Goal: Task Accomplishment & Management: Complete application form

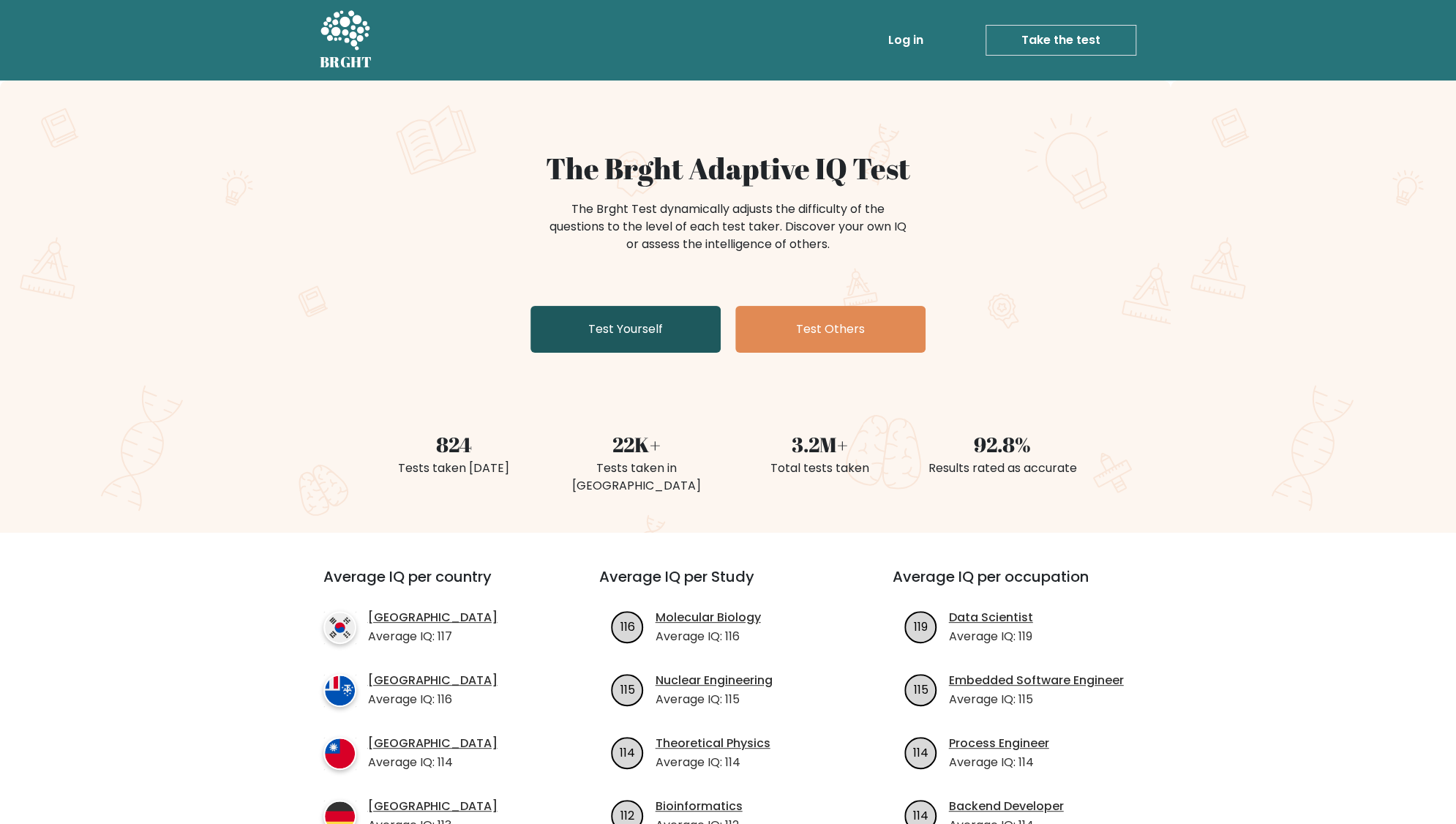
click at [646, 335] on link "Test Yourself" at bounding box center [625, 330] width 190 height 47
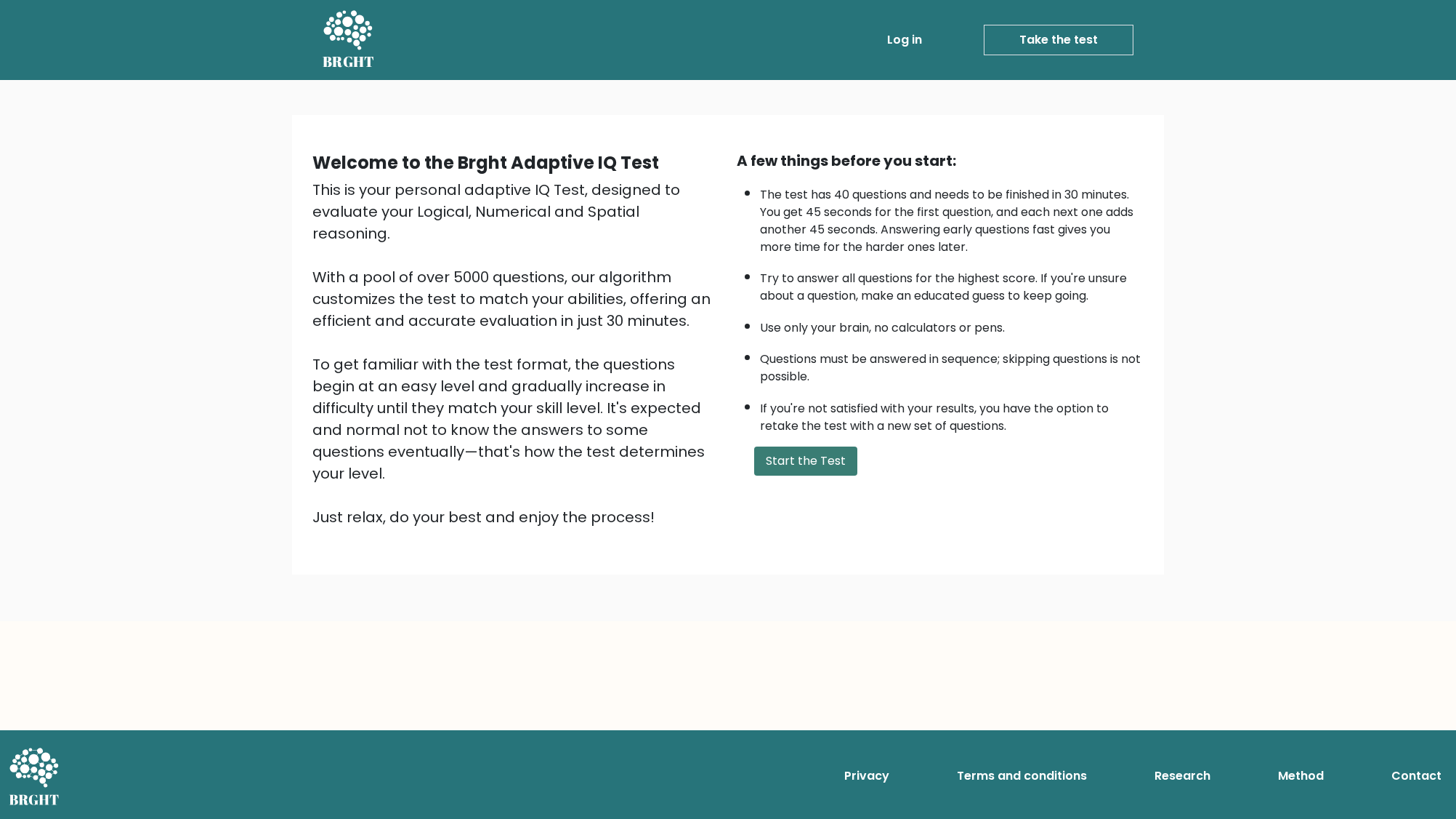
click at [793, 452] on button "Start the Test" at bounding box center [806, 460] width 103 height 29
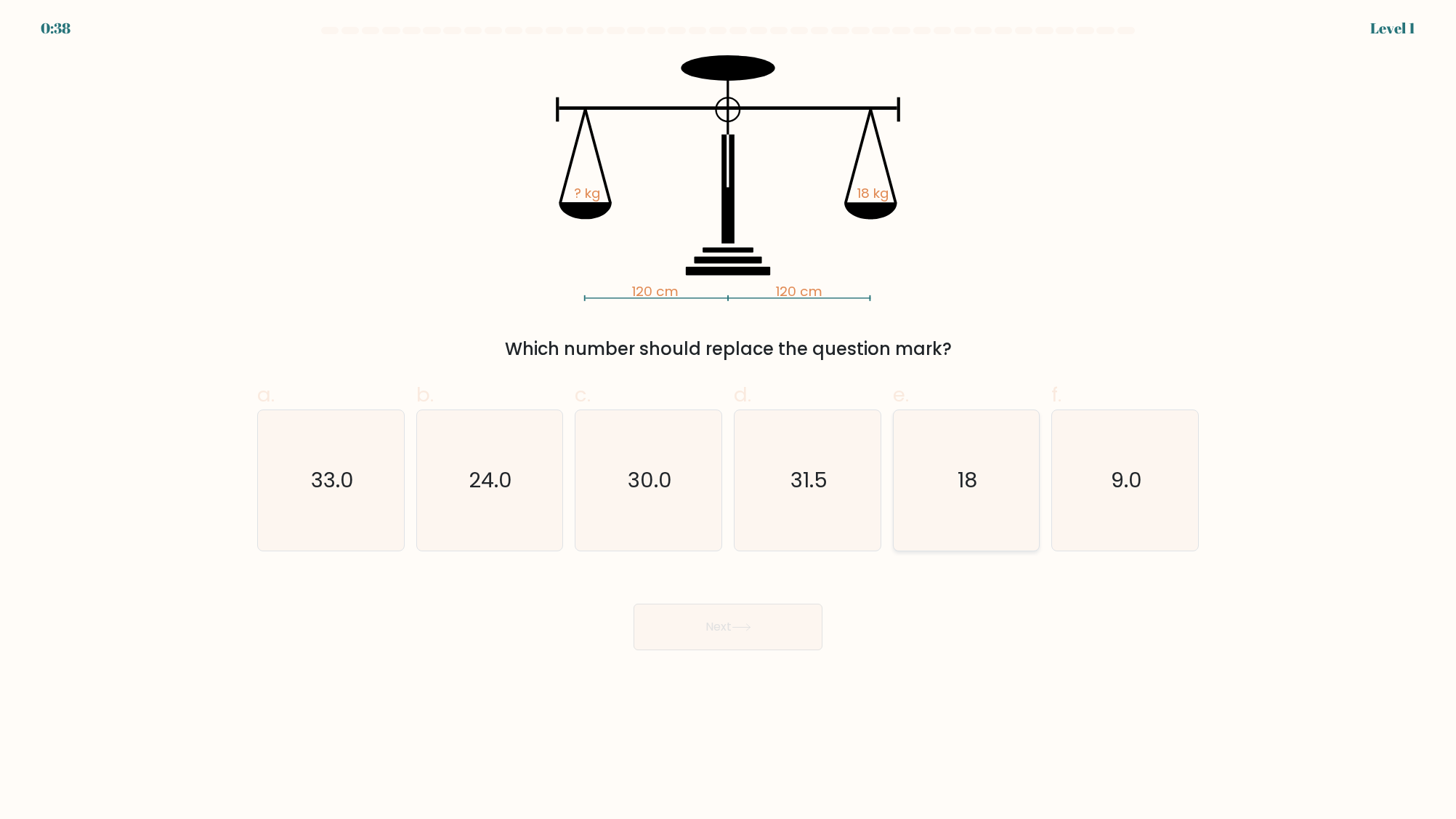
click at [1009, 482] on icon "18" at bounding box center [966, 480] width 140 height 140
click at [728, 419] on input "e. 18" at bounding box center [728, 414] width 1 height 9
radio input "true"
click at [687, 631] on button "Next" at bounding box center [728, 627] width 189 height 47
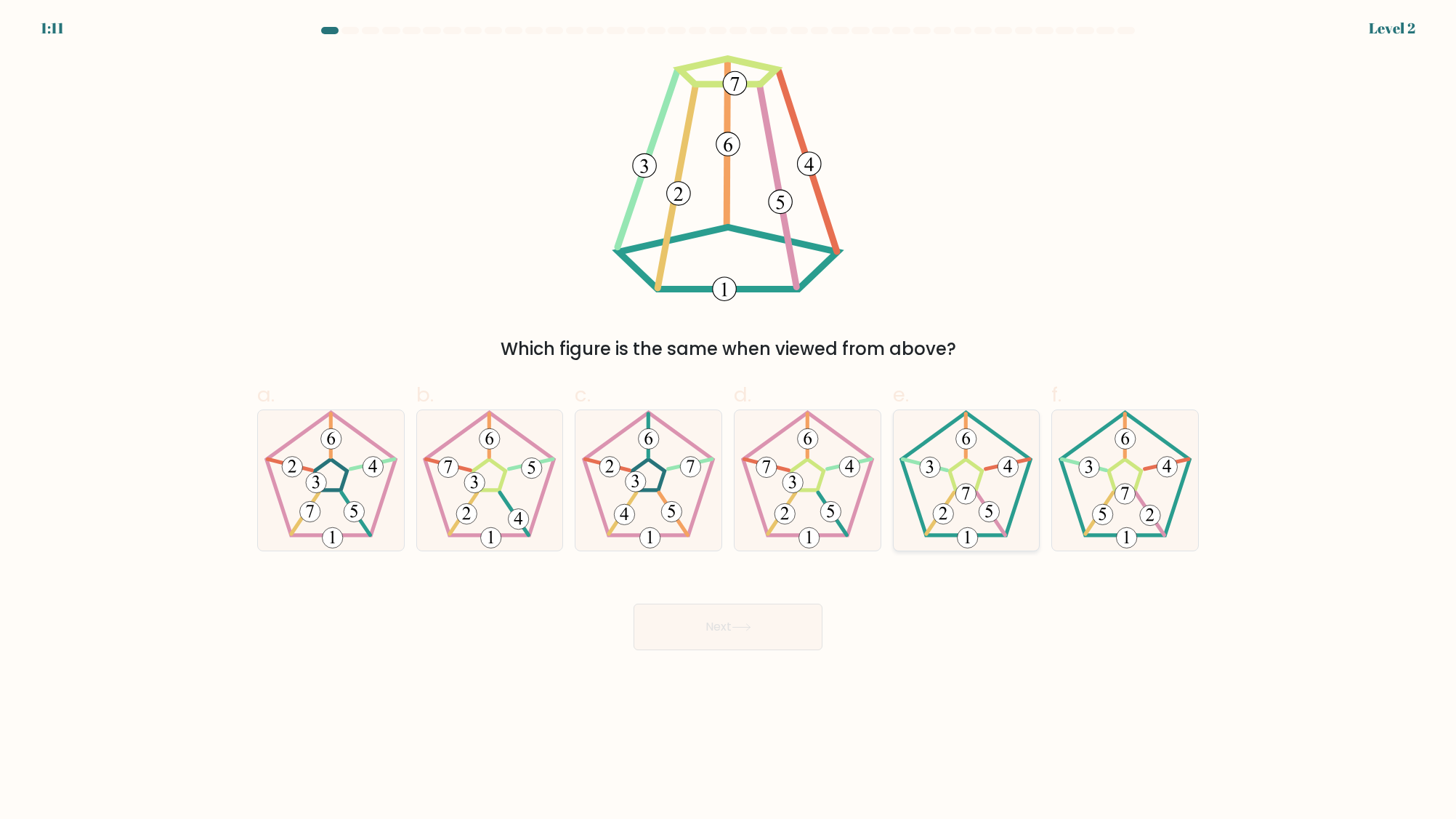
click at [952, 487] on icon at bounding box center [966, 480] width 140 height 140
click at [728, 419] on input "e." at bounding box center [728, 414] width 1 height 9
radio input "true"
click at [706, 617] on button "Next" at bounding box center [728, 627] width 189 height 47
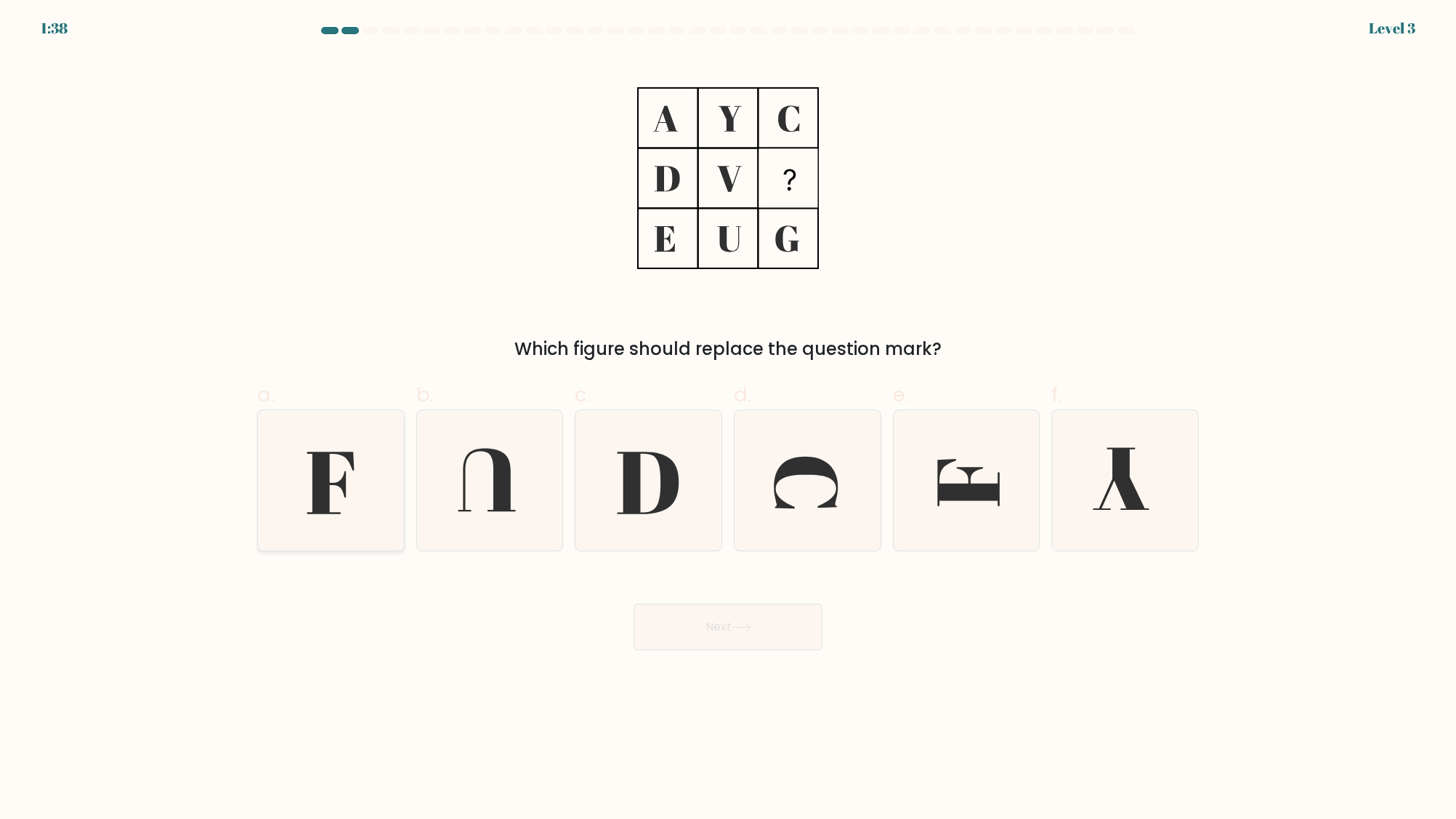
click at [337, 494] on icon at bounding box center [330, 480] width 140 height 140
click at [728, 419] on input "a." at bounding box center [728, 414] width 1 height 9
radio input "true"
click at [747, 644] on button "Next" at bounding box center [728, 627] width 189 height 47
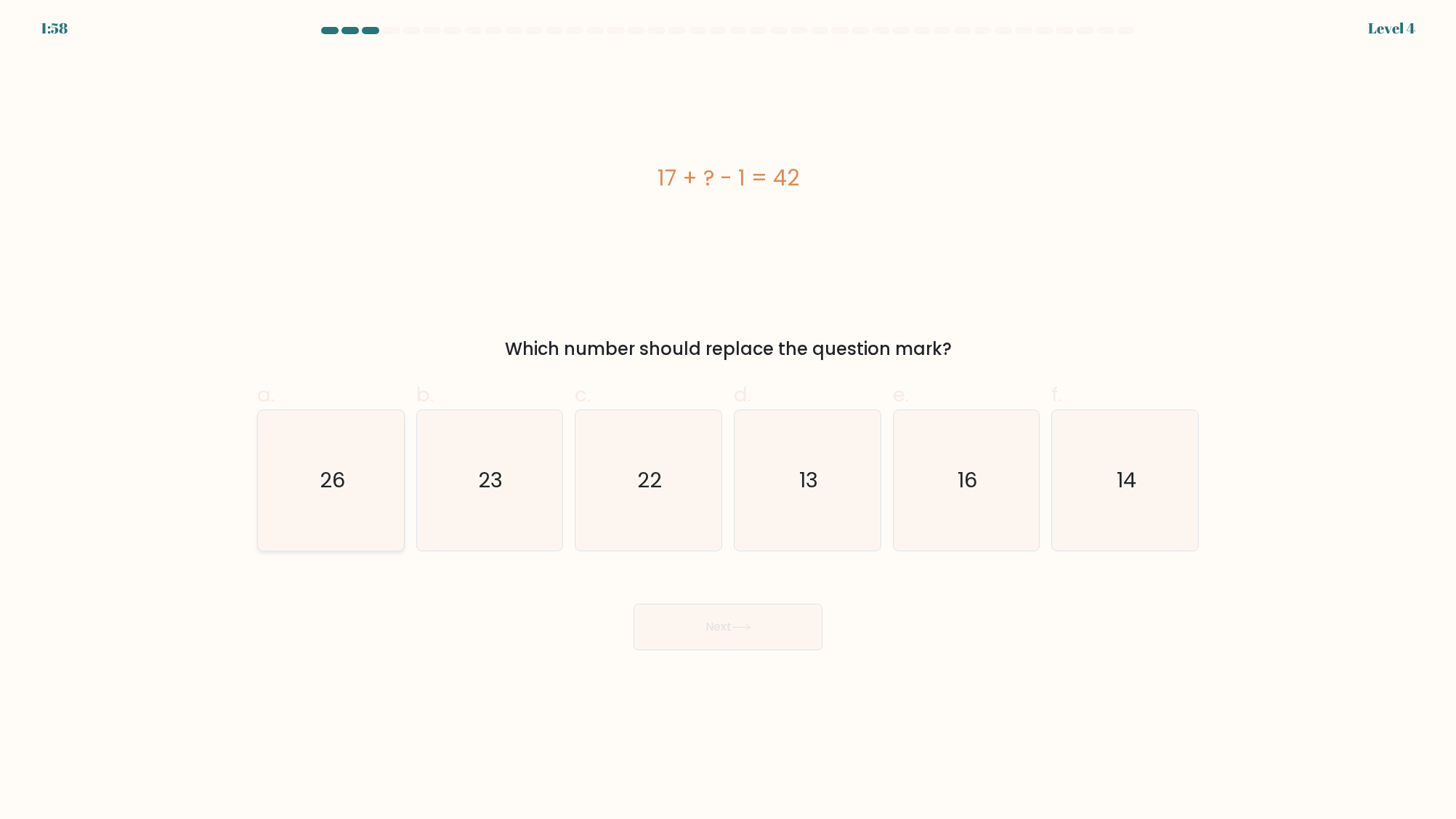
click at [352, 486] on icon "26" at bounding box center [330, 480] width 140 height 140
click at [728, 419] on input "a. 26" at bounding box center [728, 414] width 1 height 9
radio input "true"
click at [713, 636] on button "Next" at bounding box center [728, 627] width 189 height 47
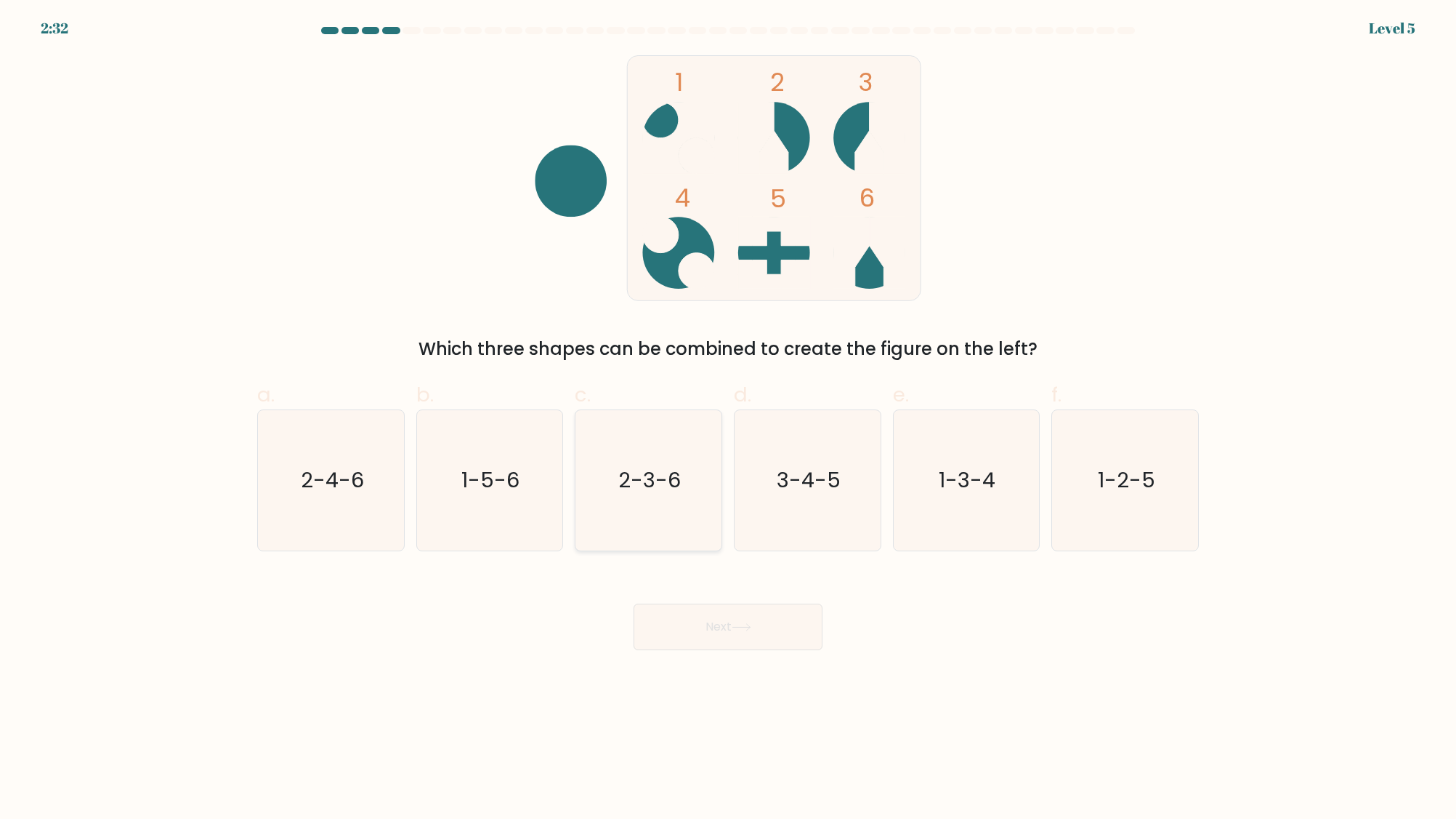
click at [641, 485] on text "2-3-6" at bounding box center [651, 479] width 63 height 29
click at [728, 419] on input "c. 2-3-6" at bounding box center [728, 414] width 1 height 9
radio input "true"
click at [687, 597] on div "Next" at bounding box center [728, 609] width 959 height 82
click at [681, 627] on button "Next" at bounding box center [728, 627] width 189 height 47
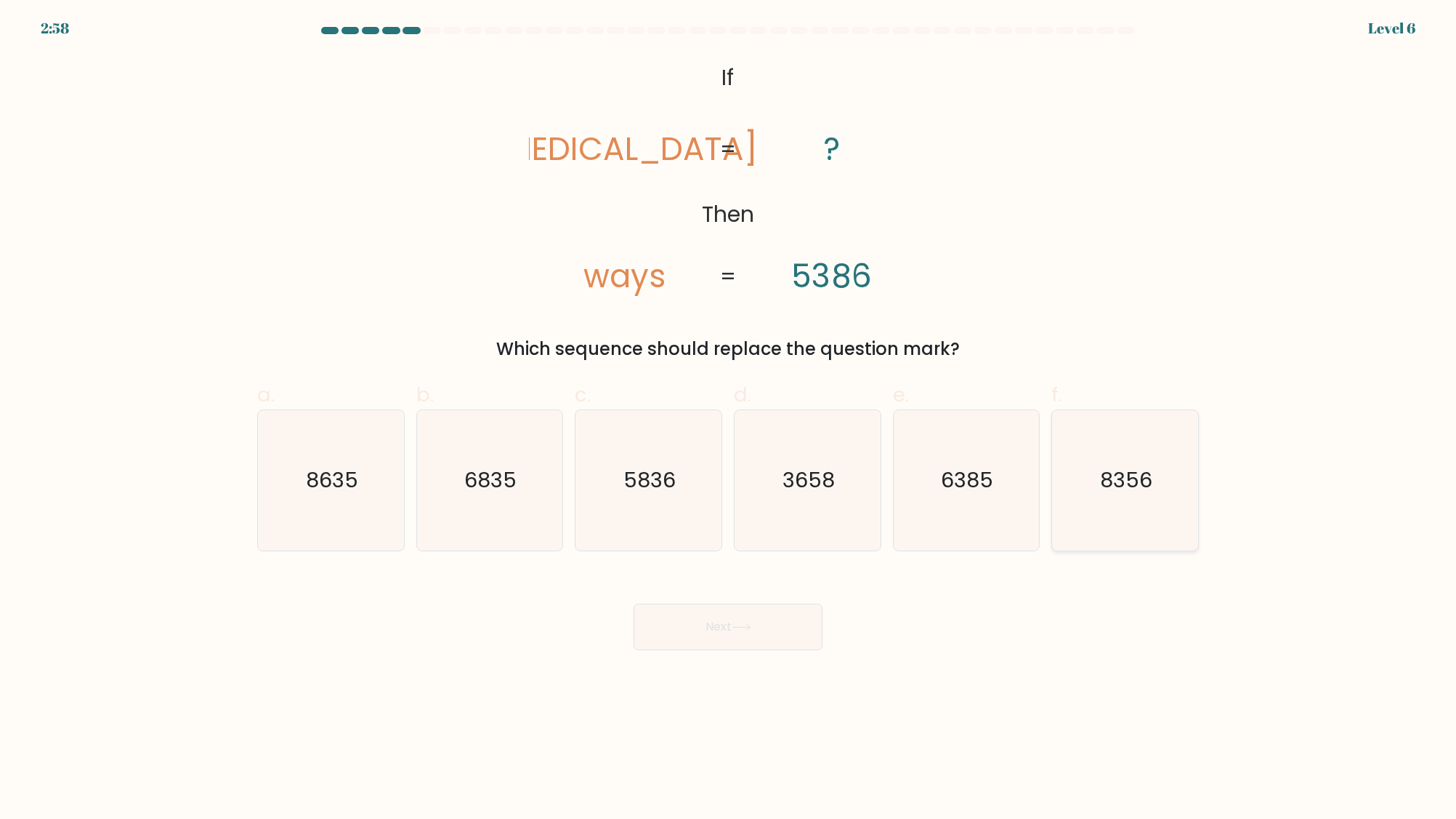
click at [1142, 494] on text "8356" at bounding box center [1127, 479] width 53 height 29
click at [728, 419] on input "f. 8356" at bounding box center [728, 414] width 1 height 9
radio input "true"
click at [683, 632] on button "Next" at bounding box center [728, 627] width 189 height 47
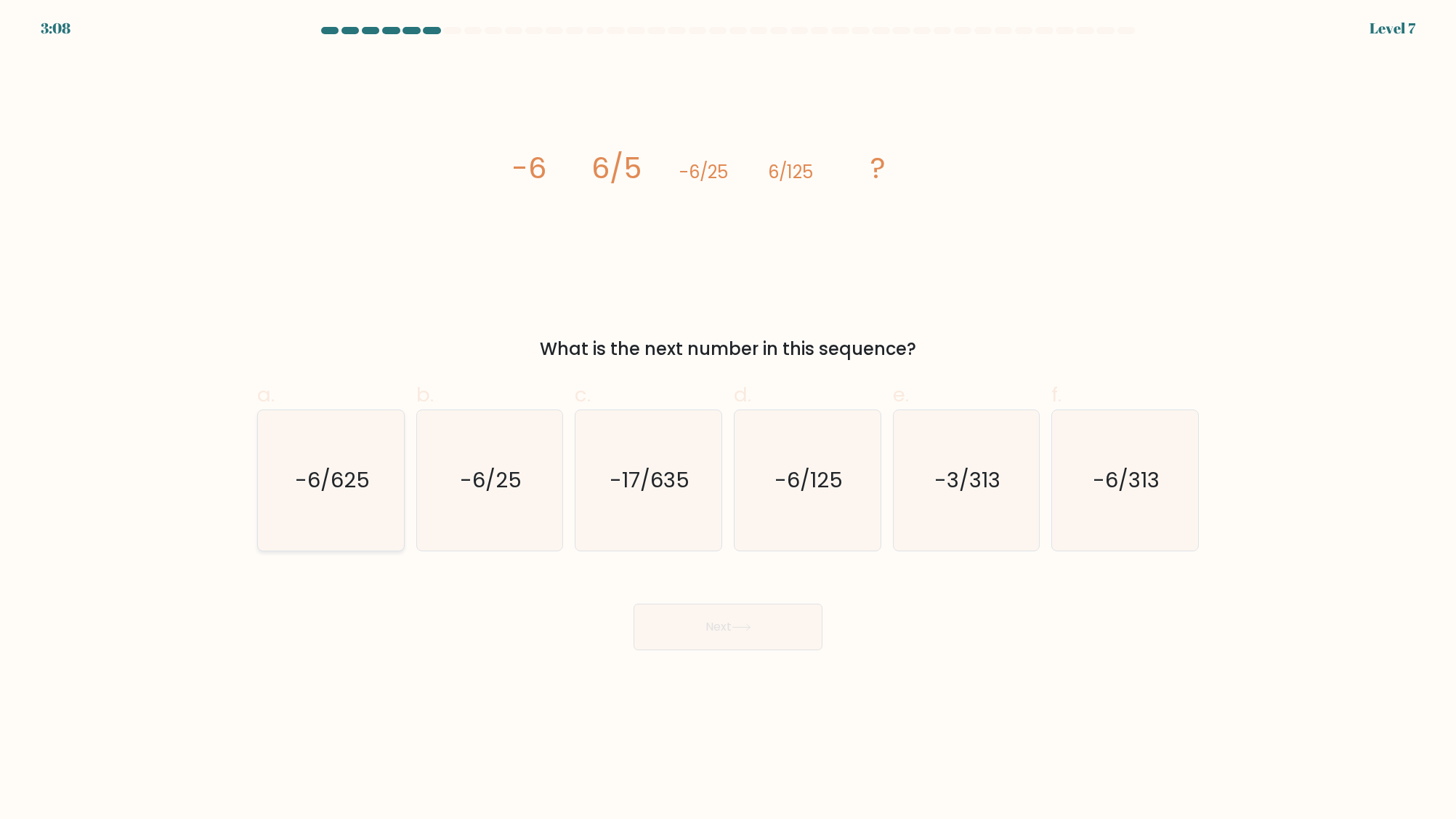
click at [359, 488] on text "-6/625" at bounding box center [332, 479] width 75 height 29
click at [728, 419] on input "a. -6/625" at bounding box center [728, 414] width 1 height 9
radio input "true"
click at [744, 629] on icon at bounding box center [742, 626] width 20 height 8
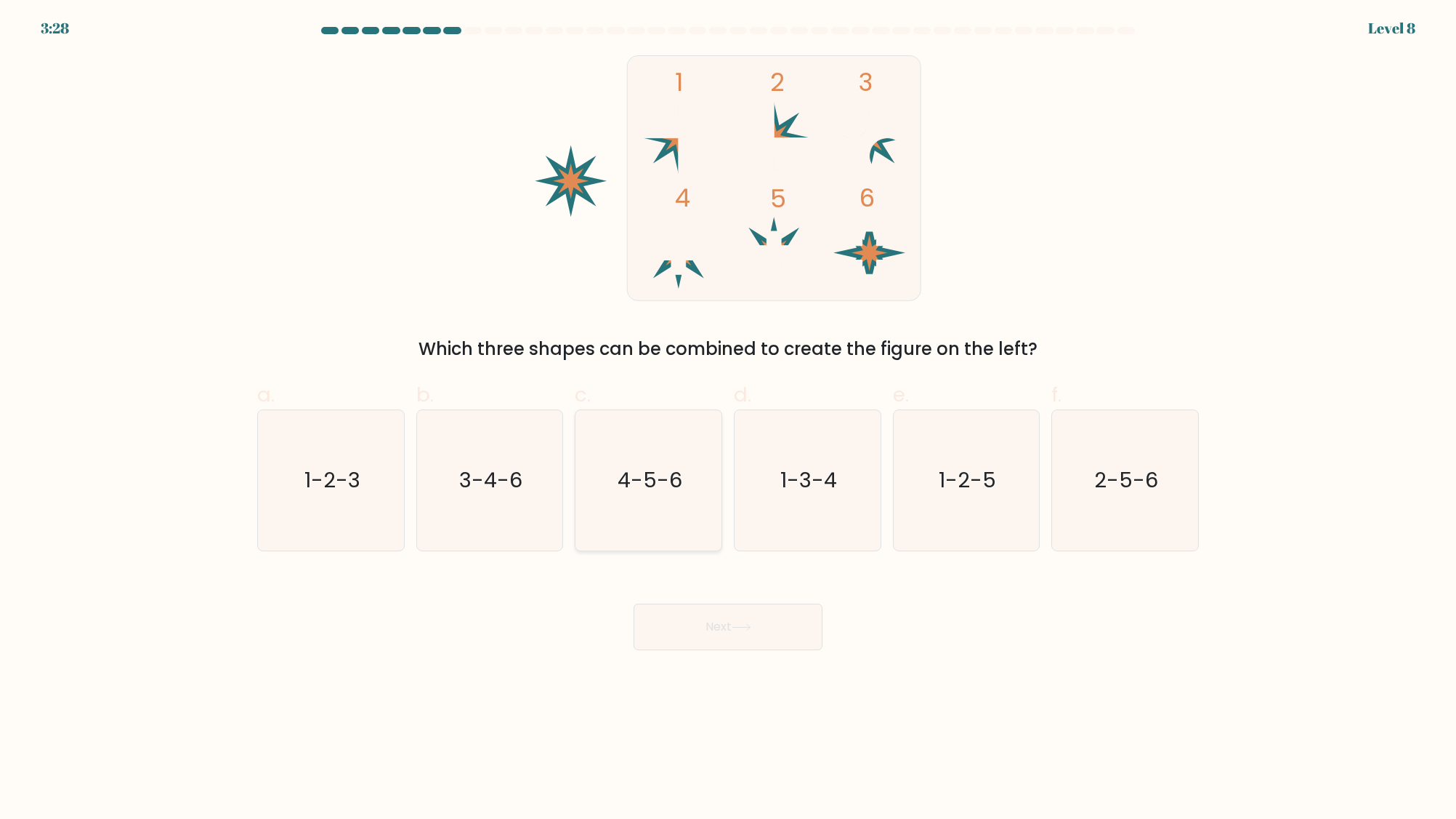
click at [658, 476] on text "4-5-6" at bounding box center [650, 479] width 65 height 29
click at [728, 419] on input "c. 4-5-6" at bounding box center [728, 414] width 1 height 9
radio input "true"
click at [695, 614] on button "Next" at bounding box center [728, 627] width 189 height 47
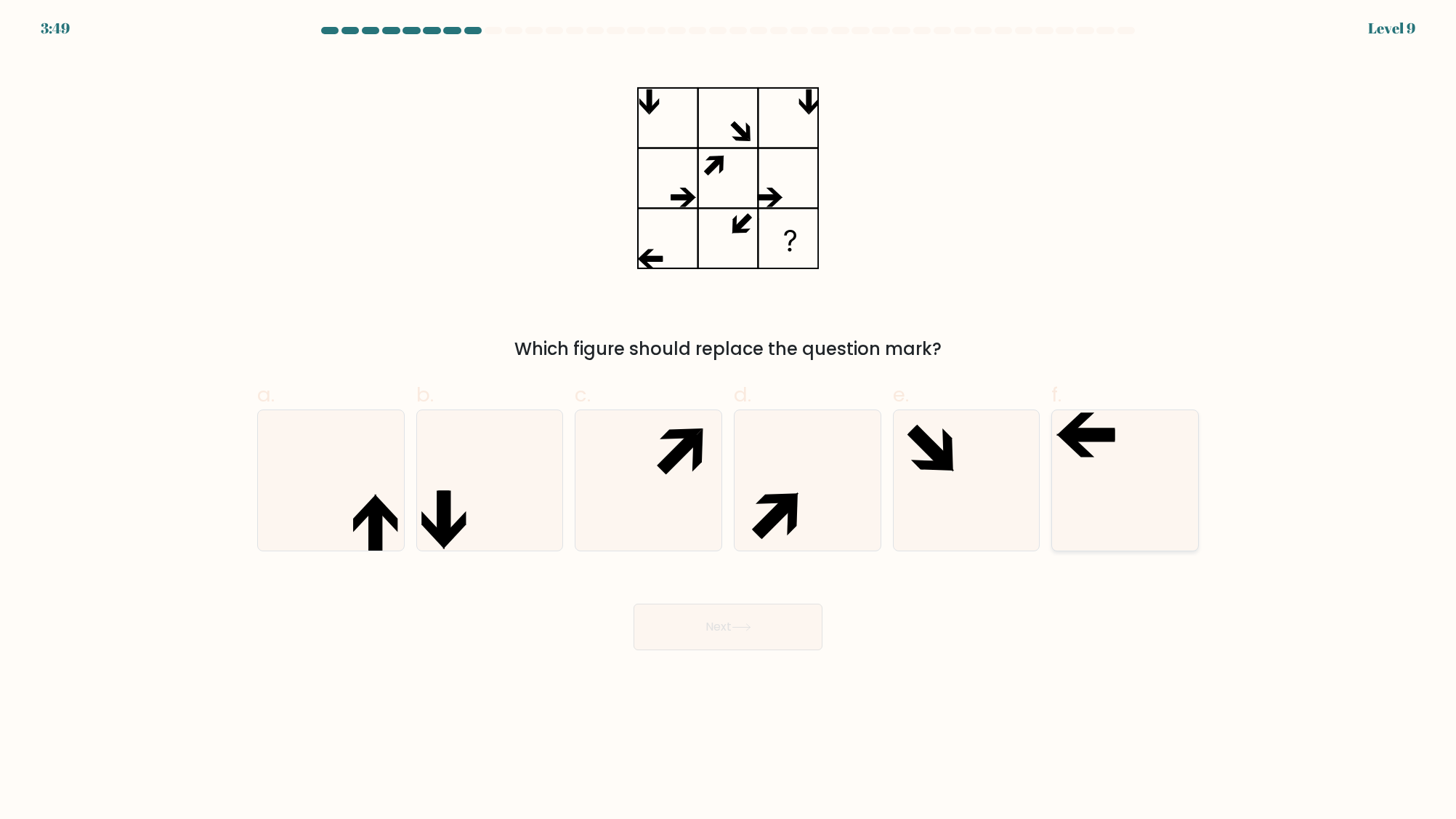
click at [1108, 431] on icon at bounding box center [1090, 435] width 50 height 12
click at [728, 419] on input "f." at bounding box center [728, 414] width 1 height 9
radio input "true"
click at [761, 620] on button "Next" at bounding box center [728, 627] width 189 height 47
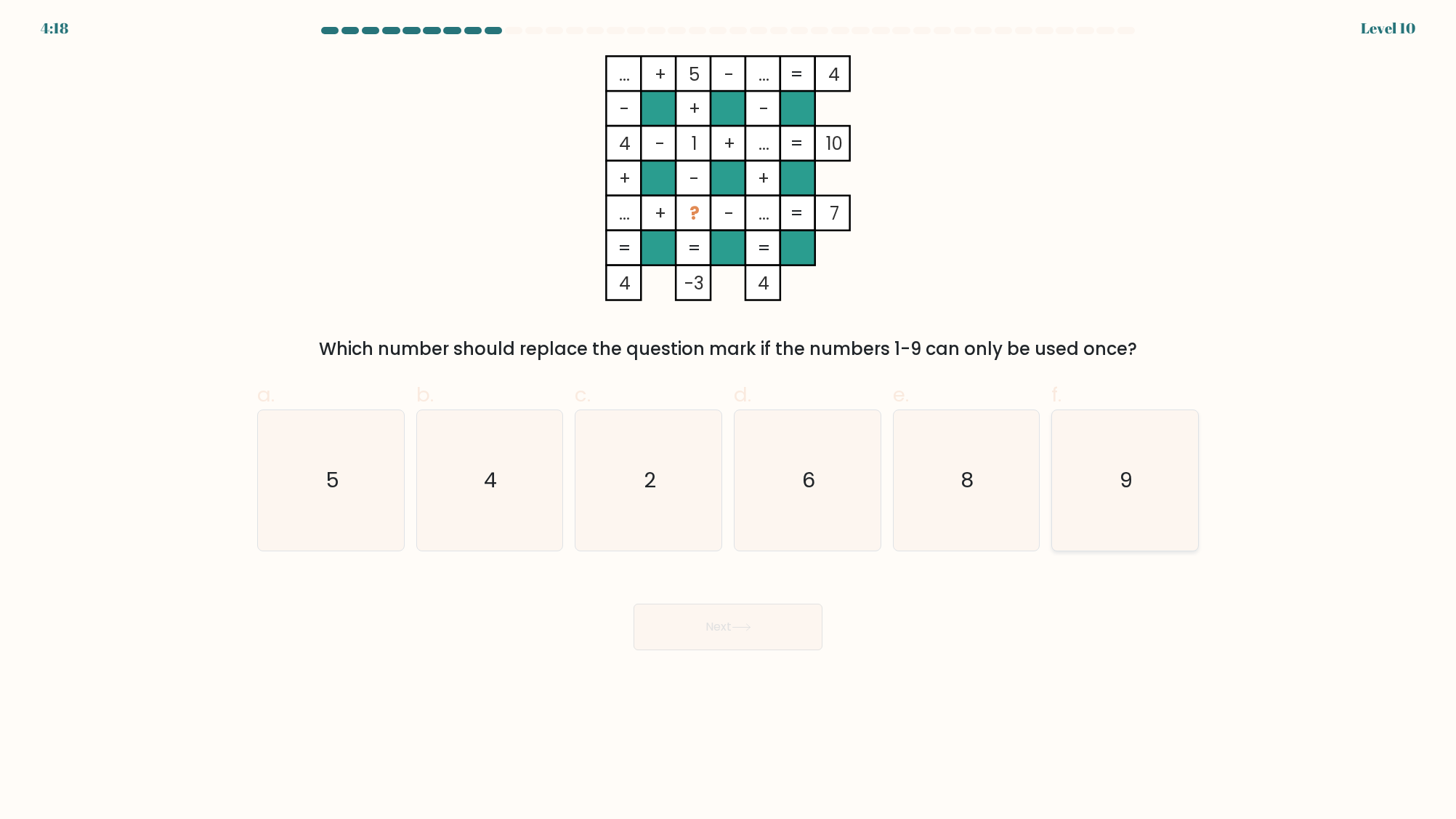
drag, startPoint x: 1140, startPoint y: 478, endPoint x: 1093, endPoint y: 481, distance: 47.1
click at [1140, 479] on icon "9" at bounding box center [1125, 480] width 140 height 140
click at [728, 419] on input "f. 9" at bounding box center [728, 414] width 1 height 9
radio input "true"
drag, startPoint x: 729, startPoint y: 619, endPoint x: 725, endPoint y: 612, distance: 8.1
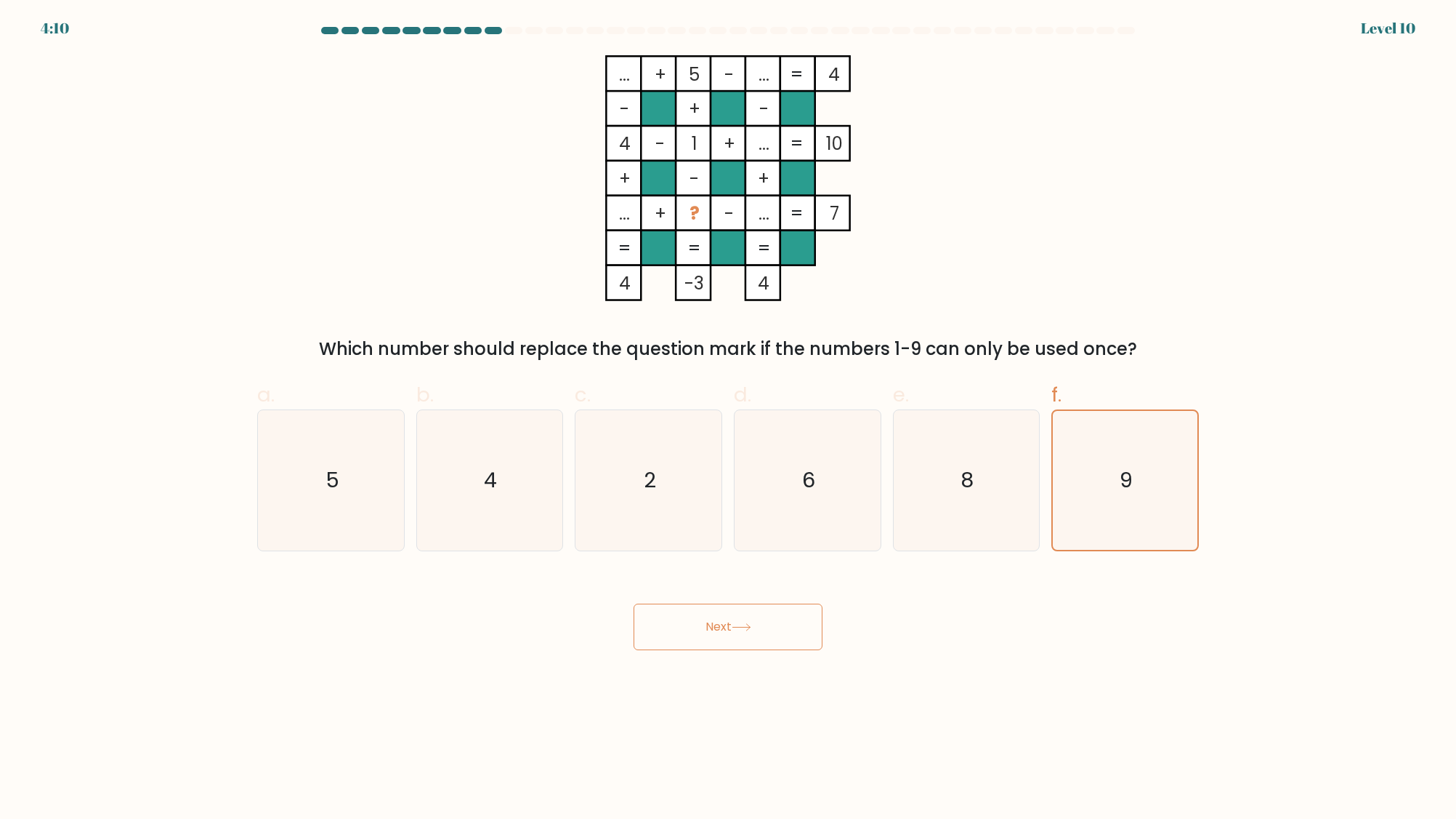
click at [728, 618] on button "Next" at bounding box center [728, 627] width 189 height 47
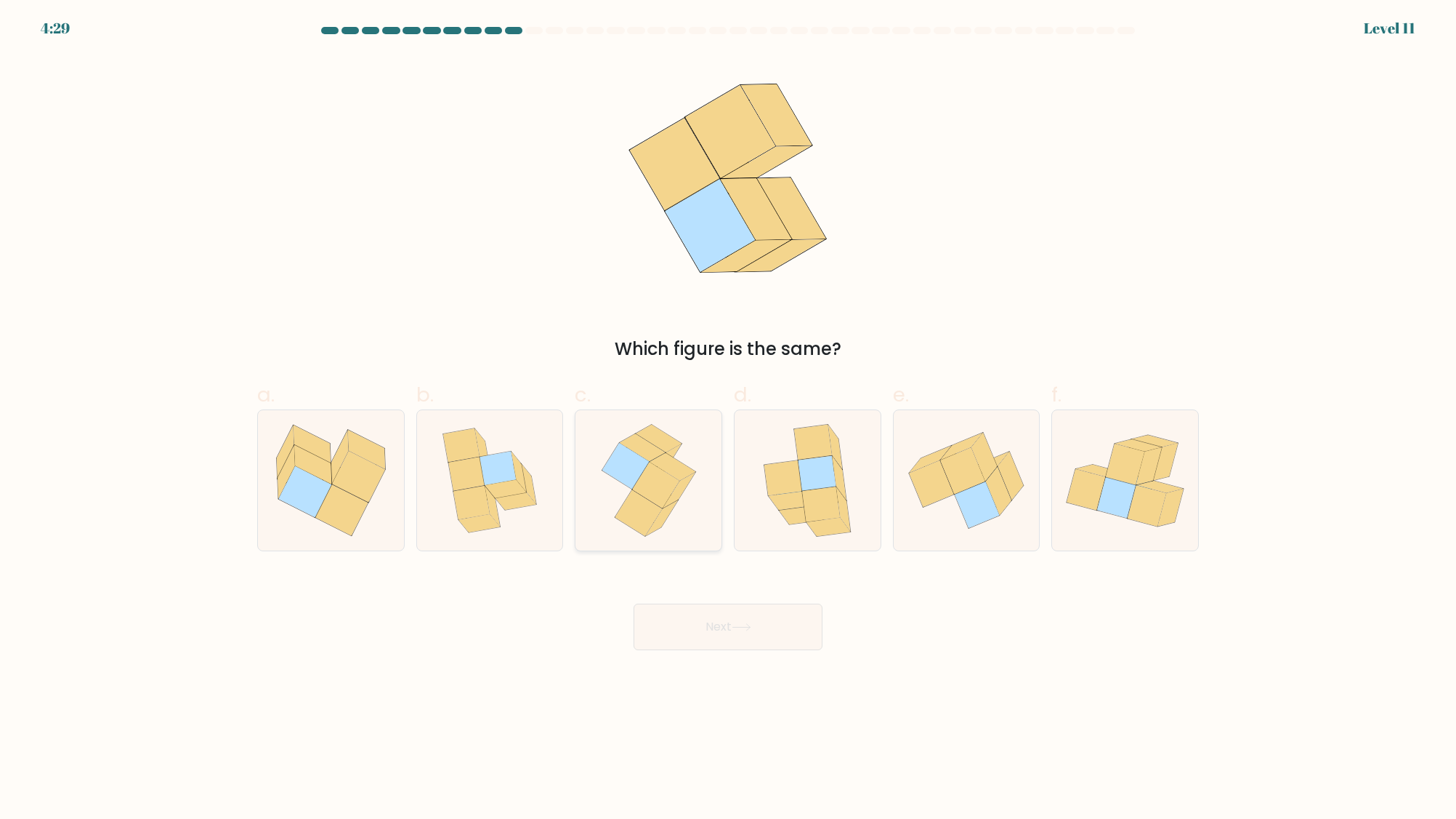
click at [655, 496] on icon at bounding box center [655, 485] width 47 height 46
click at [728, 419] on input "c." at bounding box center [728, 414] width 1 height 9
radio input "true"
click at [686, 640] on button "Next" at bounding box center [728, 627] width 189 height 47
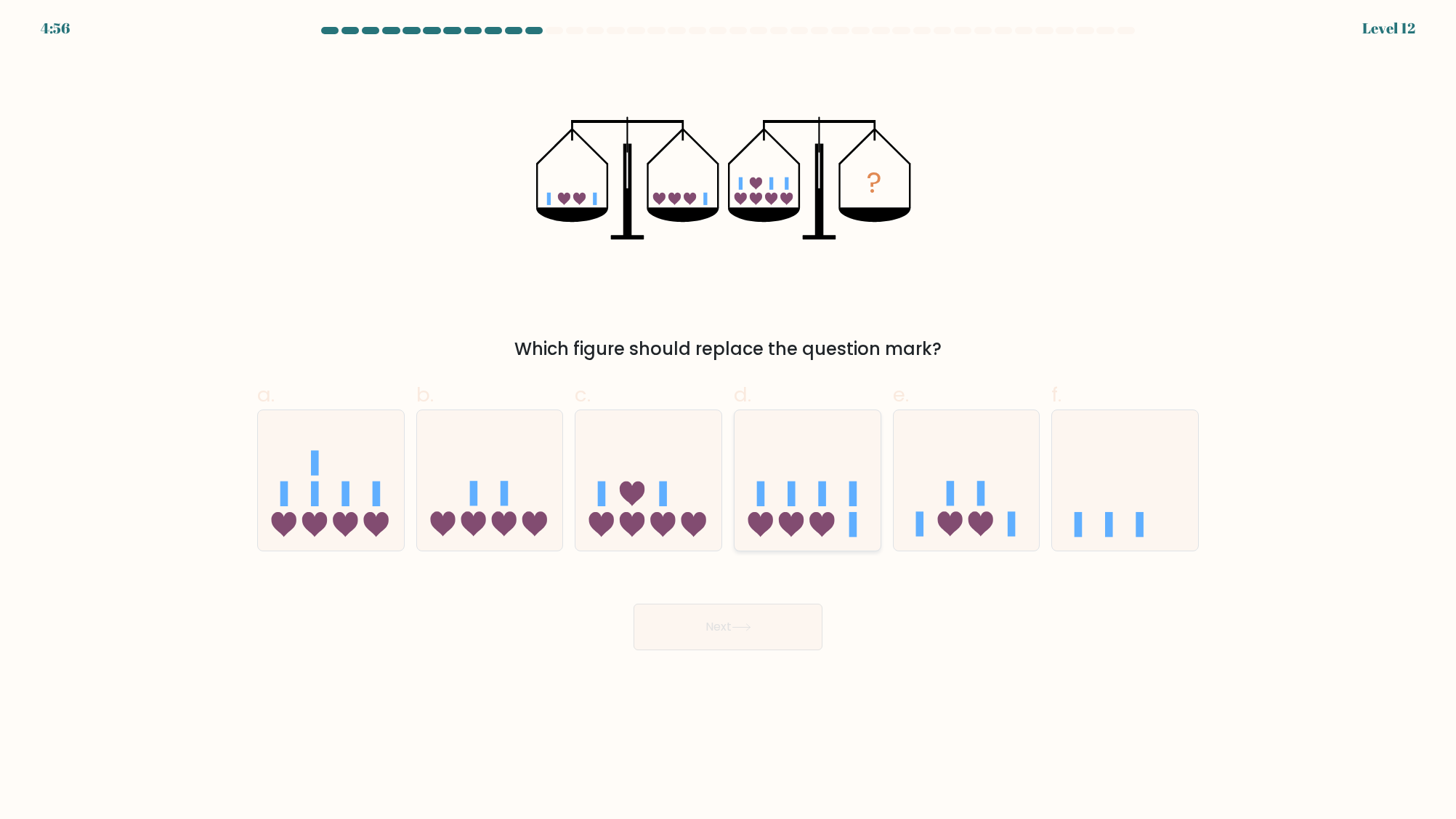
click at [843, 507] on icon at bounding box center [808, 480] width 146 height 121
click at [728, 419] on input "d." at bounding box center [728, 414] width 1 height 9
radio input "true"
click at [706, 638] on button "Next" at bounding box center [728, 627] width 189 height 47
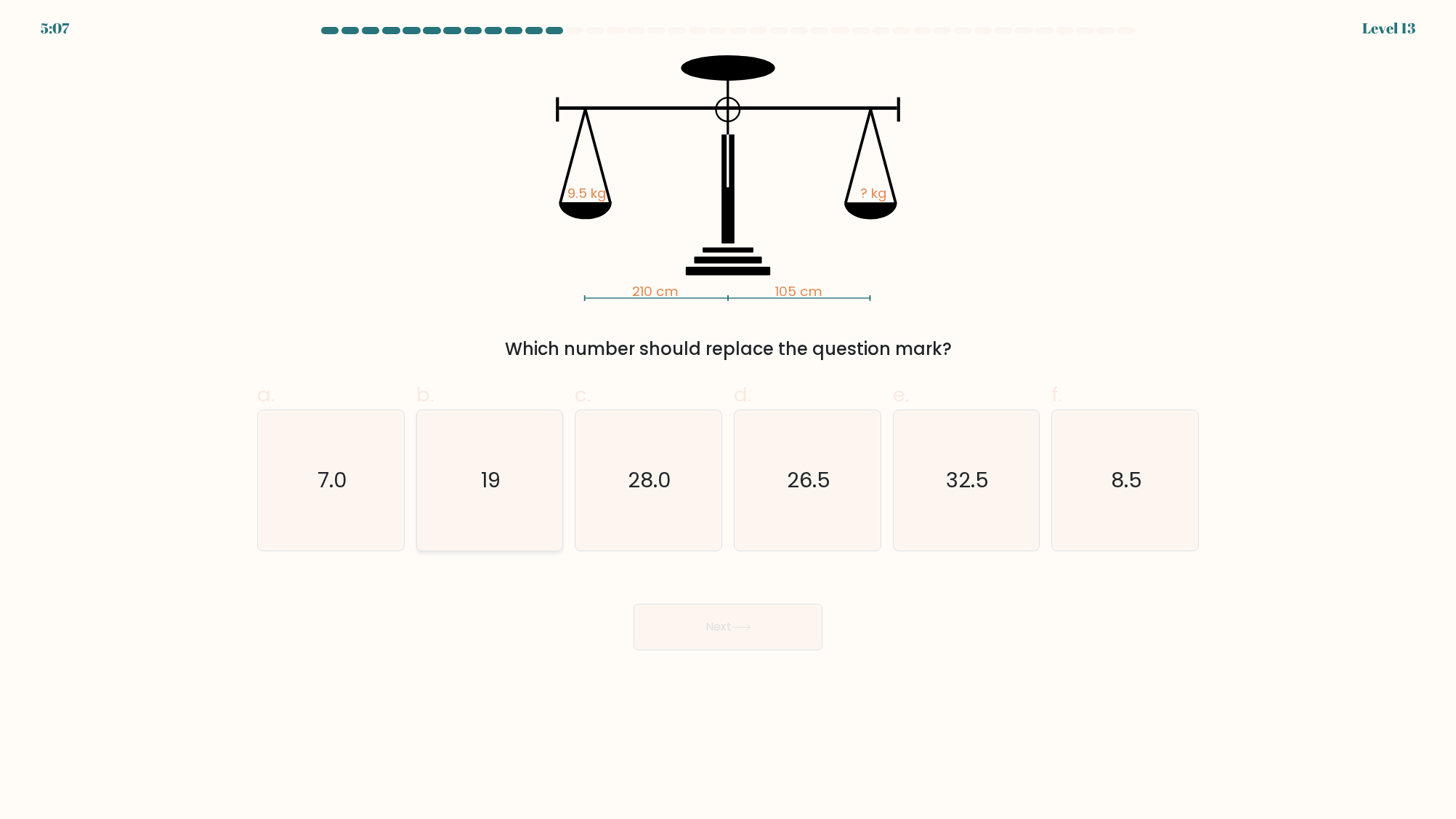
click at [520, 489] on icon "19" at bounding box center [489, 480] width 140 height 140
click at [728, 419] on input "b. 19" at bounding box center [728, 414] width 1 height 9
radio input "true"
click at [702, 608] on button "Next" at bounding box center [728, 627] width 189 height 47
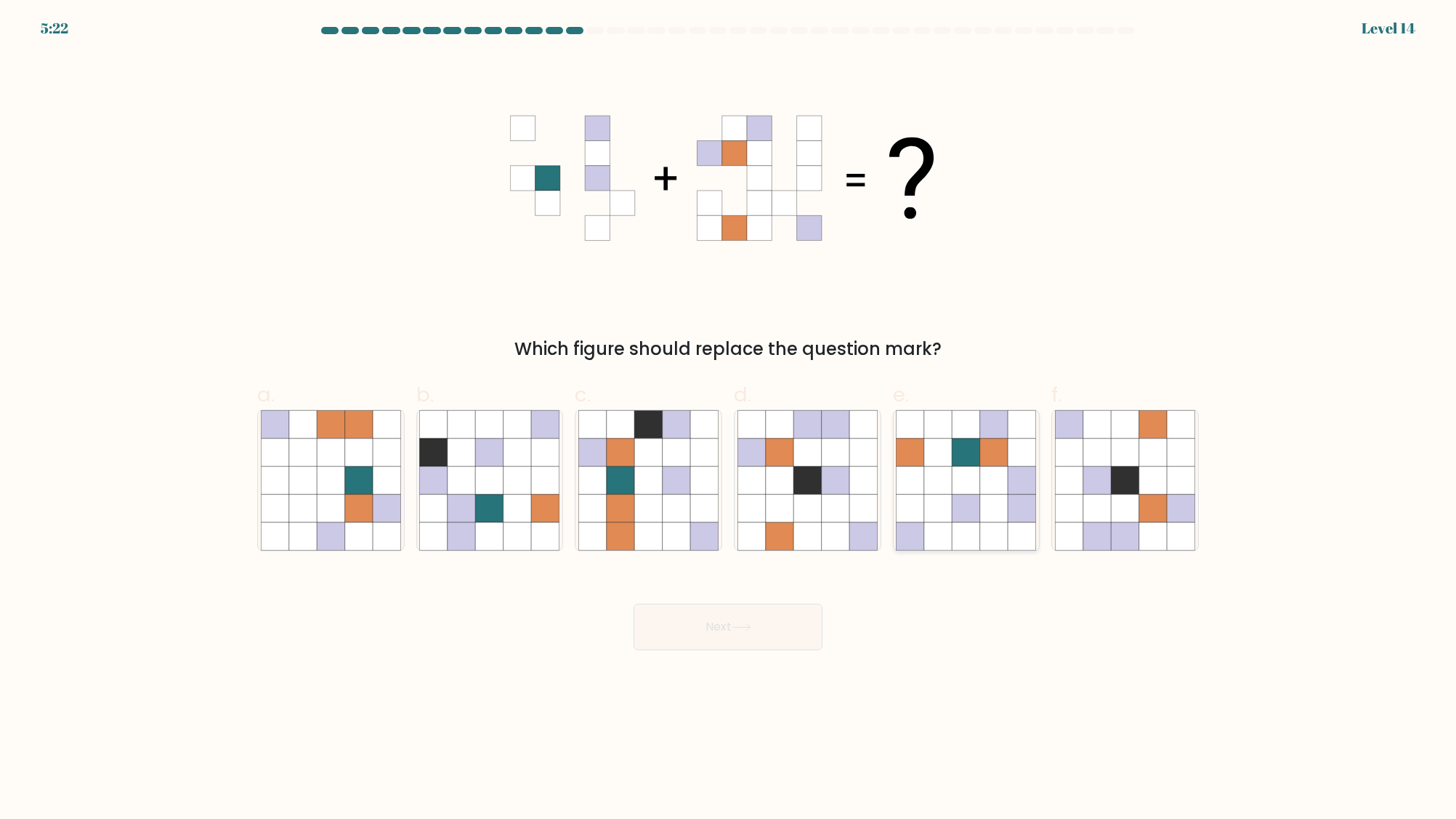
click at [947, 524] on icon at bounding box center [938, 535] width 27 height 27
click at [728, 419] on input "e." at bounding box center [728, 414] width 1 height 9
radio input "true"
click at [721, 618] on button "Next" at bounding box center [728, 627] width 189 height 47
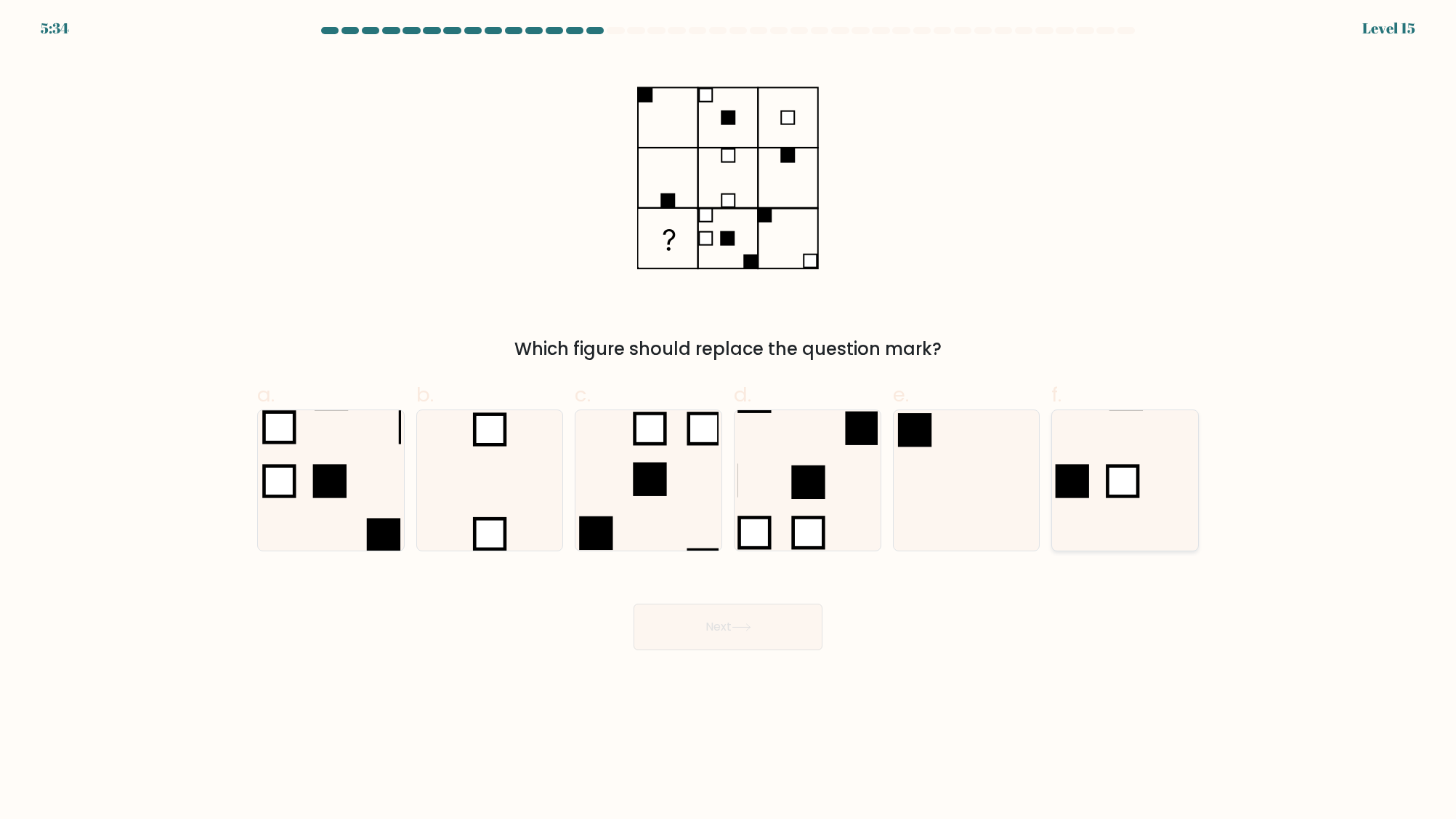
click at [1065, 488] on rect at bounding box center [1073, 481] width 34 height 34
click at [728, 419] on input "f." at bounding box center [728, 414] width 1 height 9
radio input "true"
click at [750, 639] on button "Next" at bounding box center [728, 627] width 189 height 47
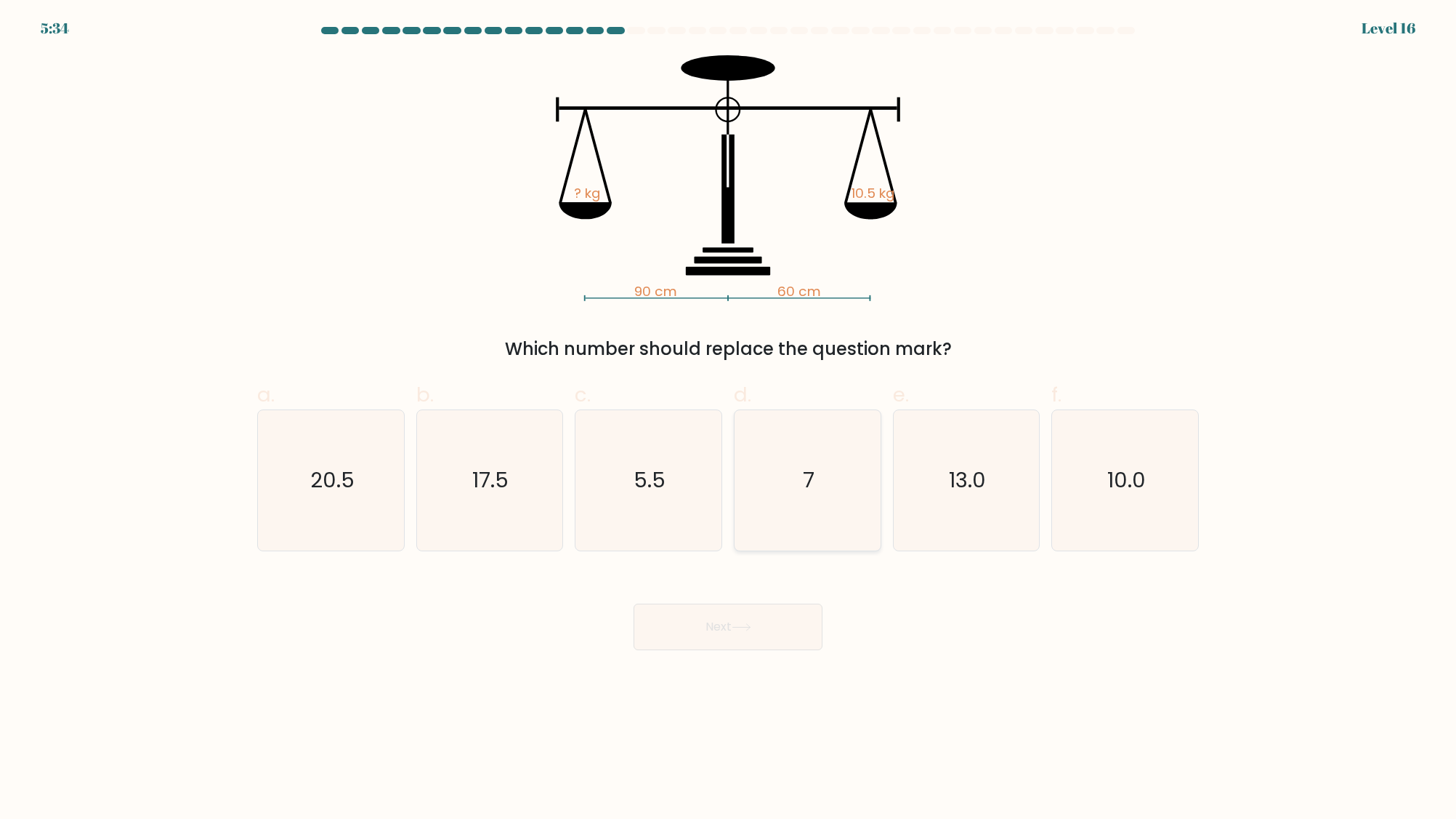
click at [779, 480] on icon "7" at bounding box center [807, 480] width 140 height 140
click at [728, 419] on input "d. 7" at bounding box center [728, 414] width 1 height 9
radio input "true"
click at [649, 643] on button "Next" at bounding box center [728, 627] width 189 height 47
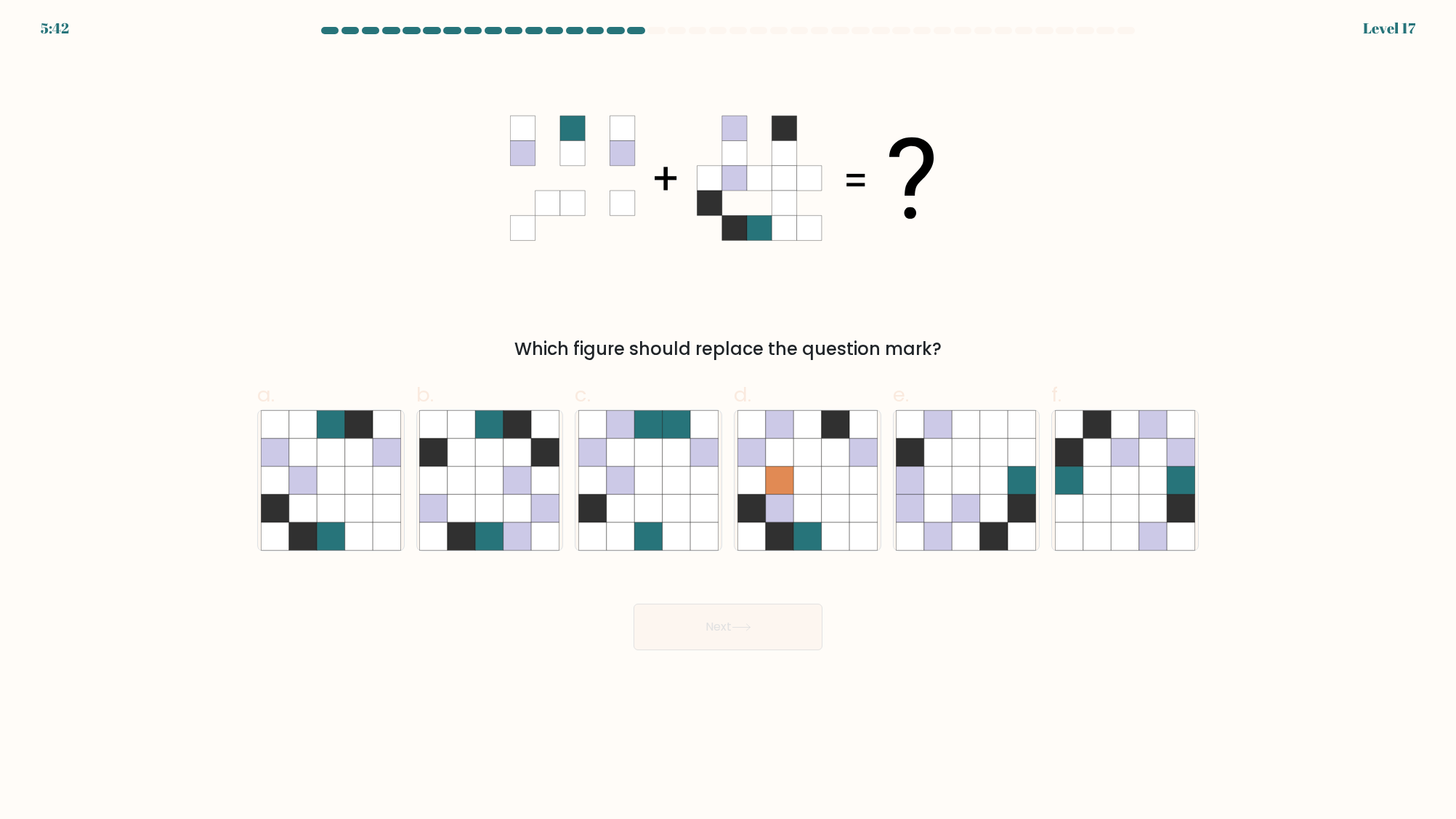
click at [1211, 504] on form at bounding box center [728, 338] width 1456 height 623
click at [1165, 516] on icon at bounding box center [1153, 507] width 27 height 27
click at [728, 419] on input "f." at bounding box center [728, 414] width 1 height 9
radio input "true"
click at [737, 614] on button "Next" at bounding box center [728, 627] width 189 height 47
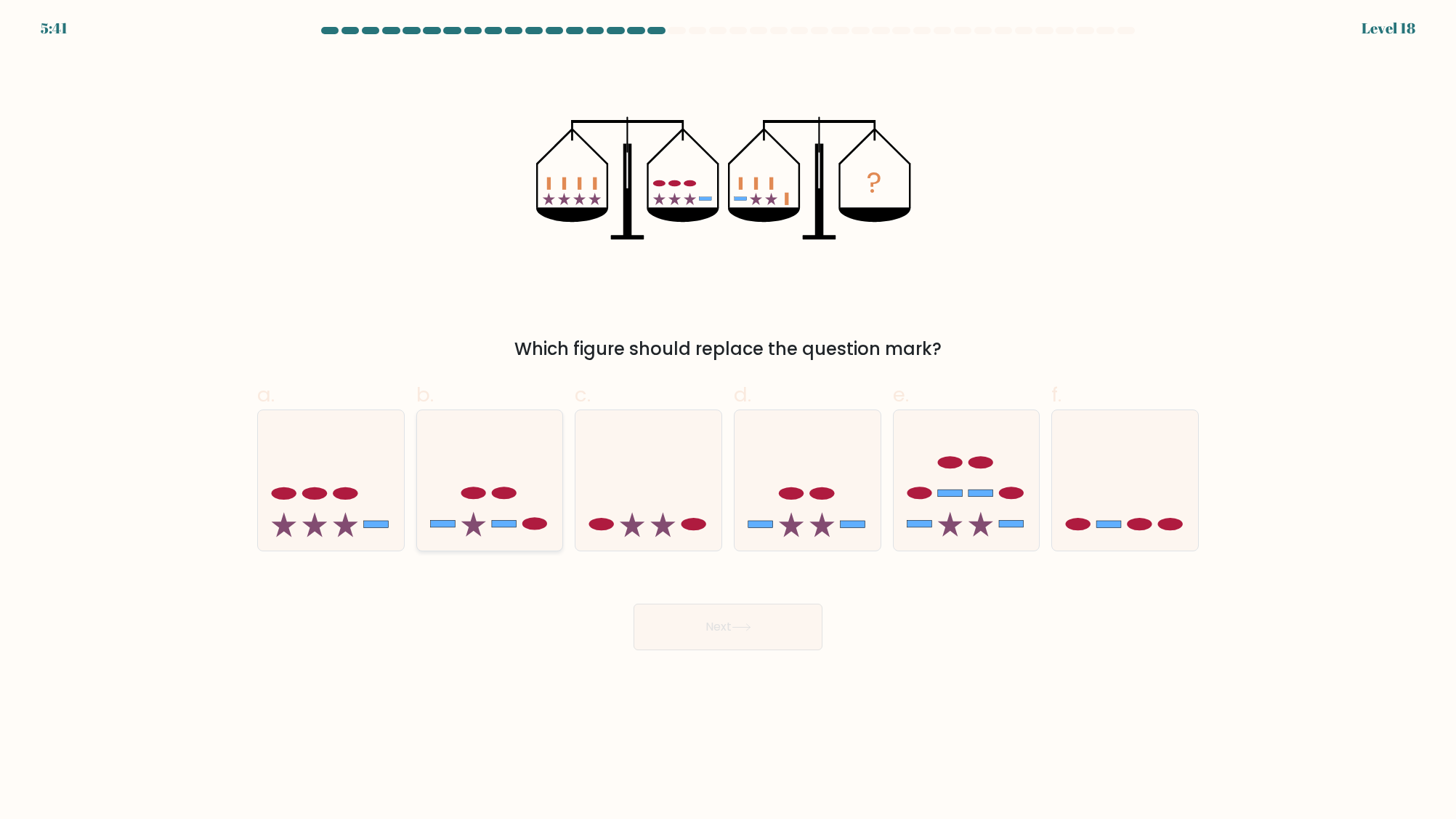
click at [483, 521] on icon at bounding box center [490, 480] width 146 height 121
click at [728, 419] on input "b." at bounding box center [728, 414] width 1 height 9
radio input "true"
click at [744, 614] on button "Next" at bounding box center [728, 627] width 189 height 47
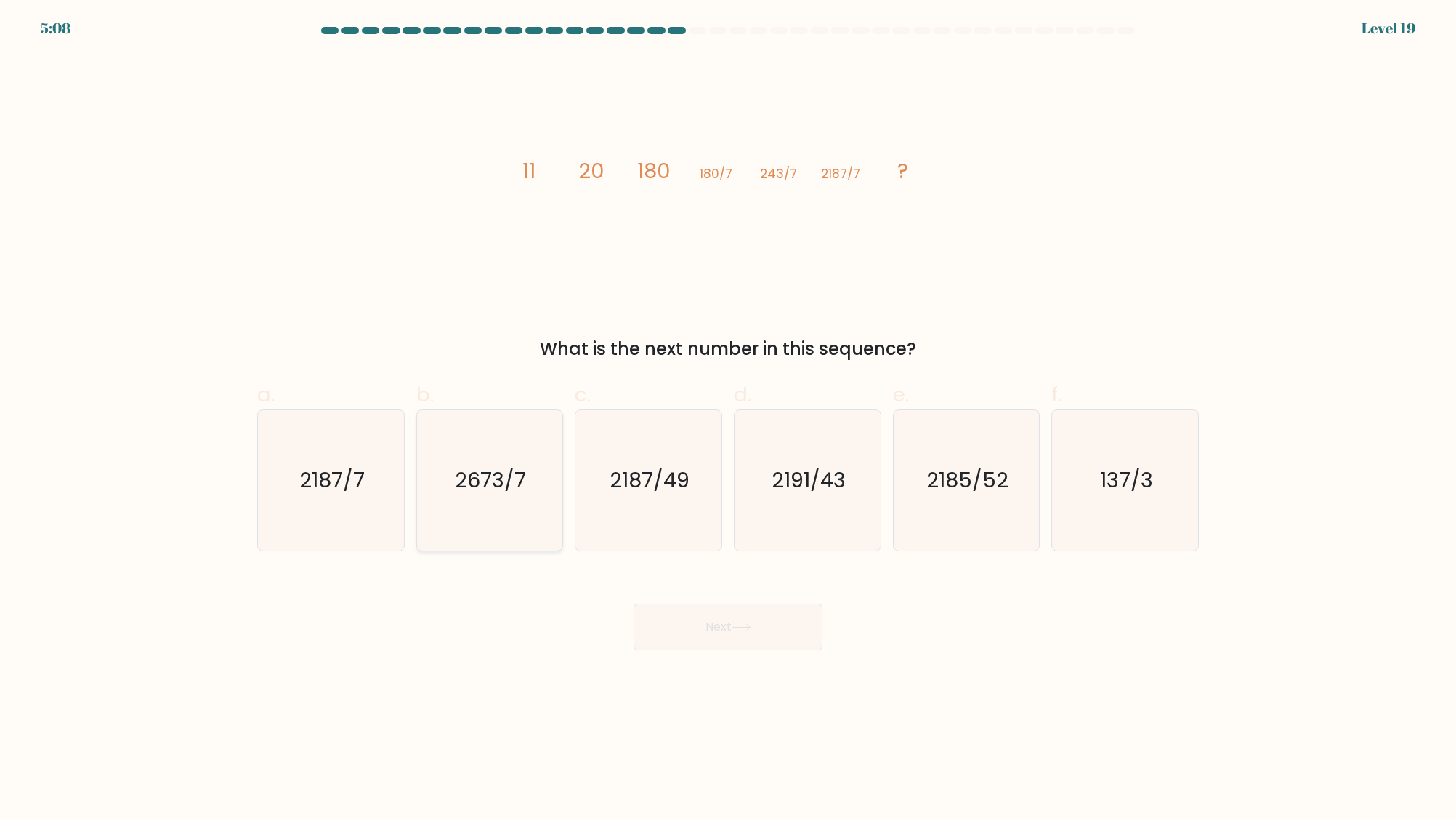
click at [520, 483] on text "2673/7" at bounding box center [491, 479] width 71 height 29
click at [728, 419] on input "b. 2673/7" at bounding box center [728, 414] width 1 height 9
radio input "true"
click at [673, 626] on button "Next" at bounding box center [728, 627] width 189 height 47
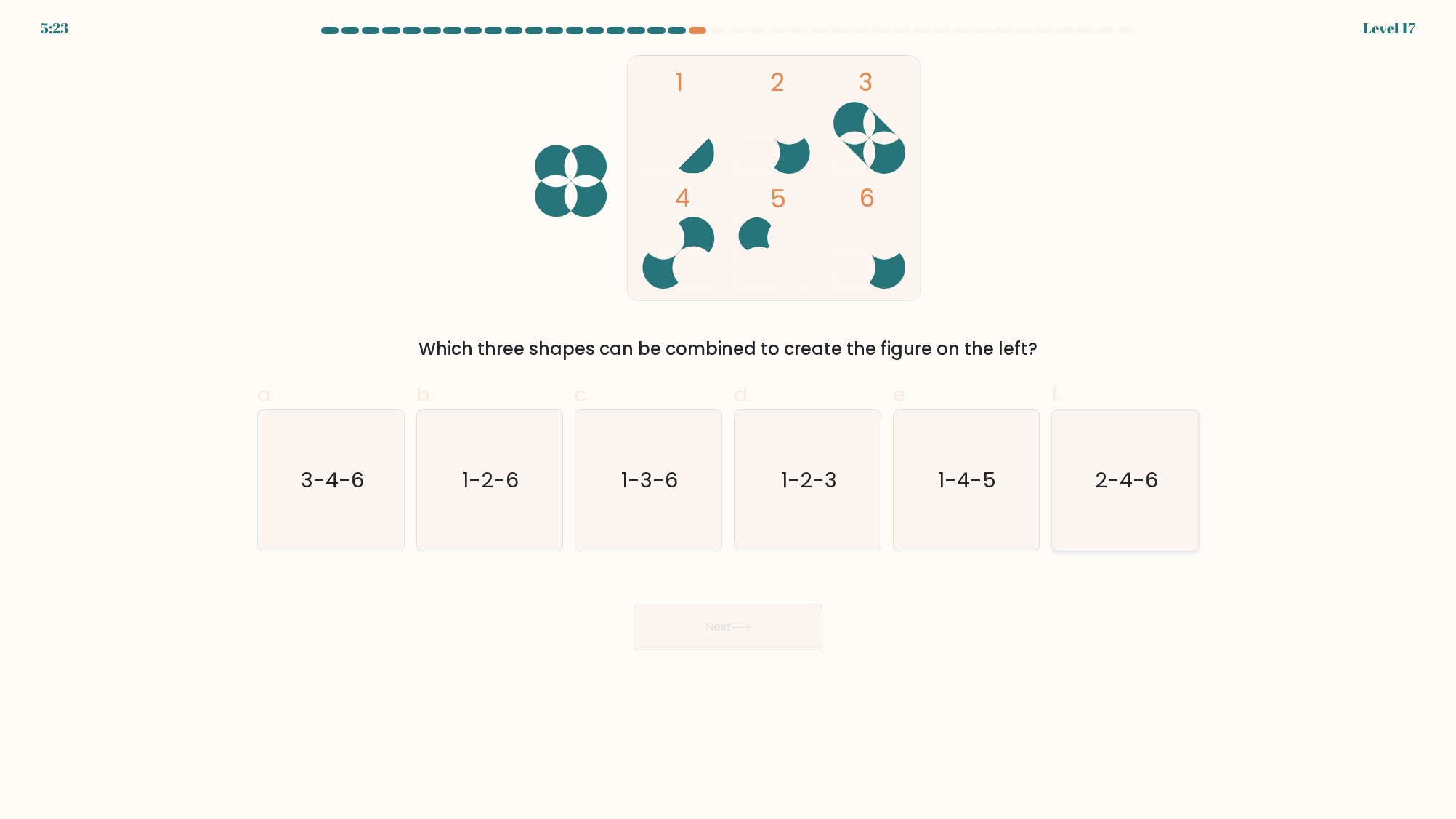
click at [1120, 491] on text "2-4-6" at bounding box center [1126, 479] width 63 height 29
click at [728, 419] on input "f. 2-4-6" at bounding box center [728, 414] width 1 height 9
radio input "true"
click at [774, 626] on button "Next" at bounding box center [728, 627] width 189 height 47
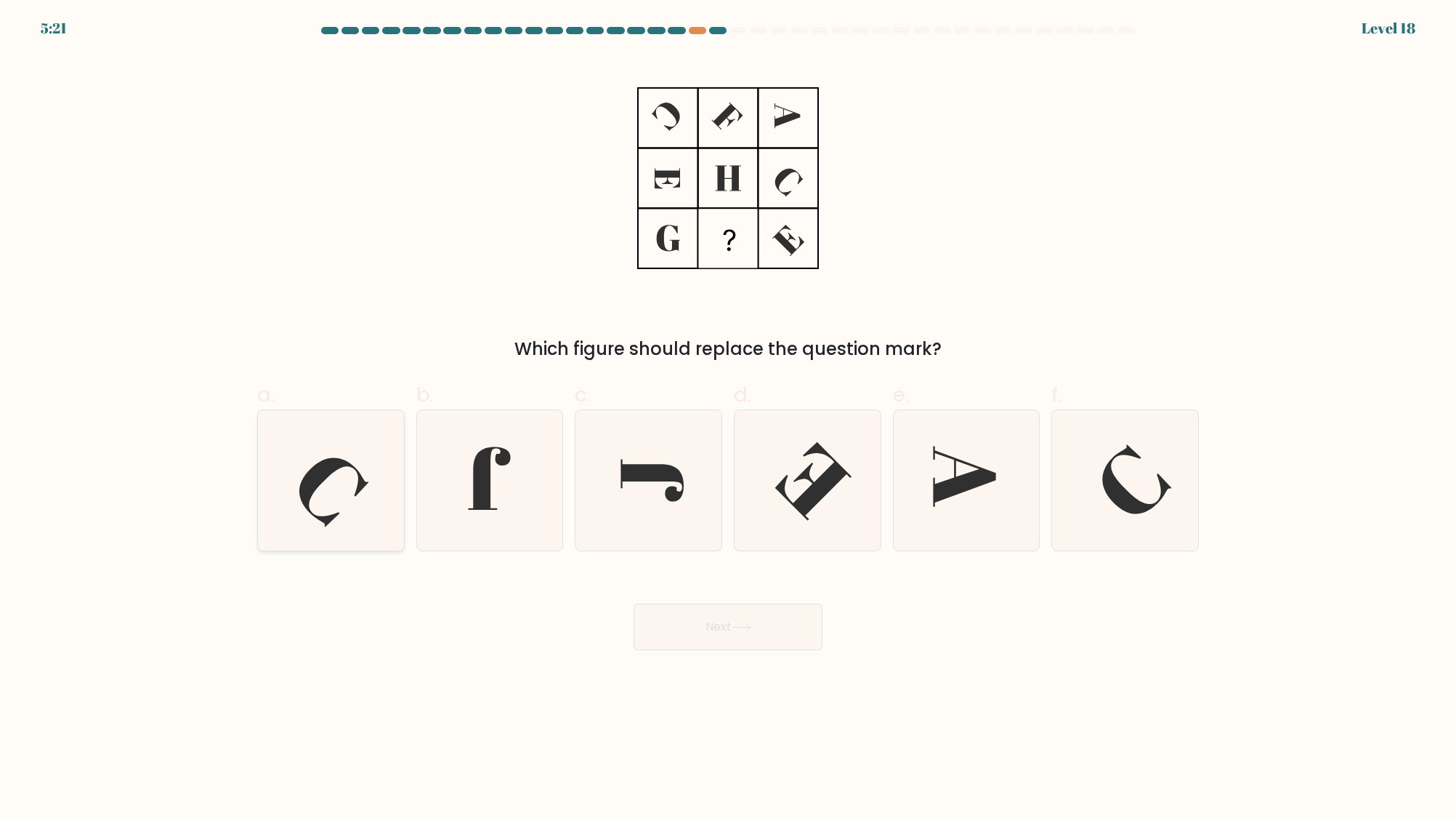
drag, startPoint x: 307, startPoint y: 487, endPoint x: 324, endPoint y: 463, distance: 29.4
click at [306, 484] on icon at bounding box center [334, 493] width 69 height 70
click at [728, 419] on input "a." at bounding box center [728, 414] width 1 height 9
radio input "true"
click at [753, 620] on button "Next" at bounding box center [728, 627] width 189 height 47
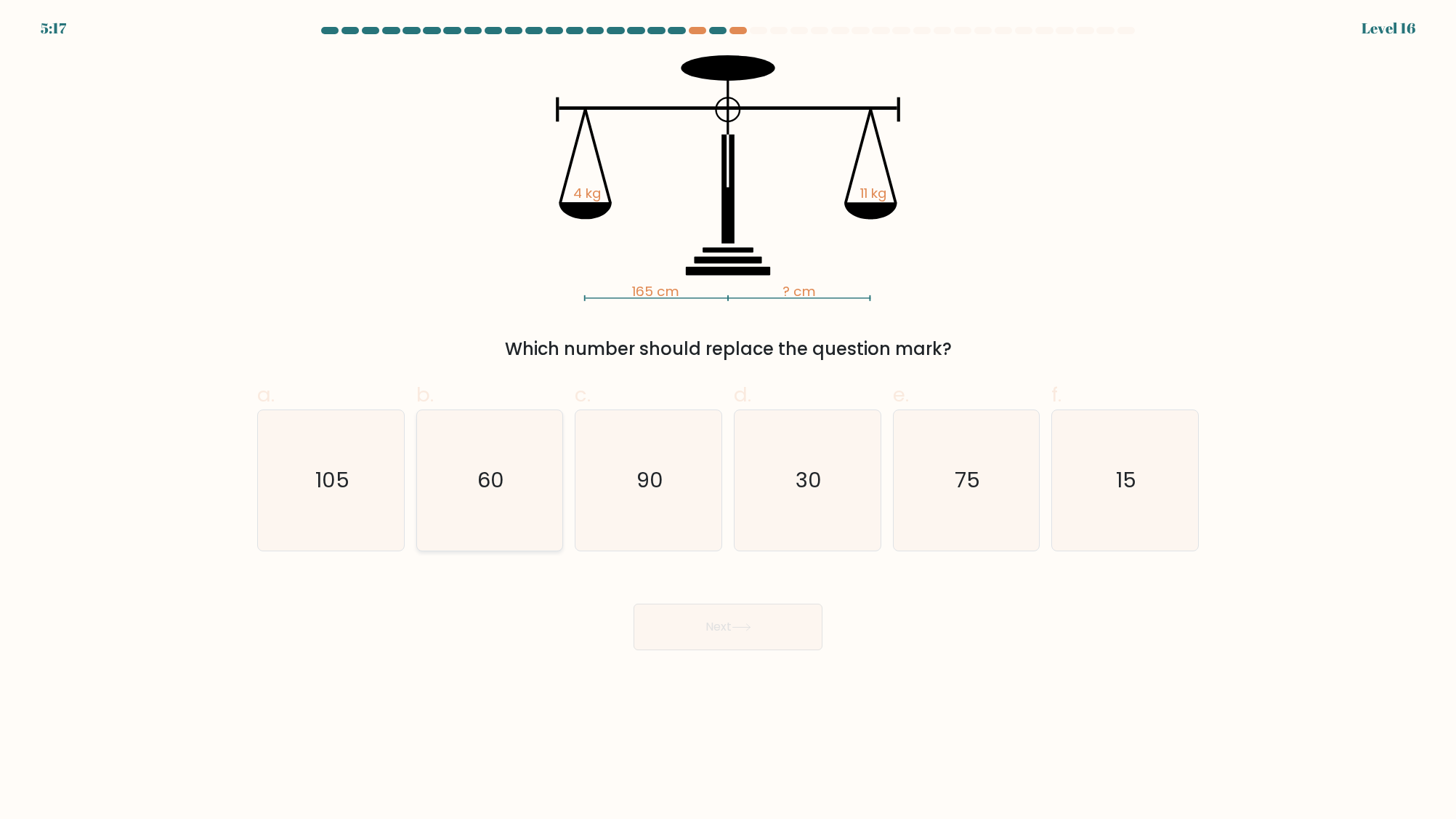
click at [503, 484] on text "60" at bounding box center [491, 479] width 27 height 29
click at [728, 419] on input "b. 60" at bounding box center [728, 414] width 1 height 9
radio input "true"
click at [666, 620] on button "Next" at bounding box center [728, 627] width 189 height 47
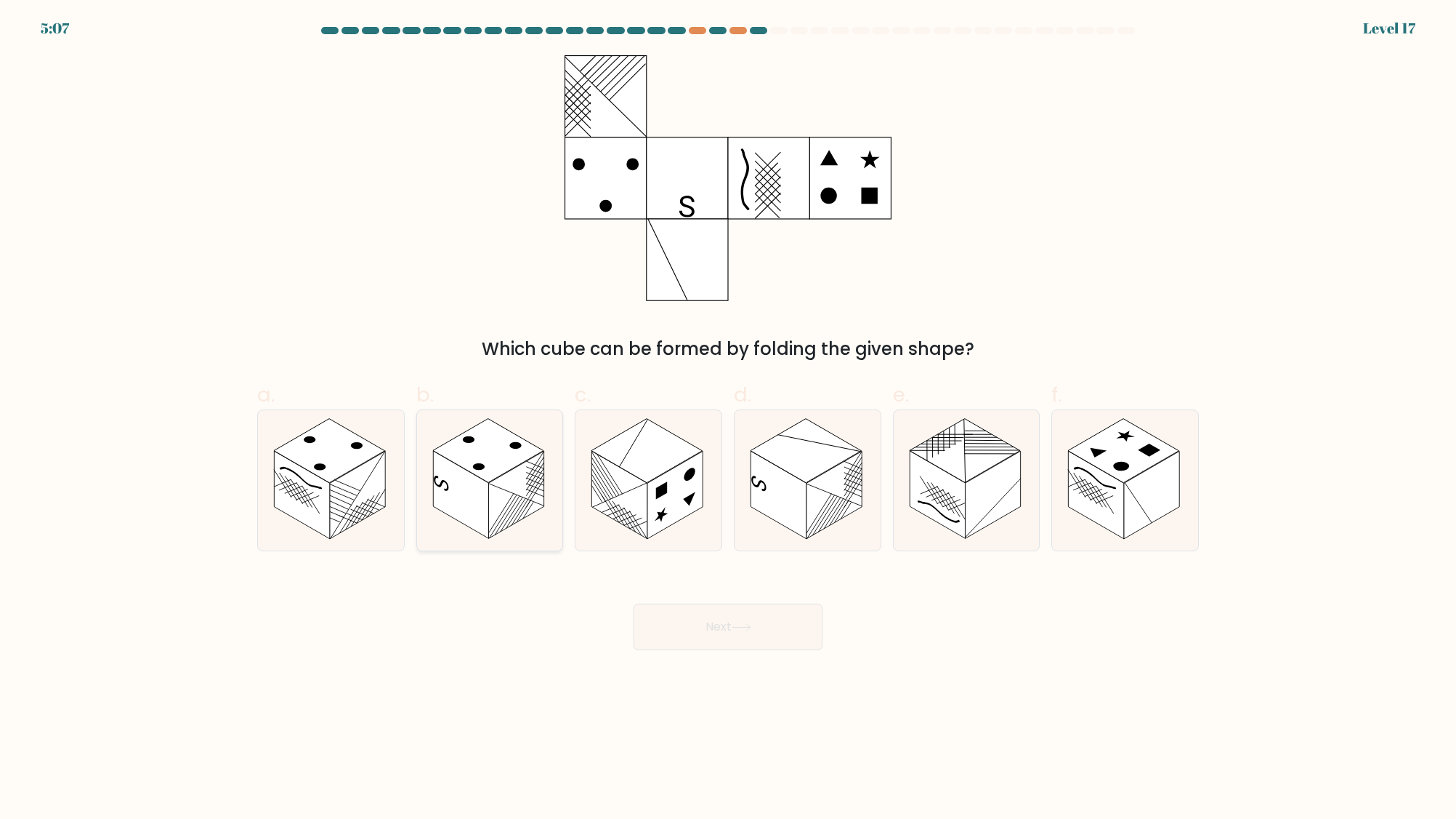
click at [458, 475] on rect at bounding box center [460, 495] width 55 height 88
click at [728, 419] on input "b." at bounding box center [728, 414] width 1 height 9
radio input "true"
click at [719, 621] on button "Next" at bounding box center [728, 627] width 189 height 47
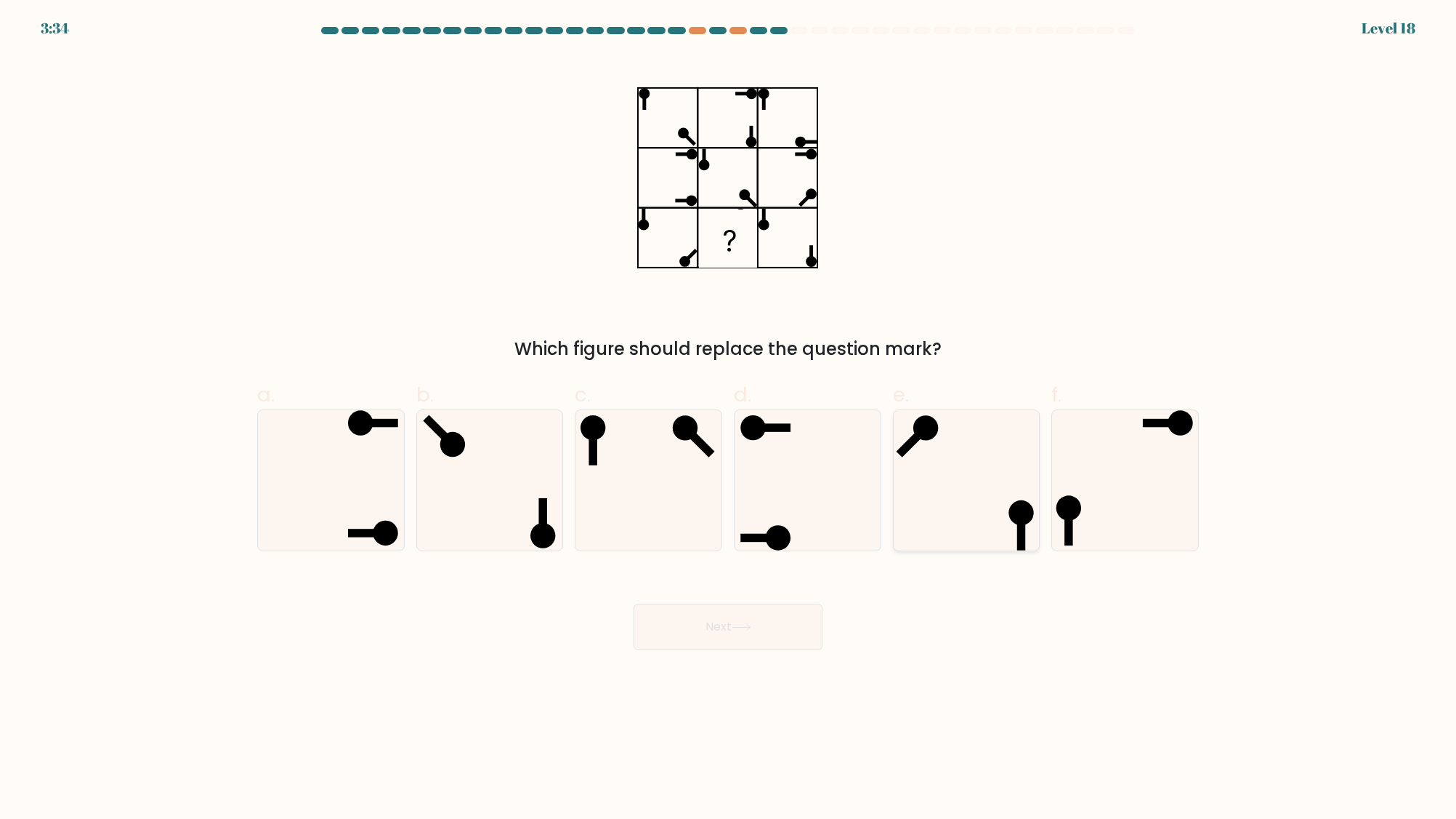
click at [1028, 501] on icon at bounding box center [966, 480] width 140 height 140
click at [728, 419] on input "e." at bounding box center [728, 414] width 1 height 9
radio input "true"
click at [1105, 523] on icon at bounding box center [1125, 480] width 140 height 140
click at [728, 419] on input "f." at bounding box center [728, 414] width 1 height 9
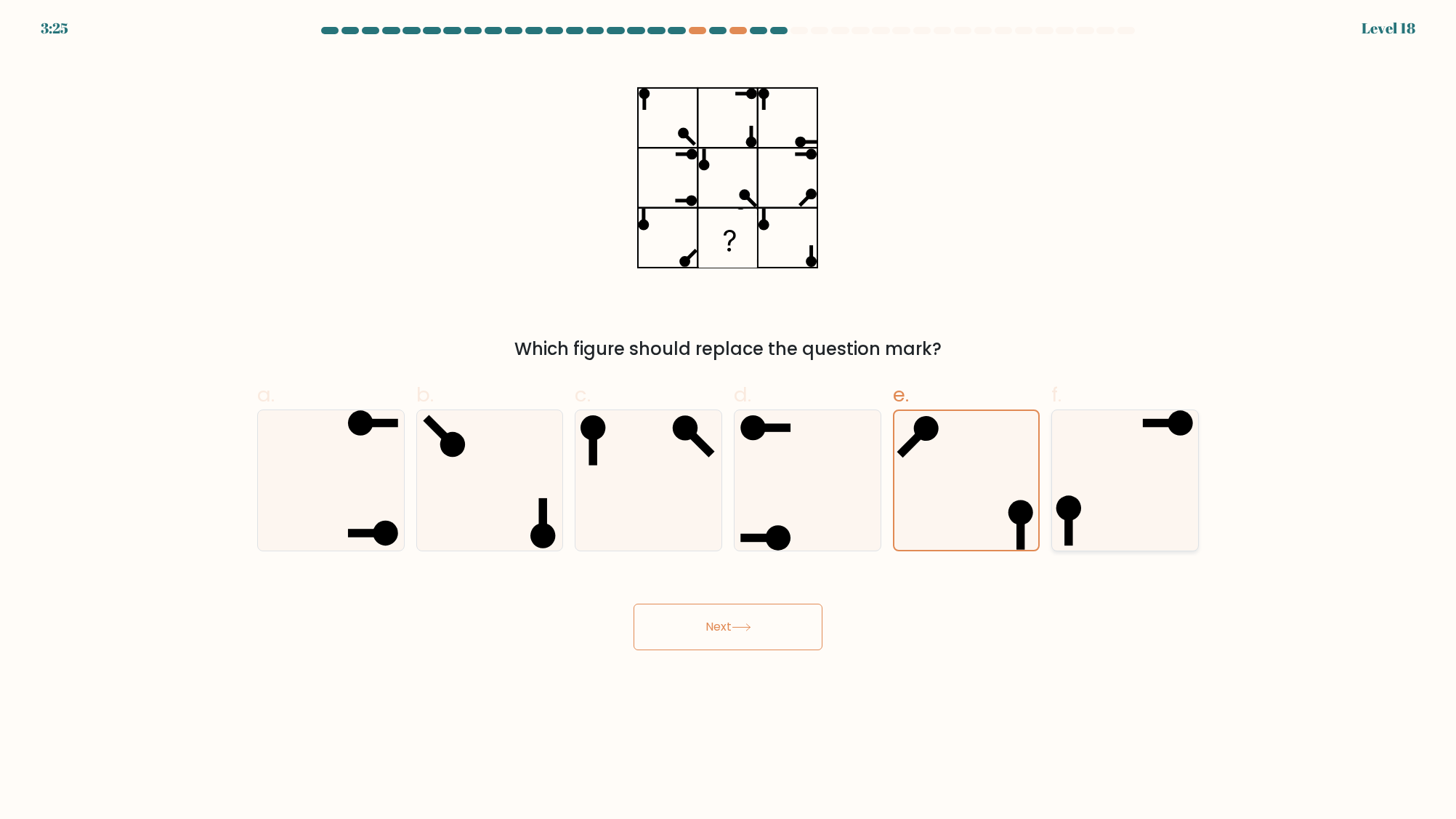
radio input "true"
click at [788, 618] on button "Next" at bounding box center [728, 627] width 189 height 47
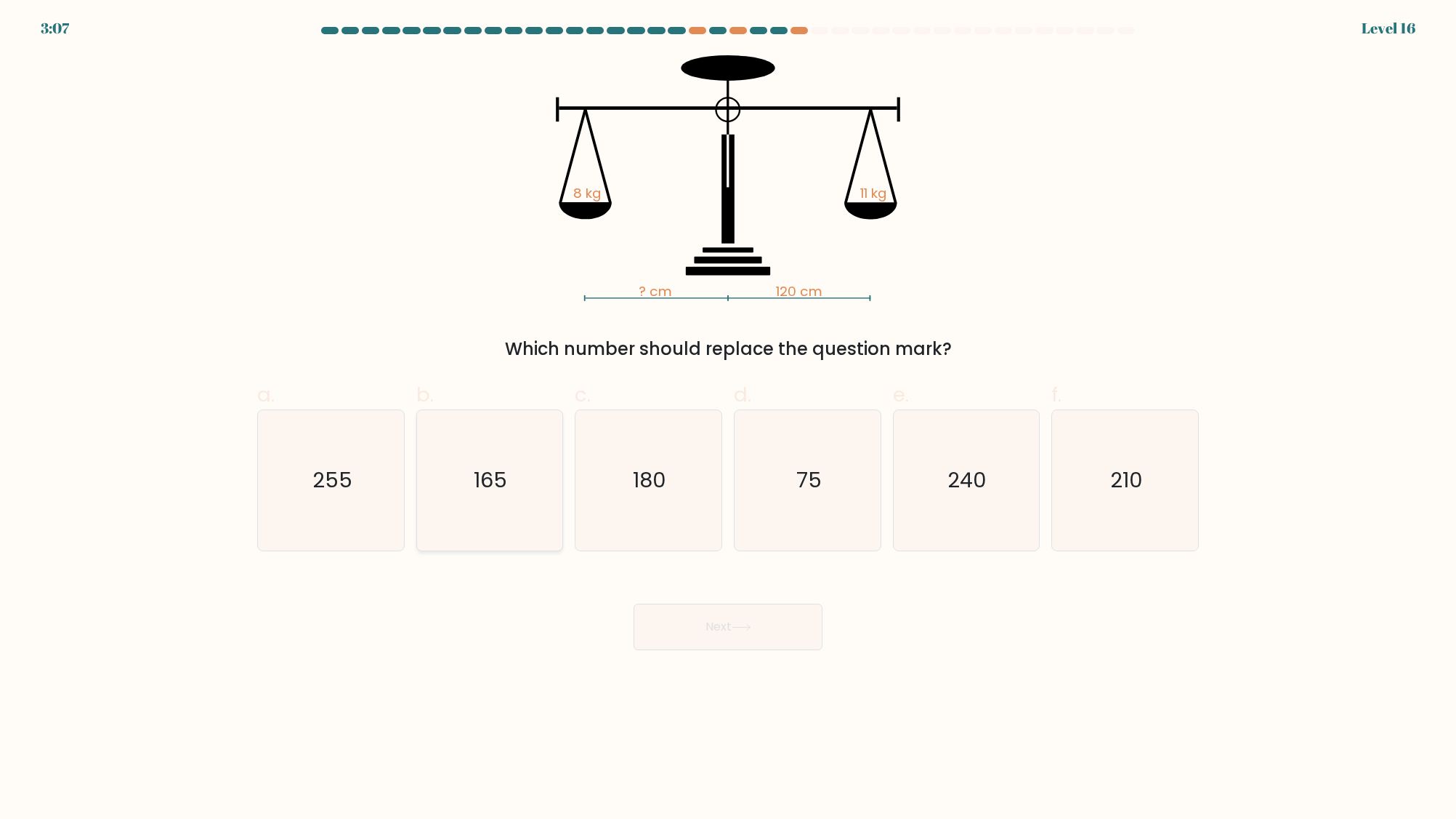
click at [494, 492] on text "165" at bounding box center [492, 479] width 34 height 29
click at [728, 419] on input "b. 165" at bounding box center [728, 414] width 1 height 9
radio input "true"
click at [726, 614] on button "Next" at bounding box center [728, 627] width 189 height 47
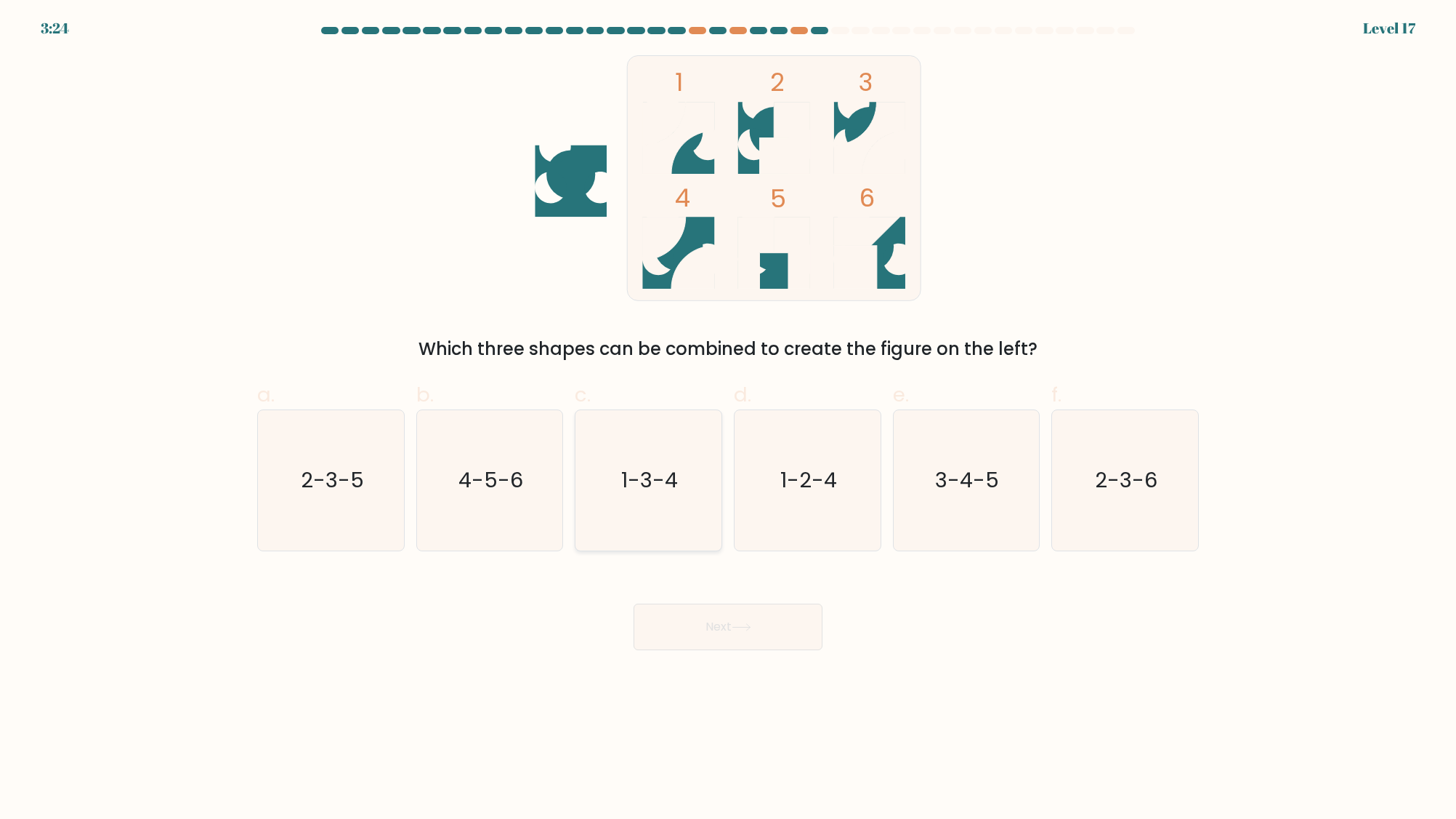
click at [655, 491] on text "1-3-4" at bounding box center [651, 479] width 56 height 29
click at [728, 419] on input "c. 1-3-4" at bounding box center [728, 414] width 1 height 9
radio input "true"
click at [726, 617] on button "Next" at bounding box center [728, 627] width 189 height 47
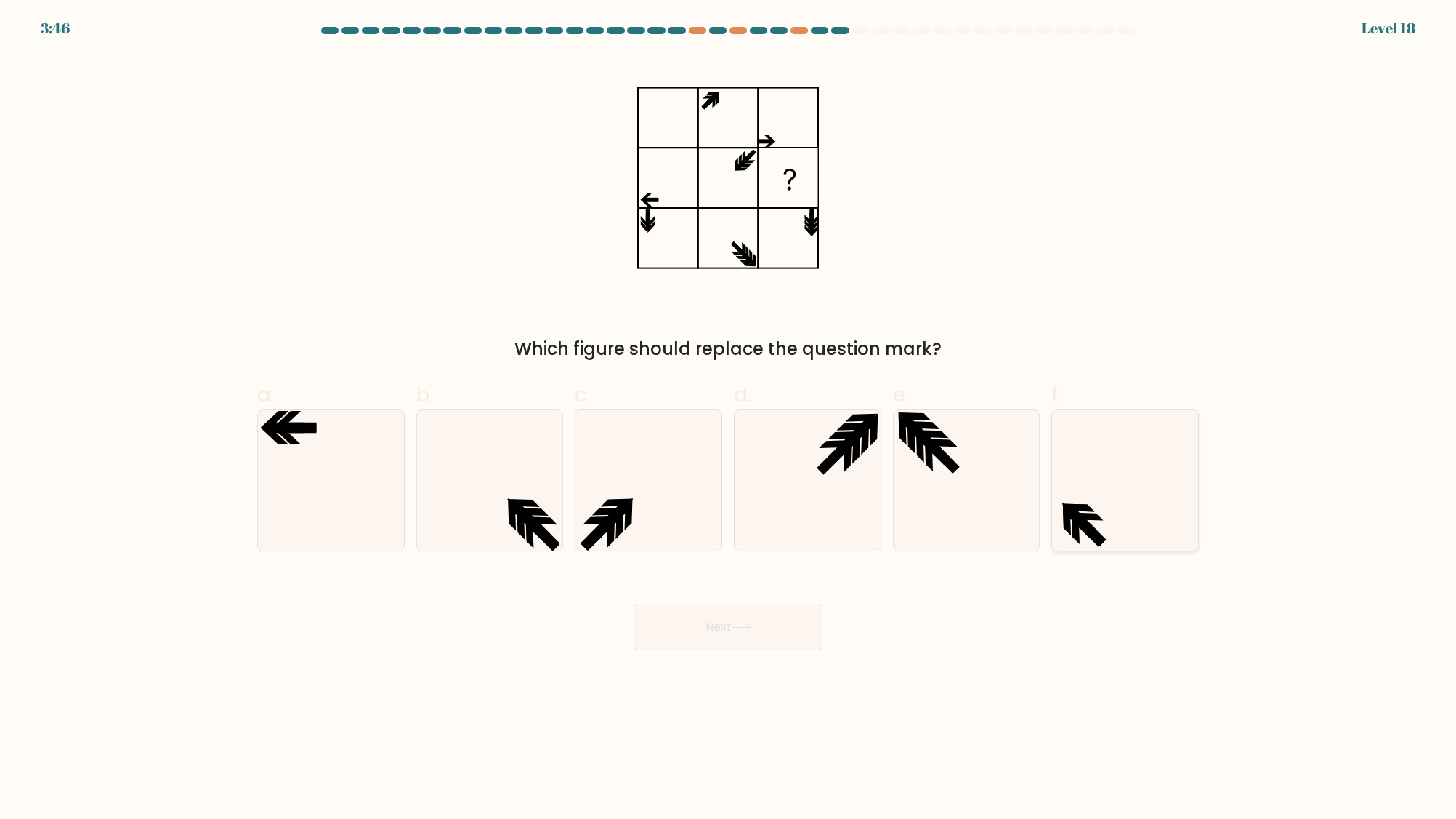
click at [1076, 511] on icon at bounding box center [1081, 521] width 34 height 34
click at [728, 419] on input "f." at bounding box center [728, 414] width 1 height 9
radio input "true"
click at [326, 444] on icon at bounding box center [330, 480] width 140 height 140
click at [728, 419] on input "a." at bounding box center [728, 414] width 1 height 9
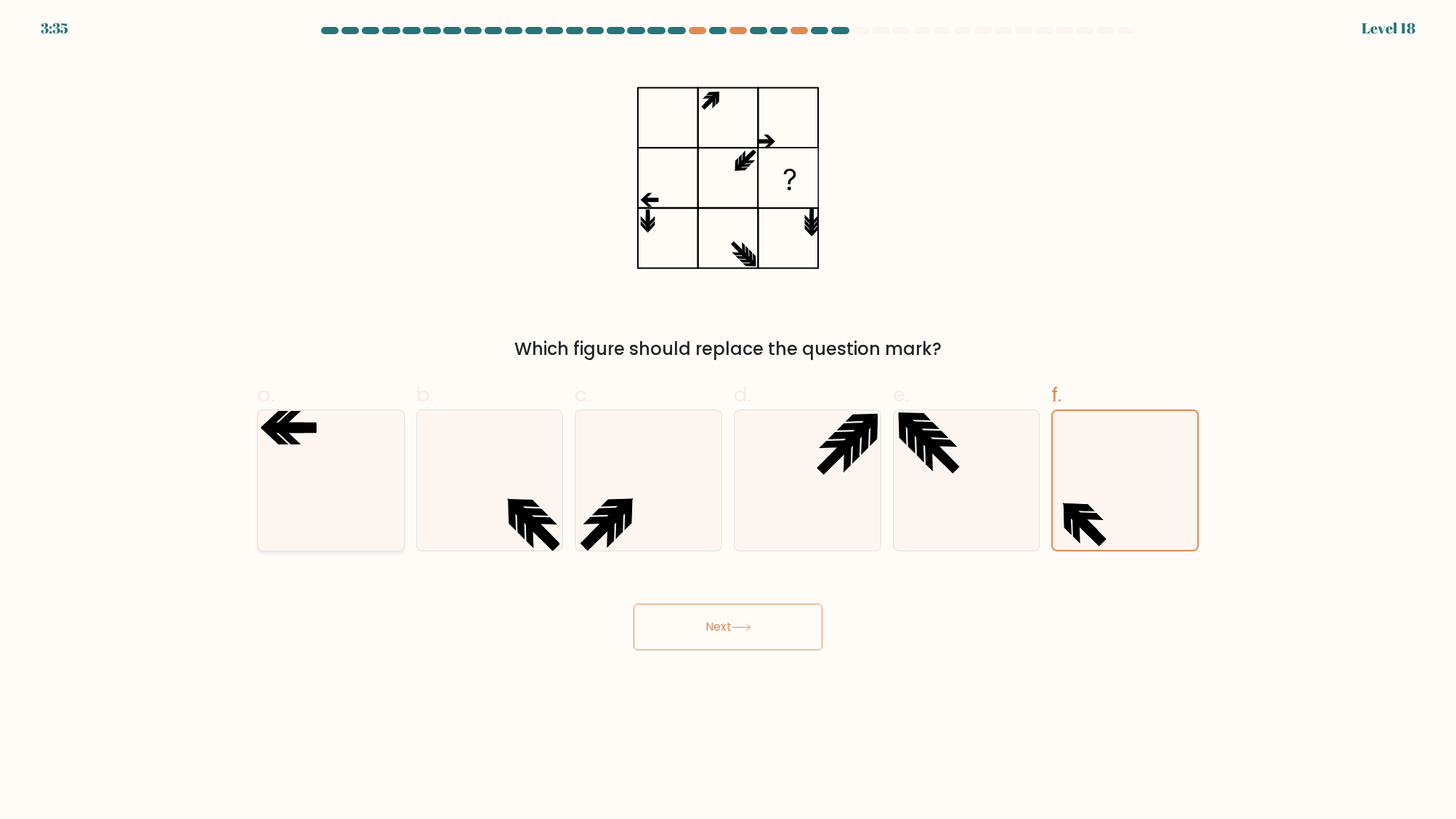
radio input "true"
click at [710, 644] on button "Next" at bounding box center [728, 627] width 189 height 47
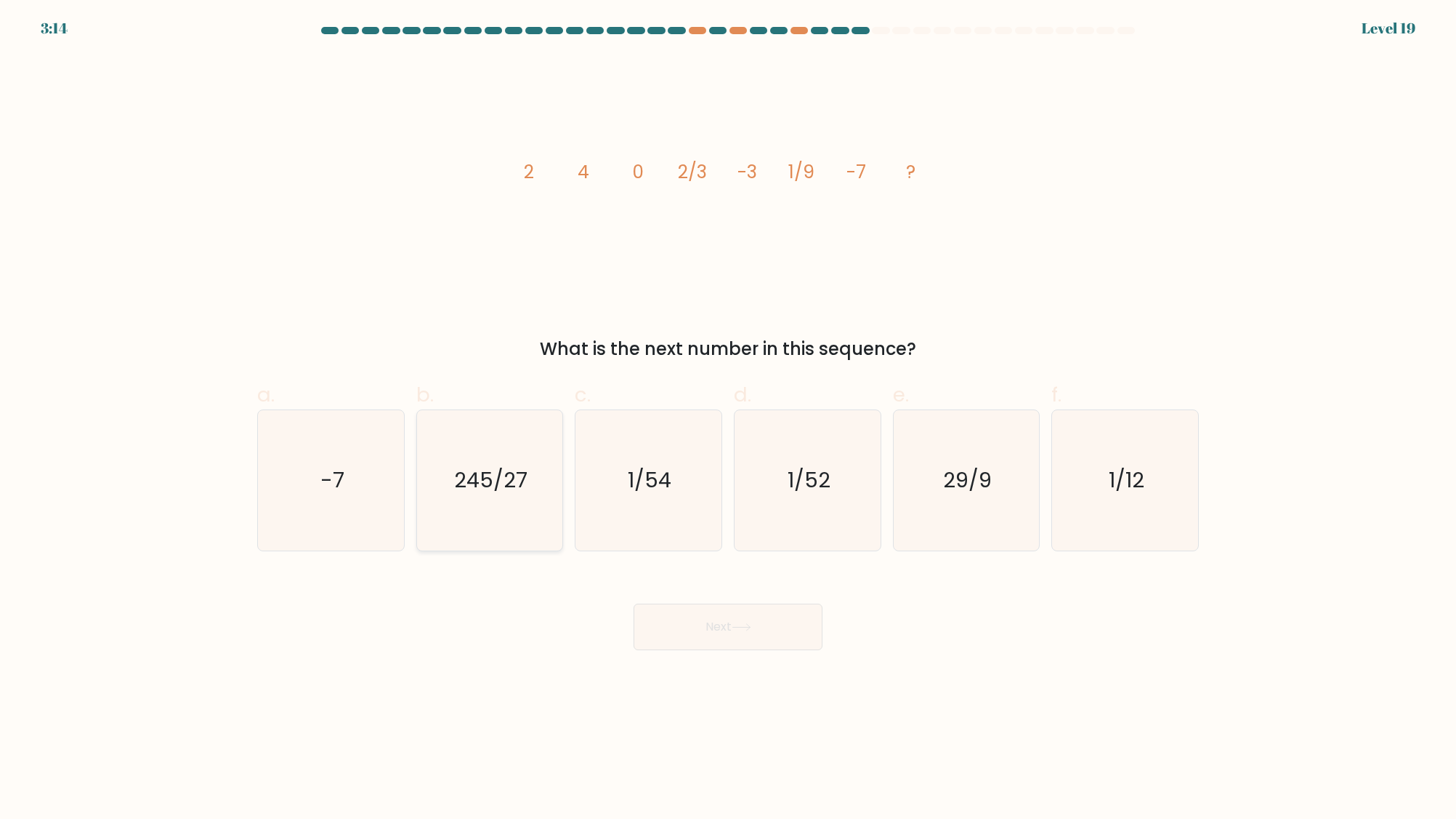
click at [500, 501] on icon "245/27" at bounding box center [489, 480] width 140 height 140
click at [728, 419] on input "b. 245/27" at bounding box center [728, 414] width 1 height 9
radio input "true"
click at [722, 638] on button "Next" at bounding box center [728, 627] width 189 height 47
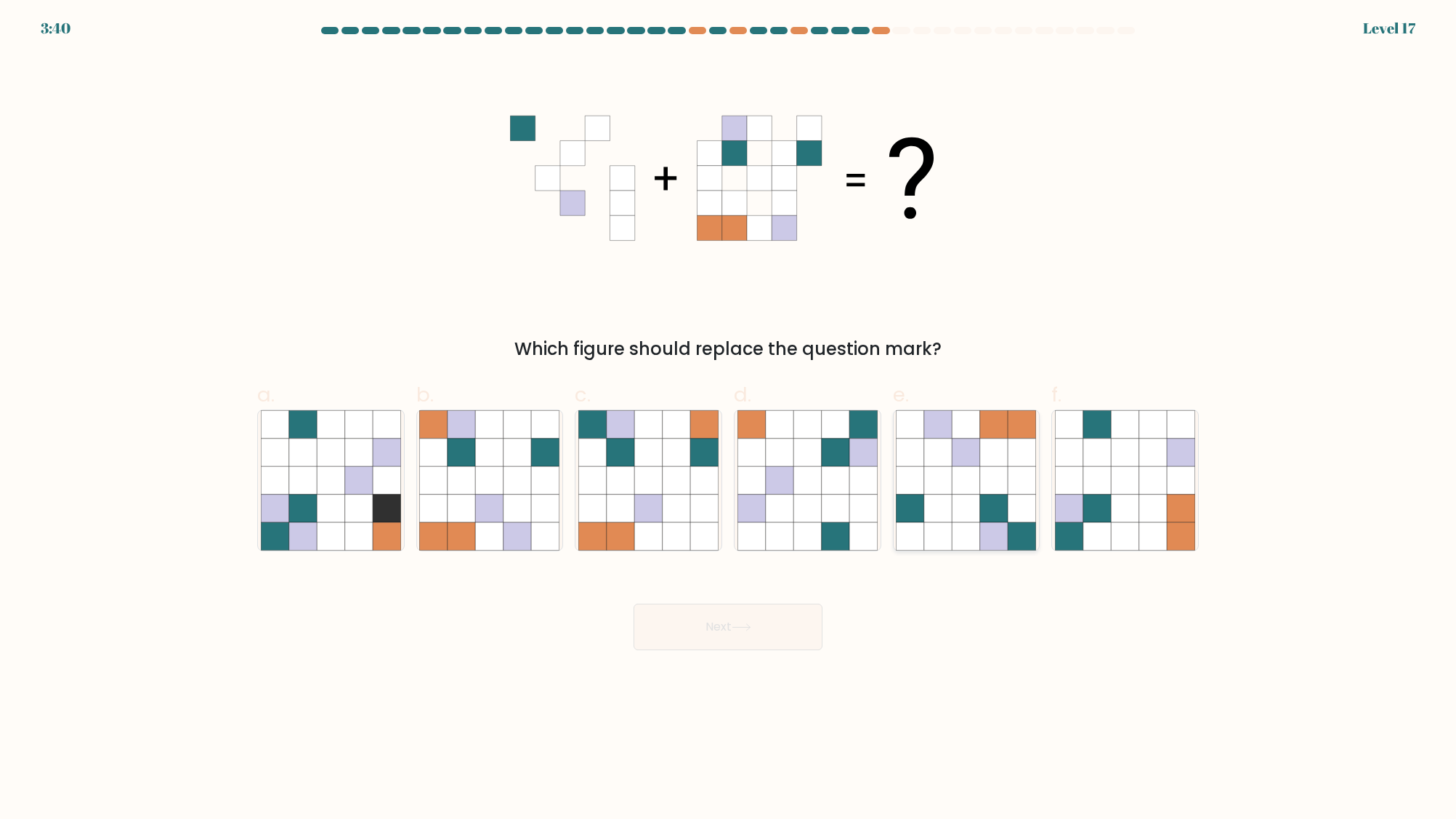
click at [989, 460] on icon at bounding box center [993, 452] width 27 height 27
click at [728, 419] on input "e." at bounding box center [728, 414] width 1 height 9
radio input "true"
click at [674, 647] on button "Next" at bounding box center [728, 627] width 189 height 47
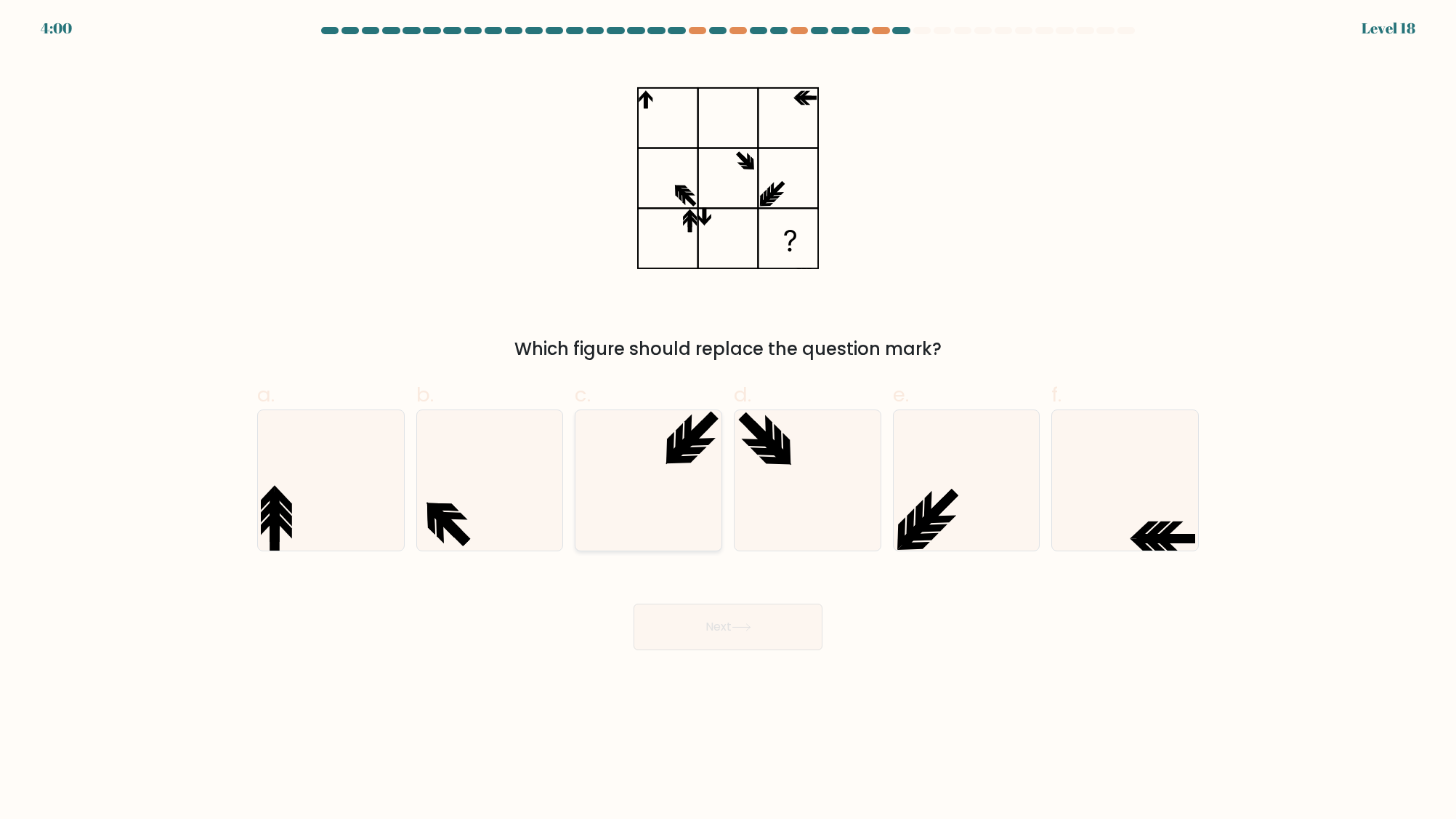
click at [586, 524] on icon at bounding box center [648, 480] width 140 height 140
click at [728, 419] on input "c." at bounding box center [728, 414] width 1 height 9
radio input "true"
click at [819, 492] on icon at bounding box center [807, 480] width 140 height 140
click at [728, 419] on input "d." at bounding box center [728, 414] width 1 height 9
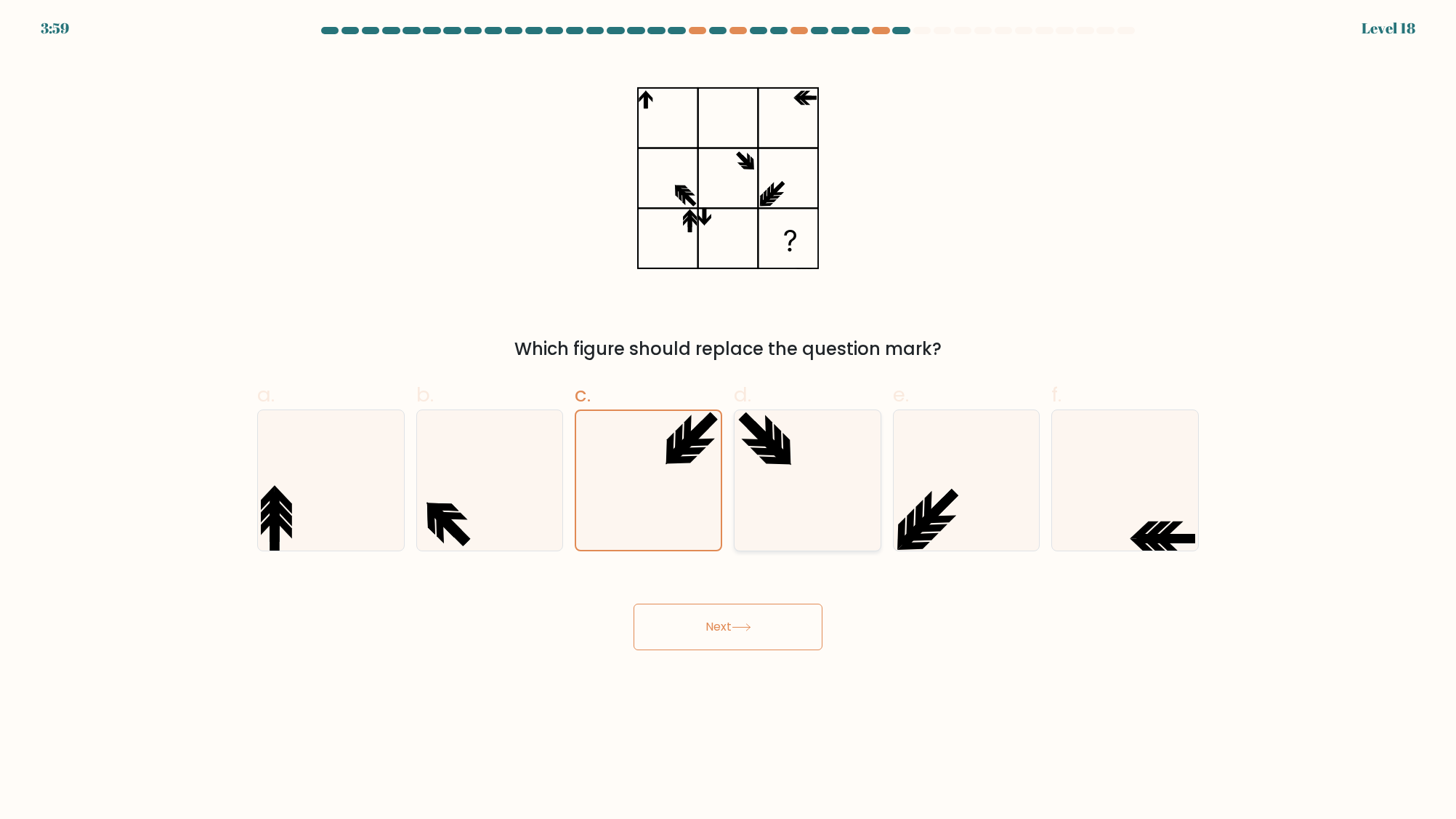
radio input "true"
drag, startPoint x: 1180, startPoint y: 550, endPoint x: 1165, endPoint y: 555, distance: 15.8
click at [1182, 550] on div at bounding box center [1125, 480] width 147 height 142
click at [728, 419] on input "f." at bounding box center [728, 414] width 1 height 9
radio input "true"
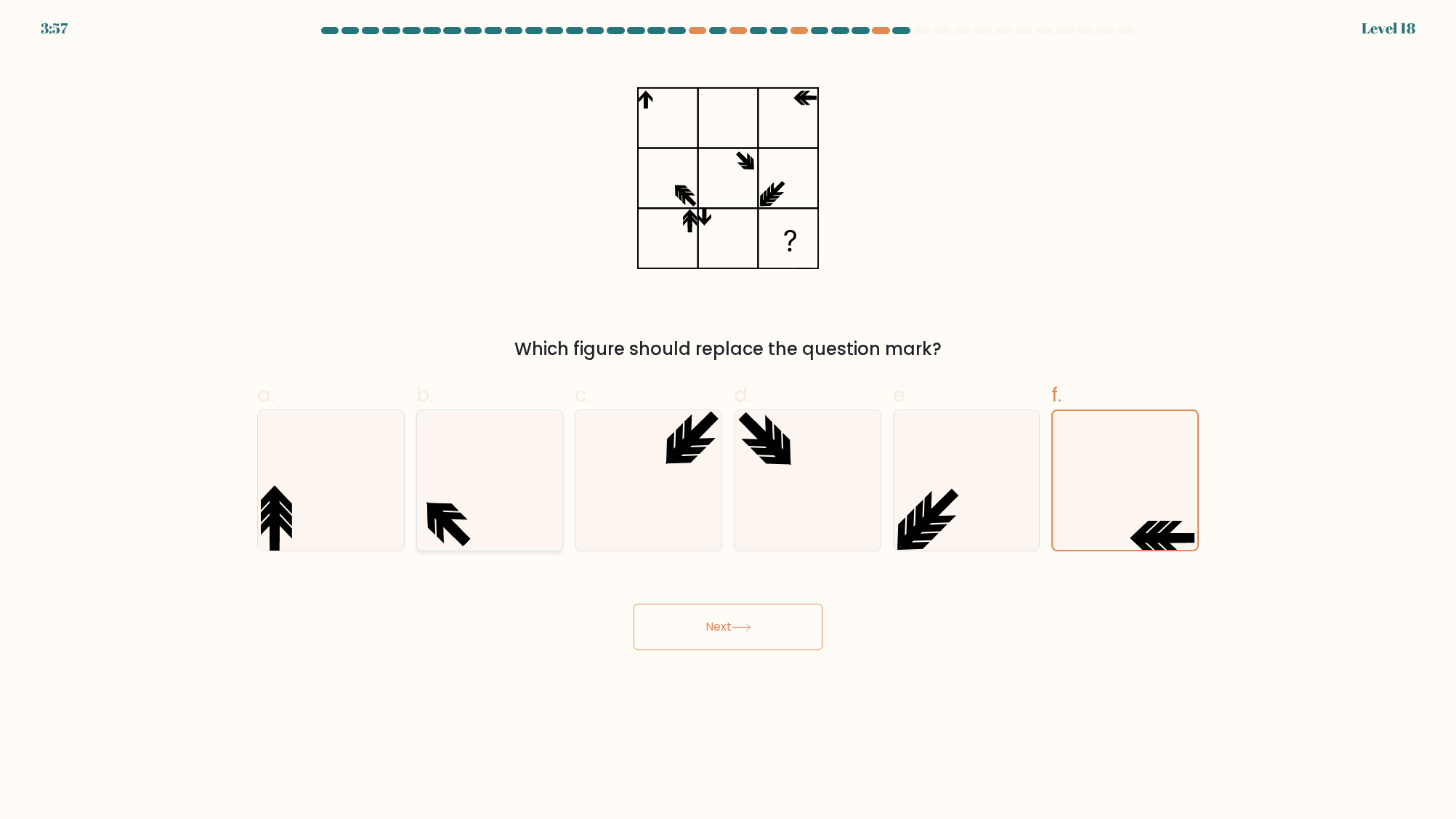
drag, startPoint x: 471, startPoint y: 524, endPoint x: 417, endPoint y: 530, distance: 54.3
click at [471, 524] on icon at bounding box center [489, 480] width 140 height 140
click at [728, 419] on input "b." at bounding box center [728, 414] width 1 height 9
radio input "true"
click at [275, 520] on icon at bounding box center [274, 510] width 9 height 37
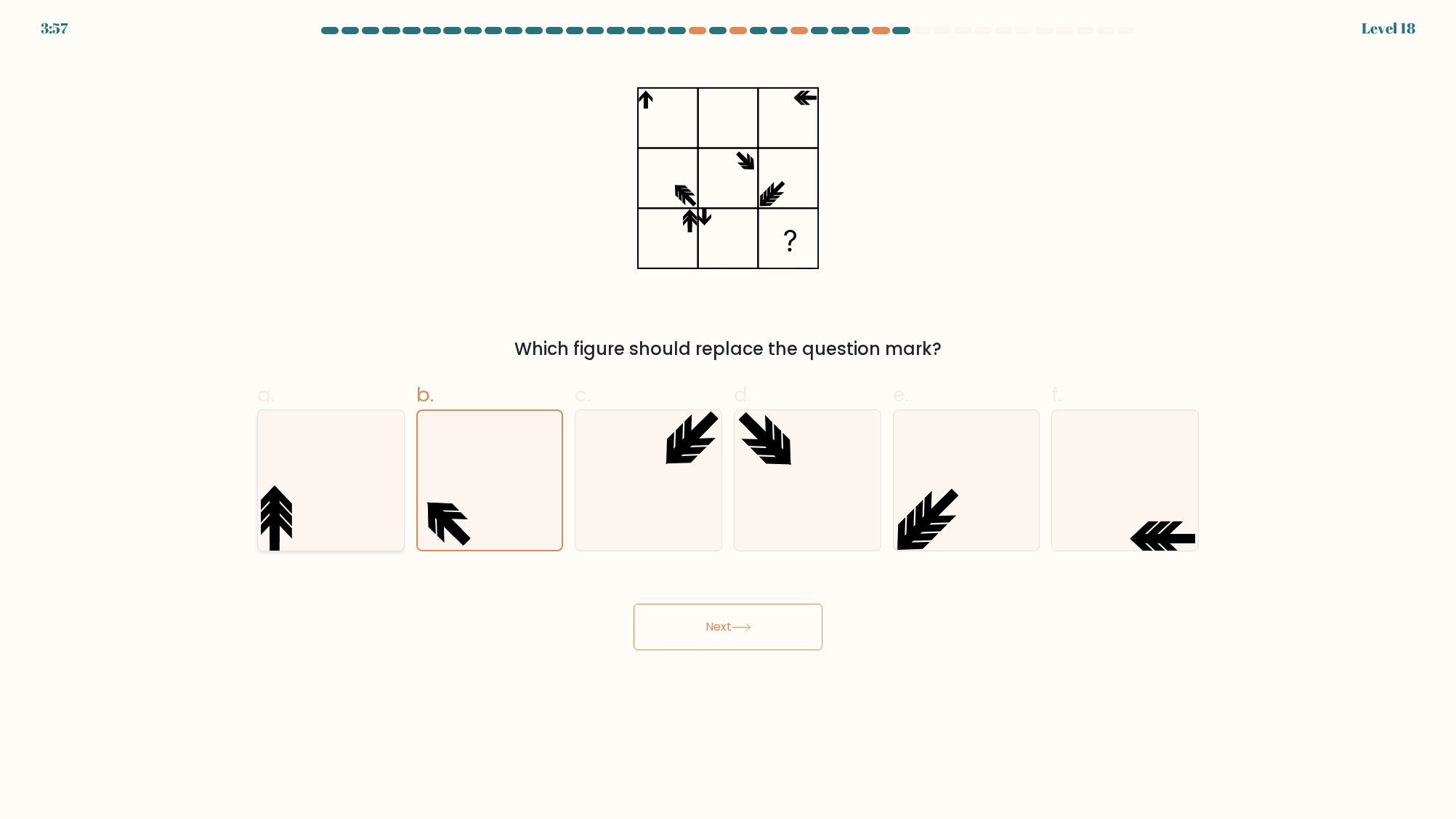
click at [728, 419] on input "a." at bounding box center [728, 414] width 1 height 9
radio input "true"
click at [730, 484] on div "d." at bounding box center [808, 465] width 160 height 172
click at [678, 481] on icon at bounding box center [648, 480] width 140 height 140
click at [728, 419] on input "c." at bounding box center [728, 414] width 1 height 9
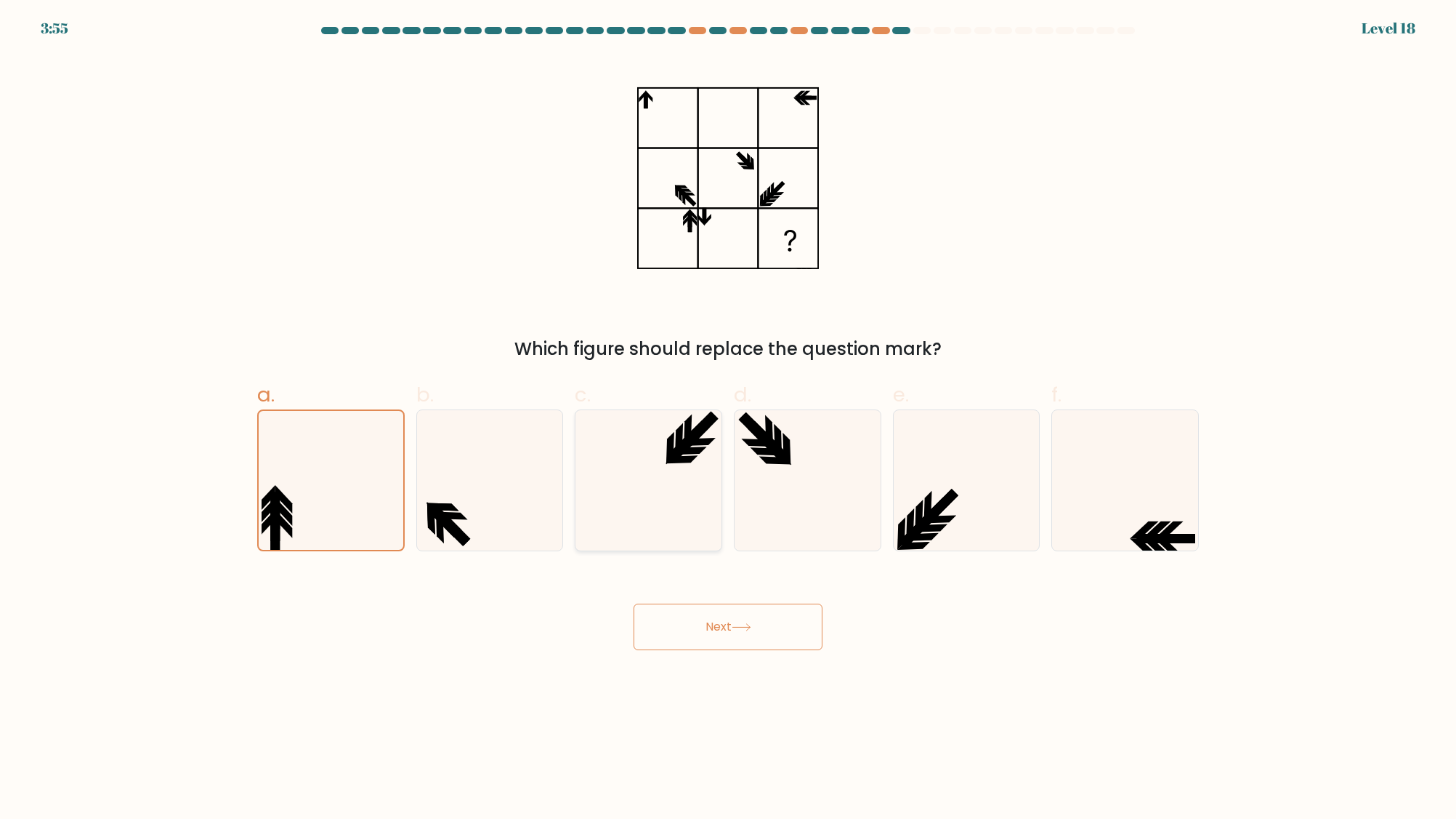
radio input "true"
click at [774, 480] on icon at bounding box center [807, 480] width 140 height 140
click at [728, 419] on input "d." at bounding box center [728, 414] width 1 height 9
radio input "true"
click at [1166, 493] on icon at bounding box center [1125, 480] width 140 height 140
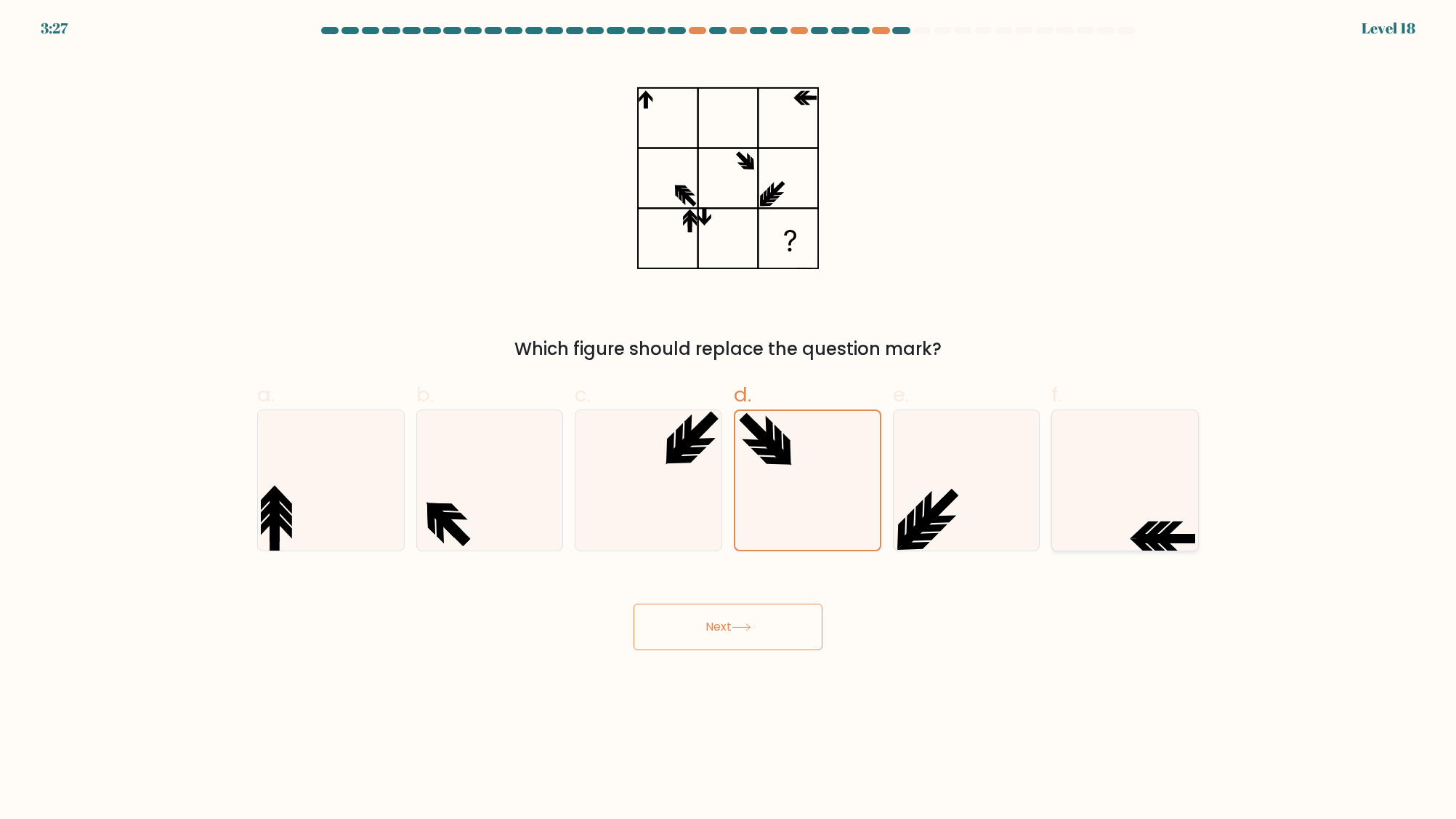
click at [728, 419] on input "f." at bounding box center [728, 414] width 1 height 9
radio input "true"
click at [724, 588] on div "Next" at bounding box center [728, 609] width 959 height 82
click at [709, 626] on button "Next" at bounding box center [728, 627] width 189 height 47
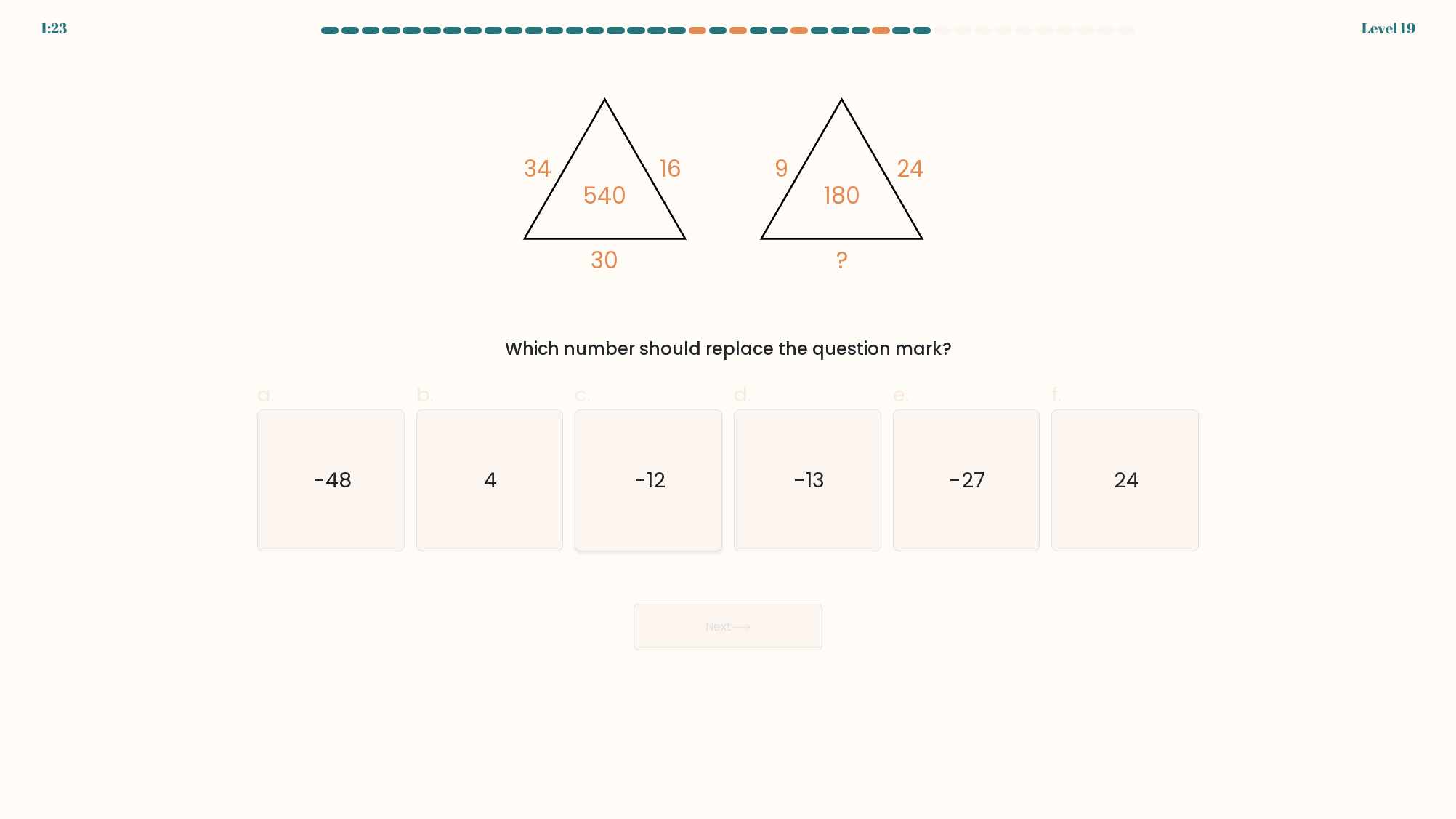
click at [690, 459] on icon "-12" at bounding box center [648, 480] width 140 height 140
click at [728, 419] on input "c. -12" at bounding box center [728, 414] width 1 height 9
radio input "true"
click at [735, 637] on button "Next" at bounding box center [728, 627] width 189 height 47
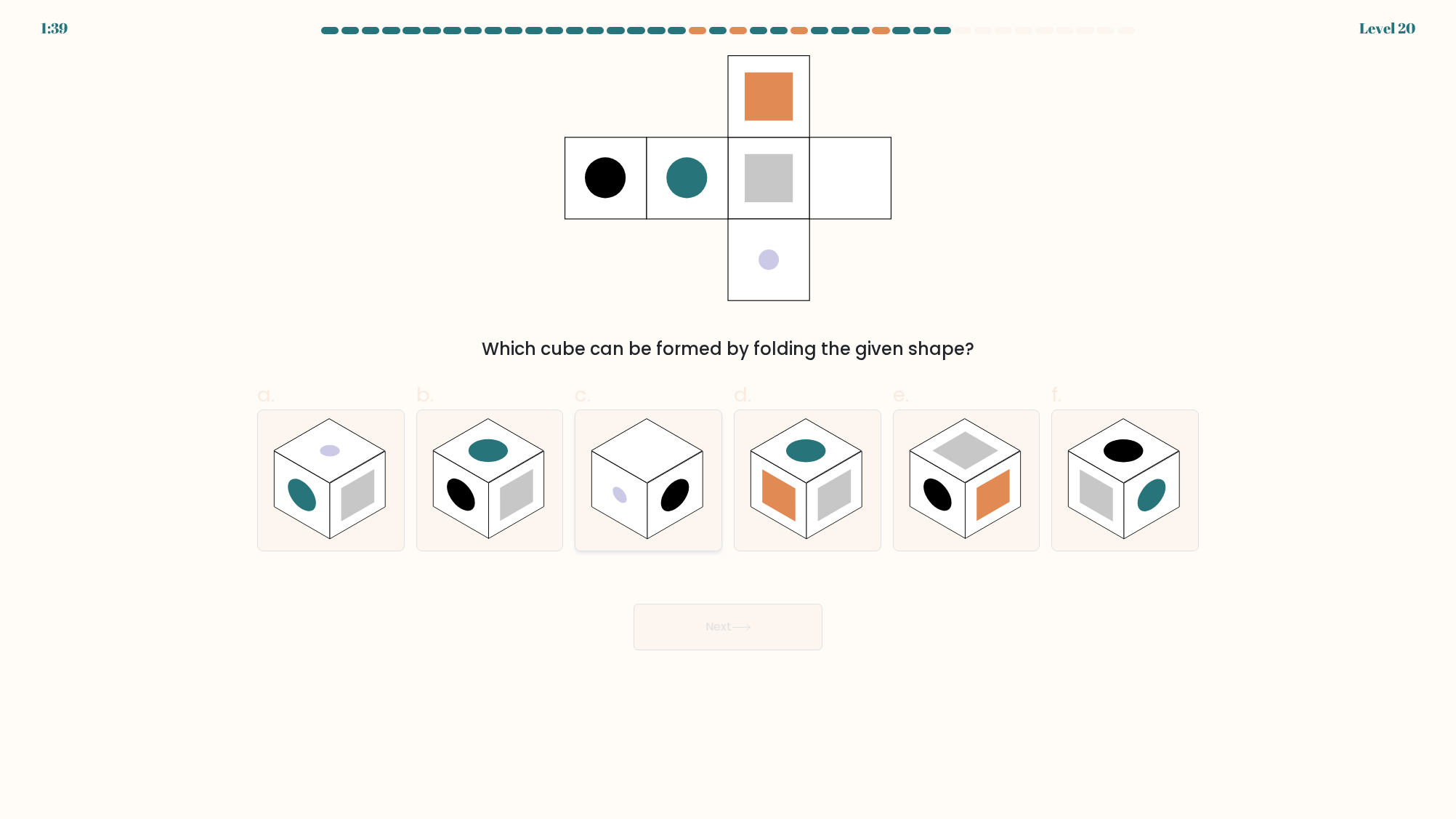
click at [695, 501] on rect at bounding box center [675, 496] width 55 height 88
click at [728, 419] on input "c." at bounding box center [728, 414] width 1 height 9
radio input "true"
click at [718, 626] on button "Next" at bounding box center [728, 627] width 189 height 47
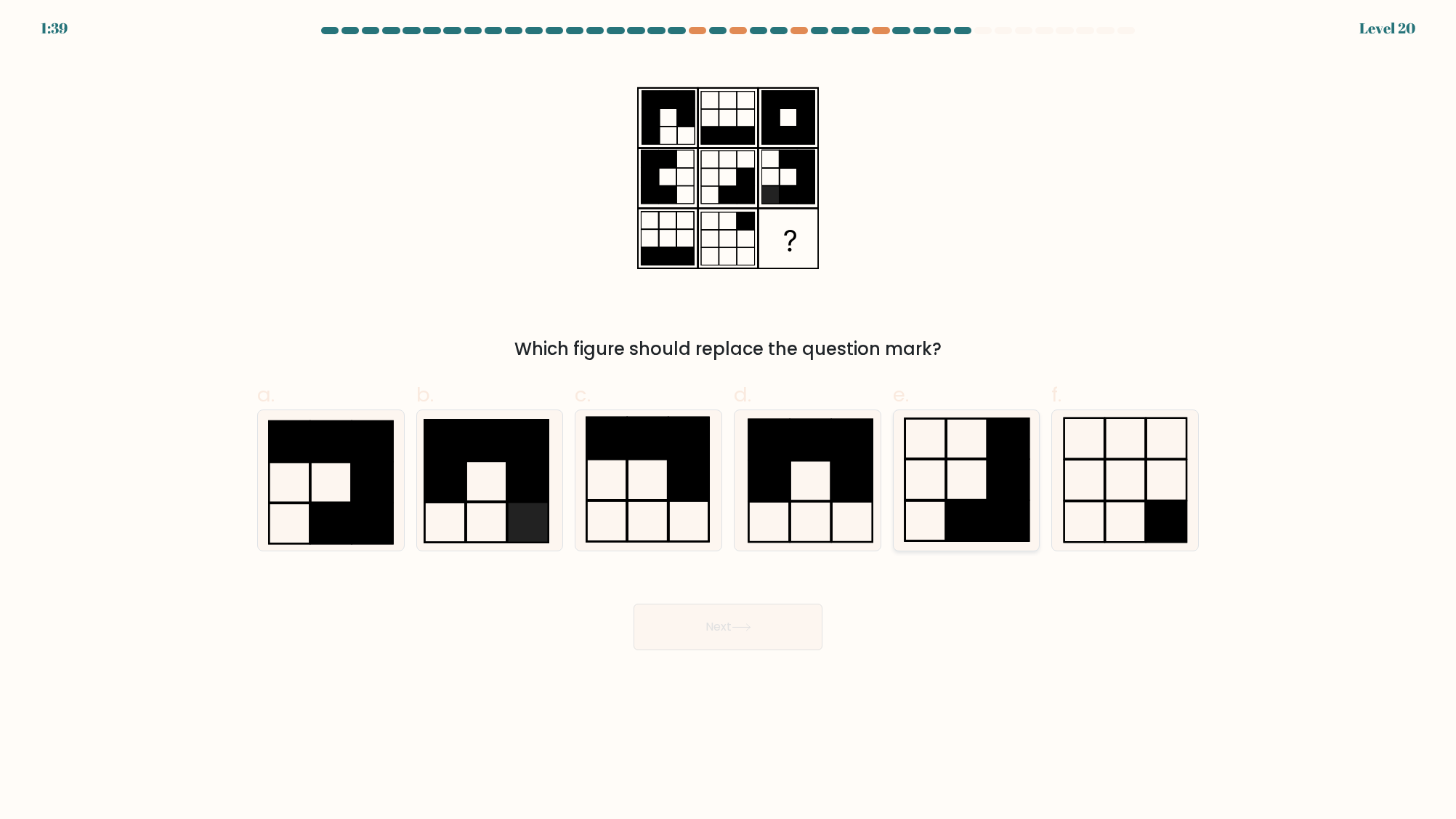
click at [978, 471] on icon at bounding box center [966, 480] width 140 height 140
click at [728, 419] on input "e." at bounding box center [728, 414] width 1 height 9
radio input "true"
click at [657, 491] on icon at bounding box center [648, 480] width 140 height 140
click at [728, 419] on input "c." at bounding box center [728, 414] width 1 height 9
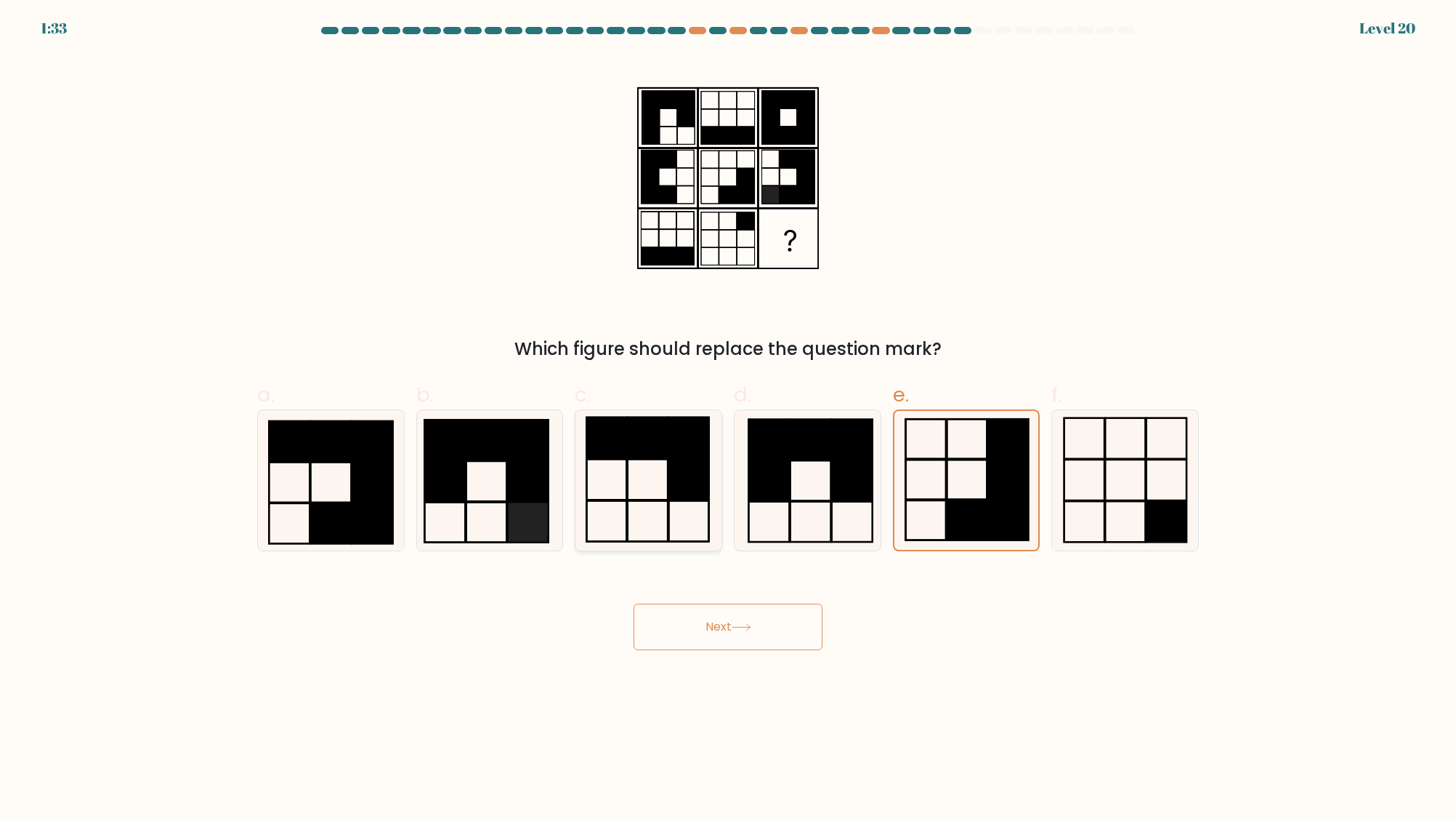
radio input "true"
click at [708, 624] on button "Next" at bounding box center [728, 627] width 189 height 47
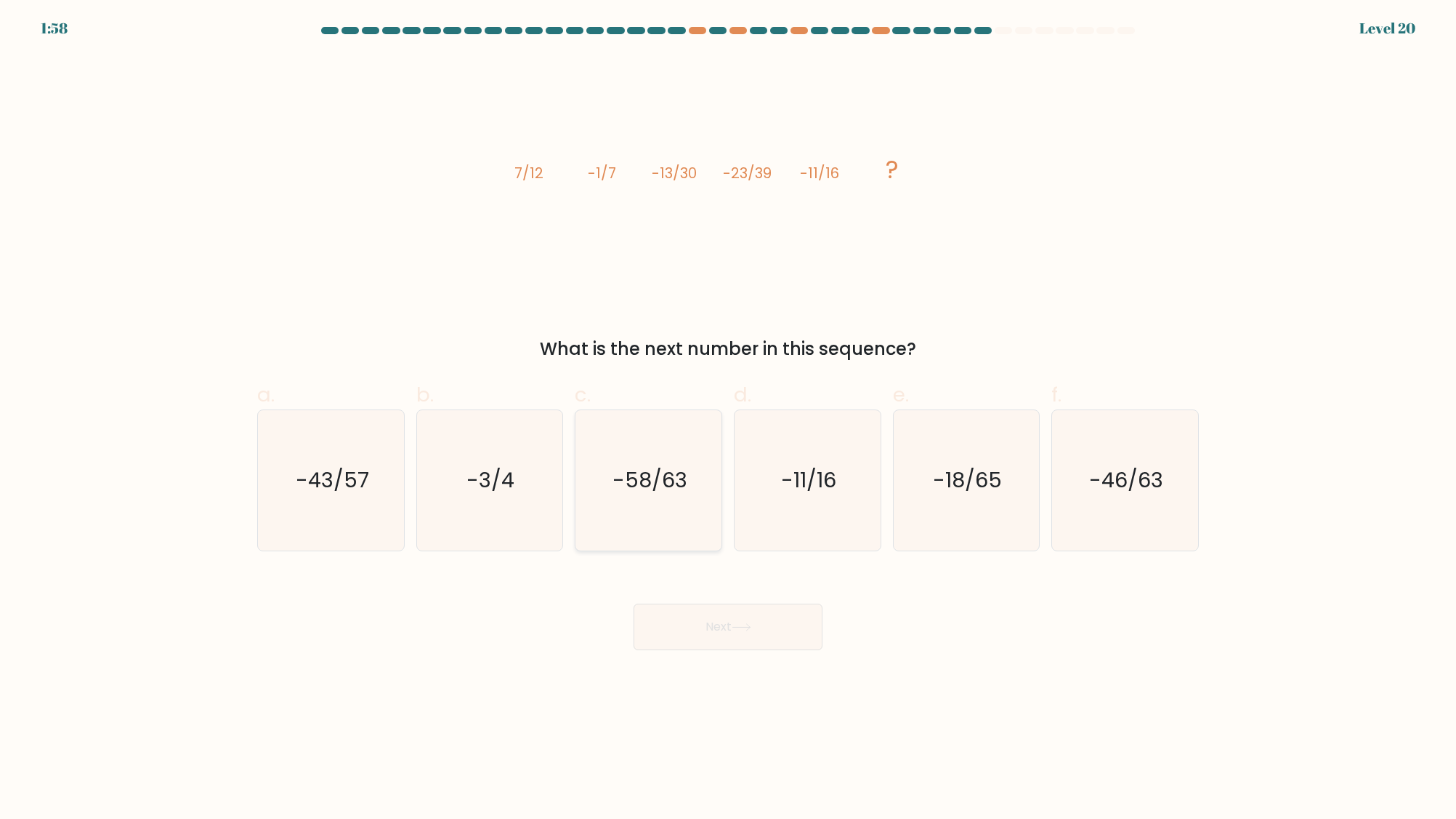
click at [677, 493] on text "-58/63" at bounding box center [651, 479] width 75 height 29
click at [728, 419] on input "c. -58/63" at bounding box center [728, 414] width 1 height 9
radio input "true"
click at [647, 614] on button "Next" at bounding box center [728, 627] width 189 height 47
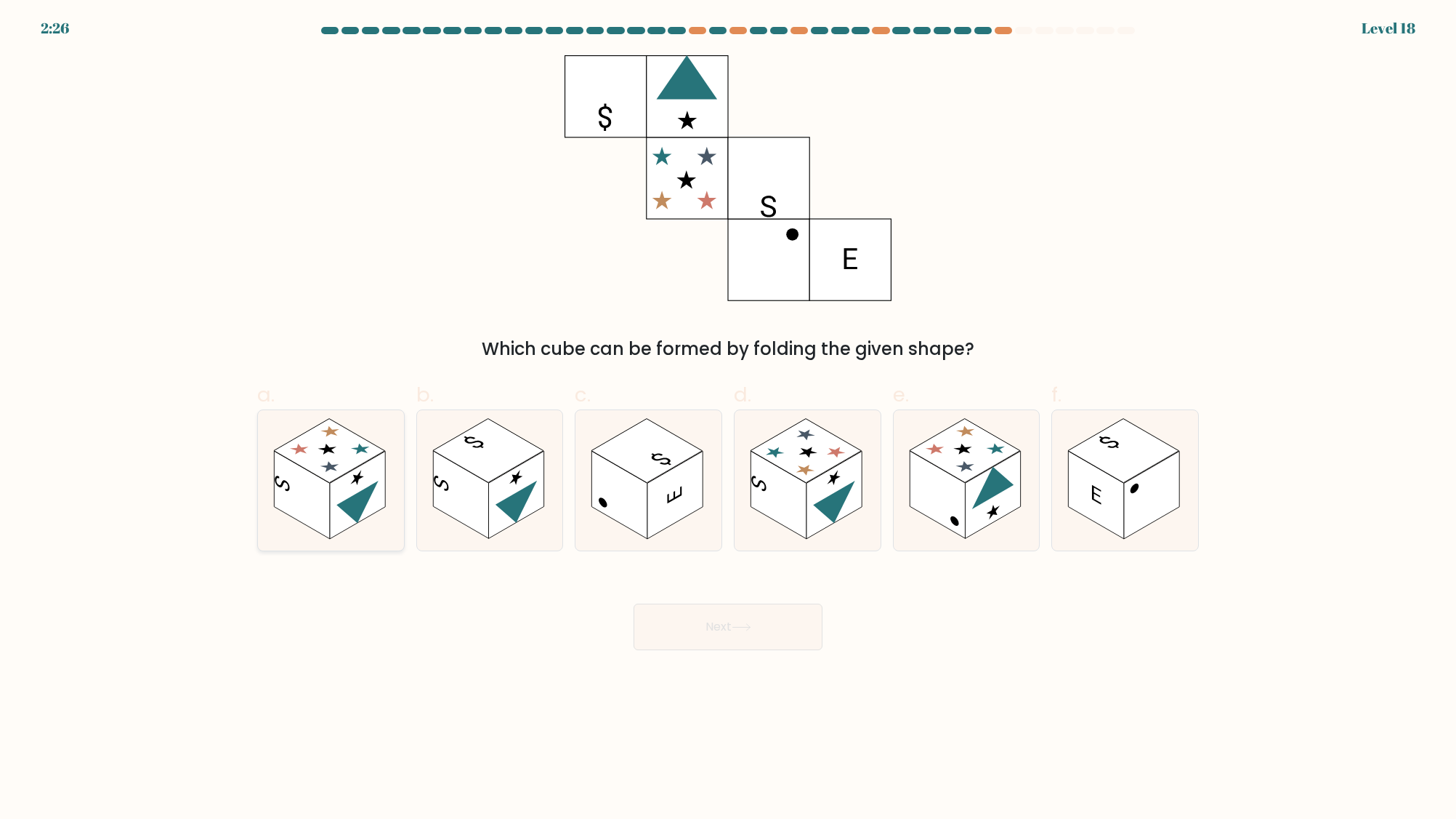
click at [329, 497] on rect at bounding box center [301, 495] width 55 height 88
click at [728, 419] on input "a." at bounding box center [728, 414] width 1 height 9
radio input "true"
click at [739, 632] on button "Next" at bounding box center [728, 627] width 189 height 47
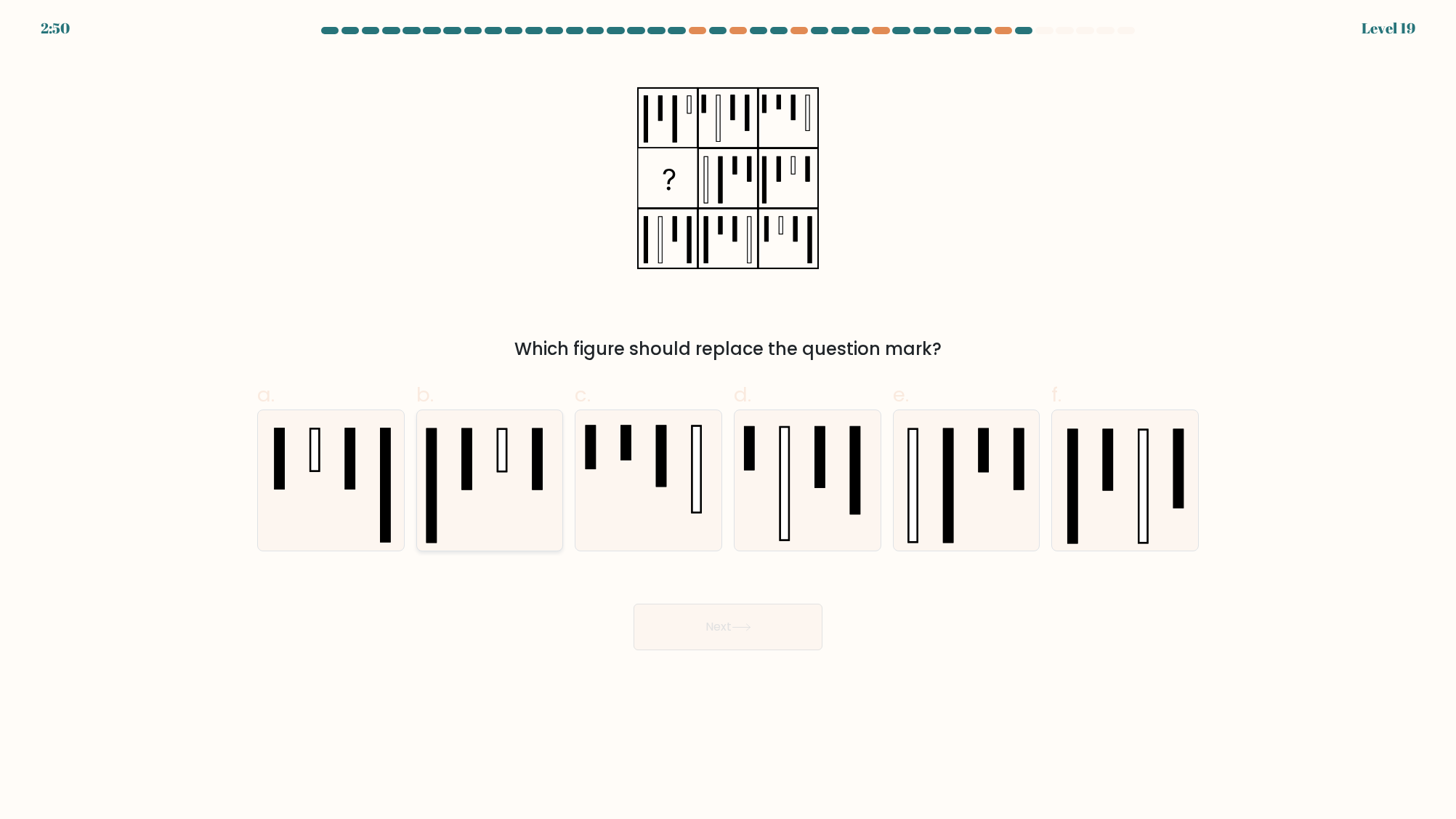
click at [463, 482] on rect at bounding box center [467, 459] width 8 height 60
click at [728, 419] on input "b." at bounding box center [728, 414] width 1 height 9
radio input "true"
click at [375, 484] on icon at bounding box center [330, 480] width 140 height 140
click at [728, 419] on input "a." at bounding box center [728, 414] width 1 height 9
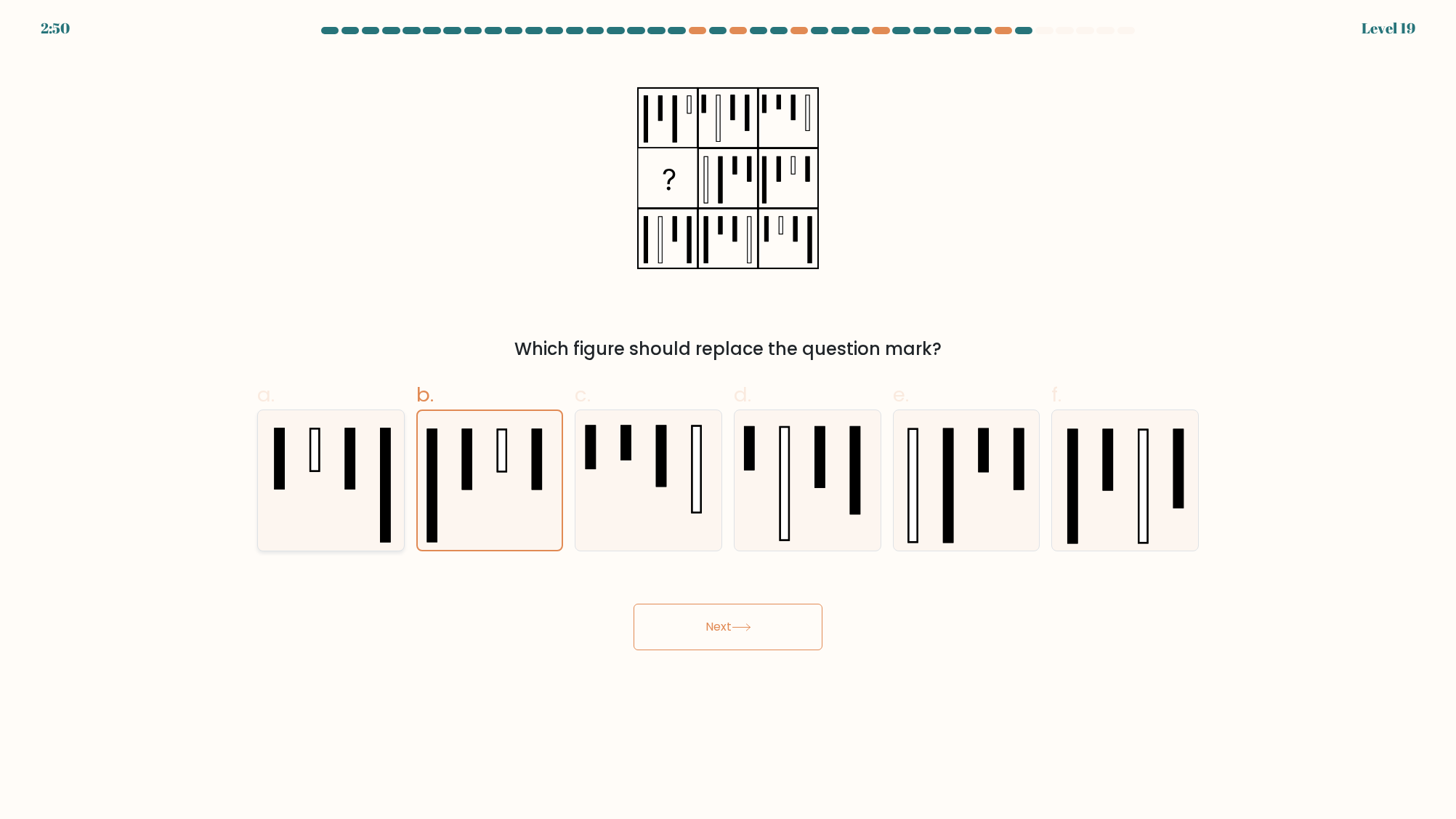
radio input "true"
click at [471, 492] on icon at bounding box center [489, 480] width 140 height 140
click at [728, 419] on input "b." at bounding box center [728, 414] width 1 height 9
radio input "true"
click at [1075, 462] on rect at bounding box center [1072, 487] width 8 height 113
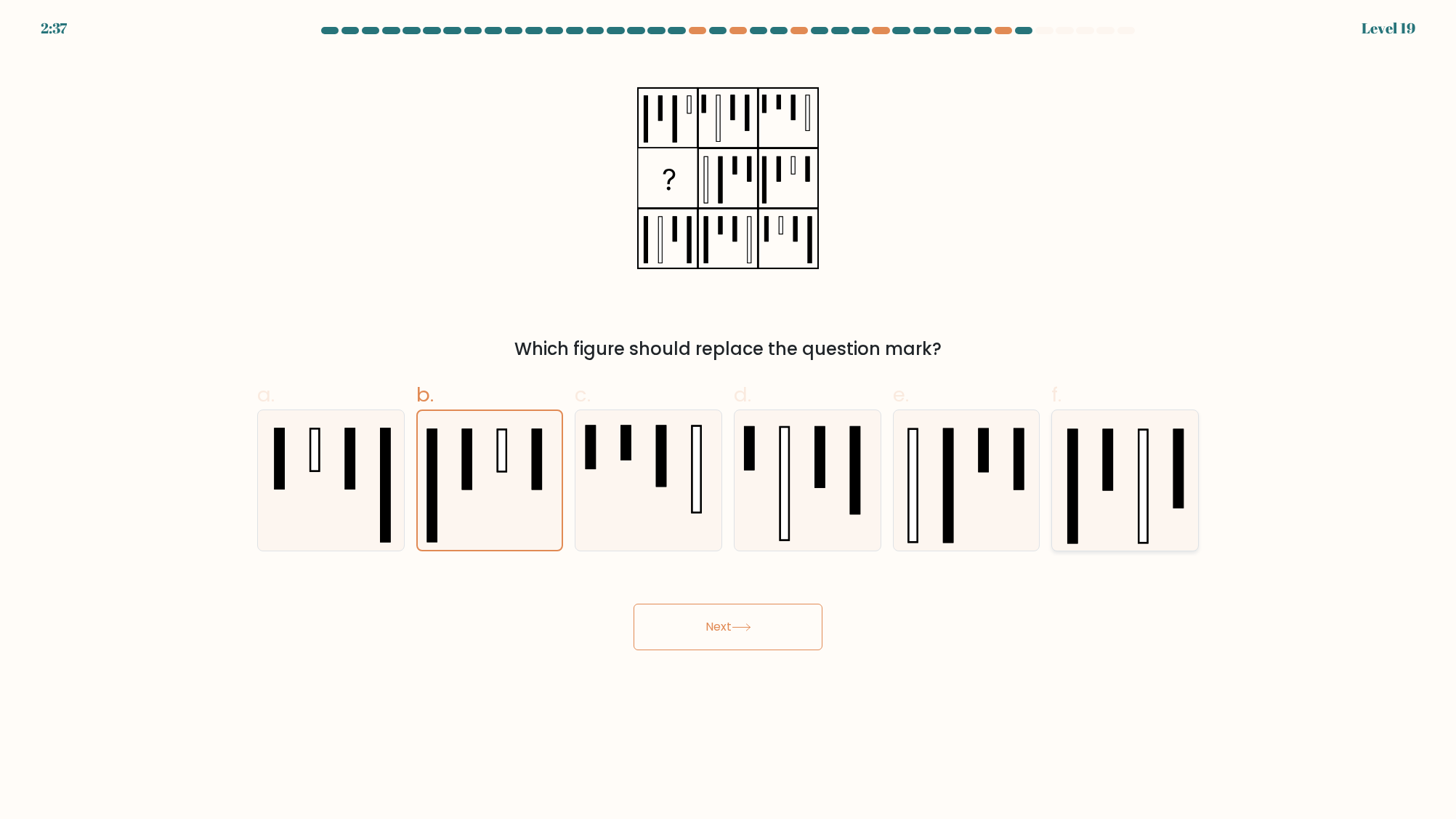
click at [728, 419] on input "f." at bounding box center [728, 414] width 1 height 9
radio input "true"
click at [962, 482] on icon at bounding box center [966, 480] width 140 height 140
click at [728, 419] on input "e." at bounding box center [728, 414] width 1 height 9
radio input "true"
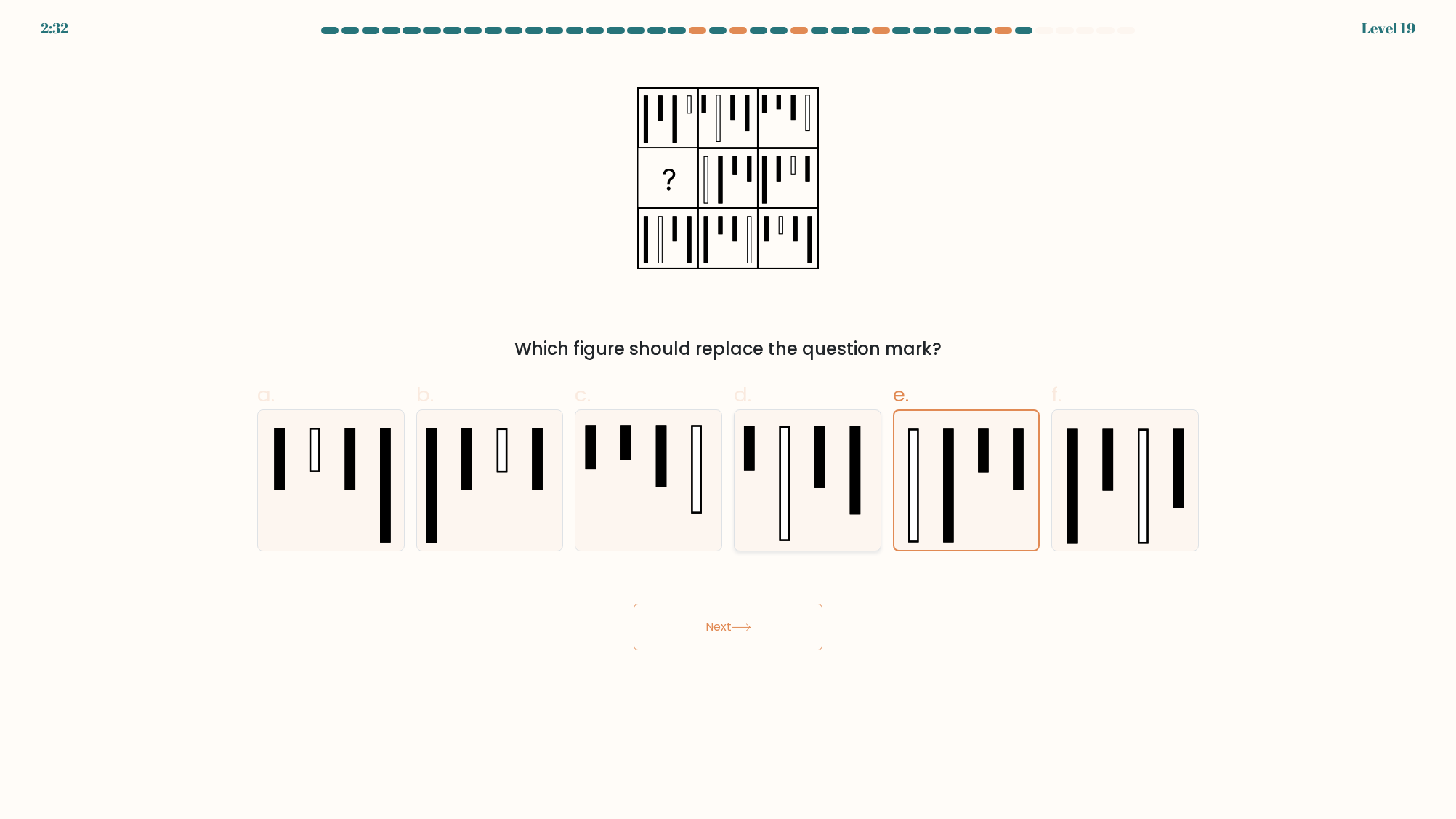
click at [820, 494] on icon at bounding box center [807, 480] width 140 height 140
click at [728, 419] on input "d." at bounding box center [728, 414] width 1 height 9
radio input "true"
click at [644, 487] on icon at bounding box center [648, 480] width 140 height 140
click at [728, 419] on input "c." at bounding box center [728, 414] width 1 height 9
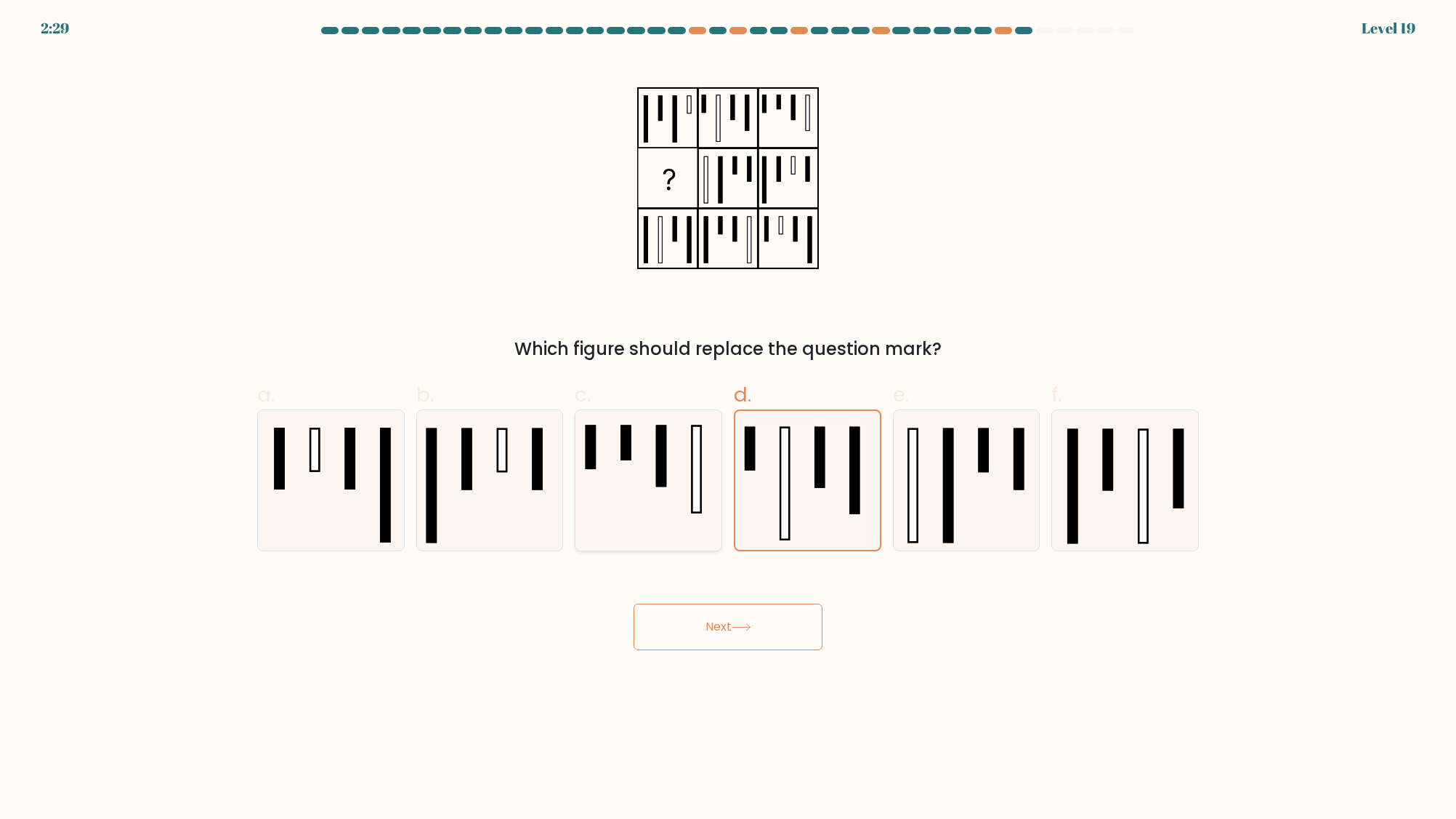
radio input "true"
click at [811, 518] on icon at bounding box center [807, 480] width 140 height 140
click at [728, 419] on input "d." at bounding box center [728, 414] width 1 height 9
radio input "true"
click at [666, 509] on icon at bounding box center [648, 480] width 140 height 140
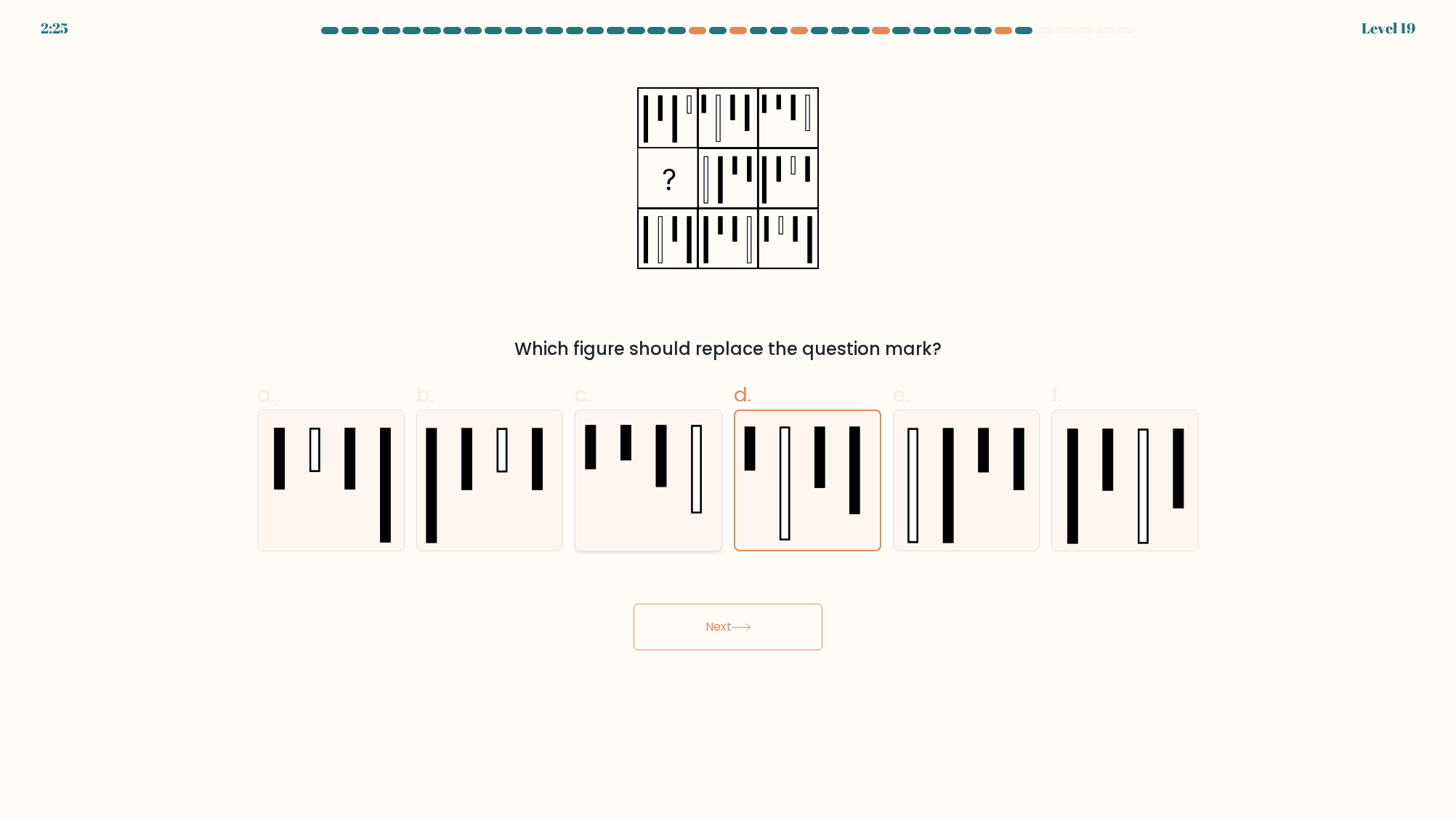
click at [728, 419] on input "c." at bounding box center [728, 414] width 1 height 9
radio input "true"
click at [790, 505] on icon at bounding box center [807, 480] width 140 height 140
click at [728, 419] on input "d." at bounding box center [728, 414] width 1 height 9
radio input "true"
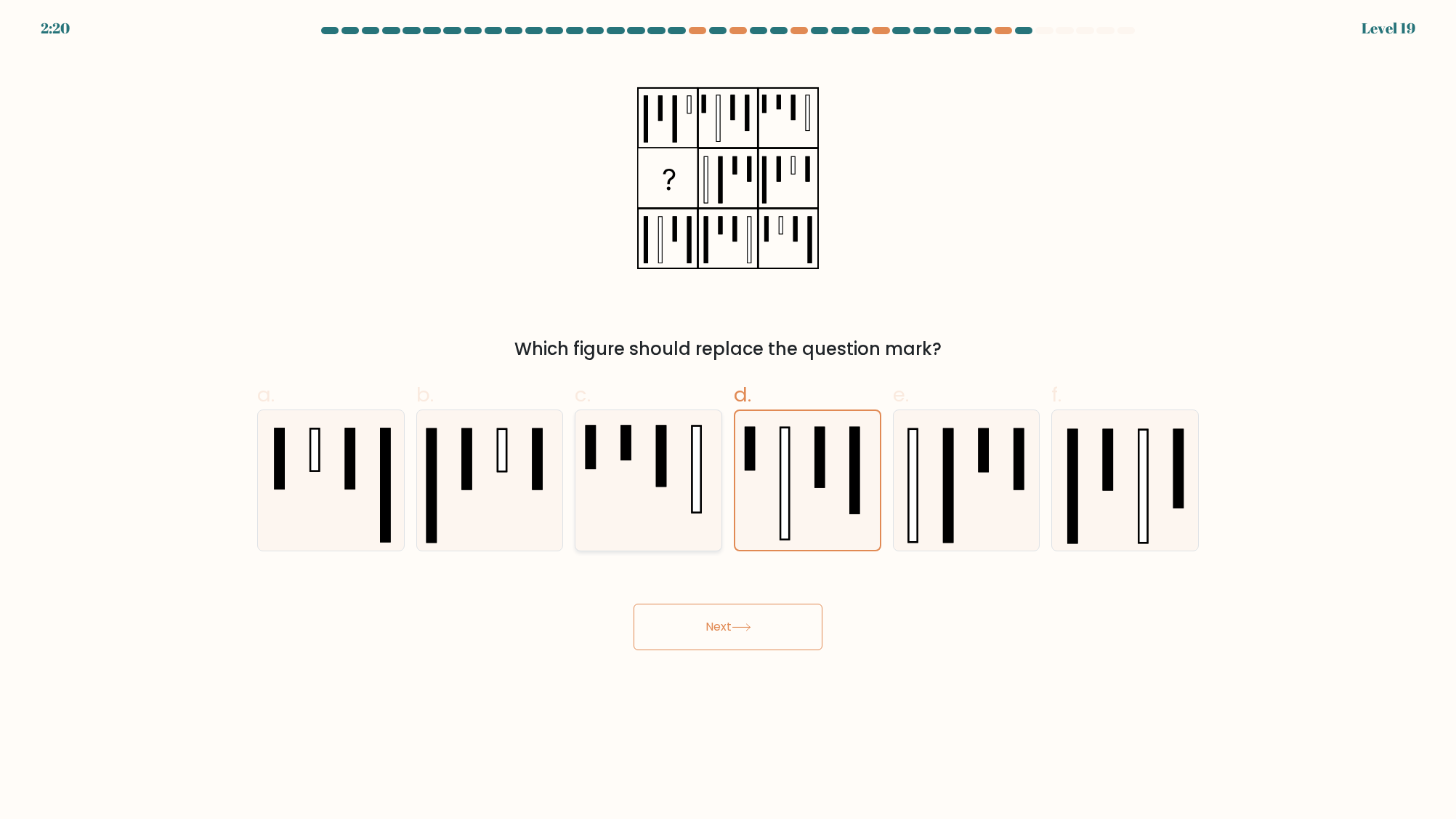
click at [598, 507] on icon at bounding box center [648, 480] width 140 height 140
click at [728, 419] on input "c." at bounding box center [728, 414] width 1 height 9
radio input "true"
click at [465, 521] on icon at bounding box center [489, 480] width 140 height 140
click at [728, 419] on input "b." at bounding box center [728, 414] width 1 height 9
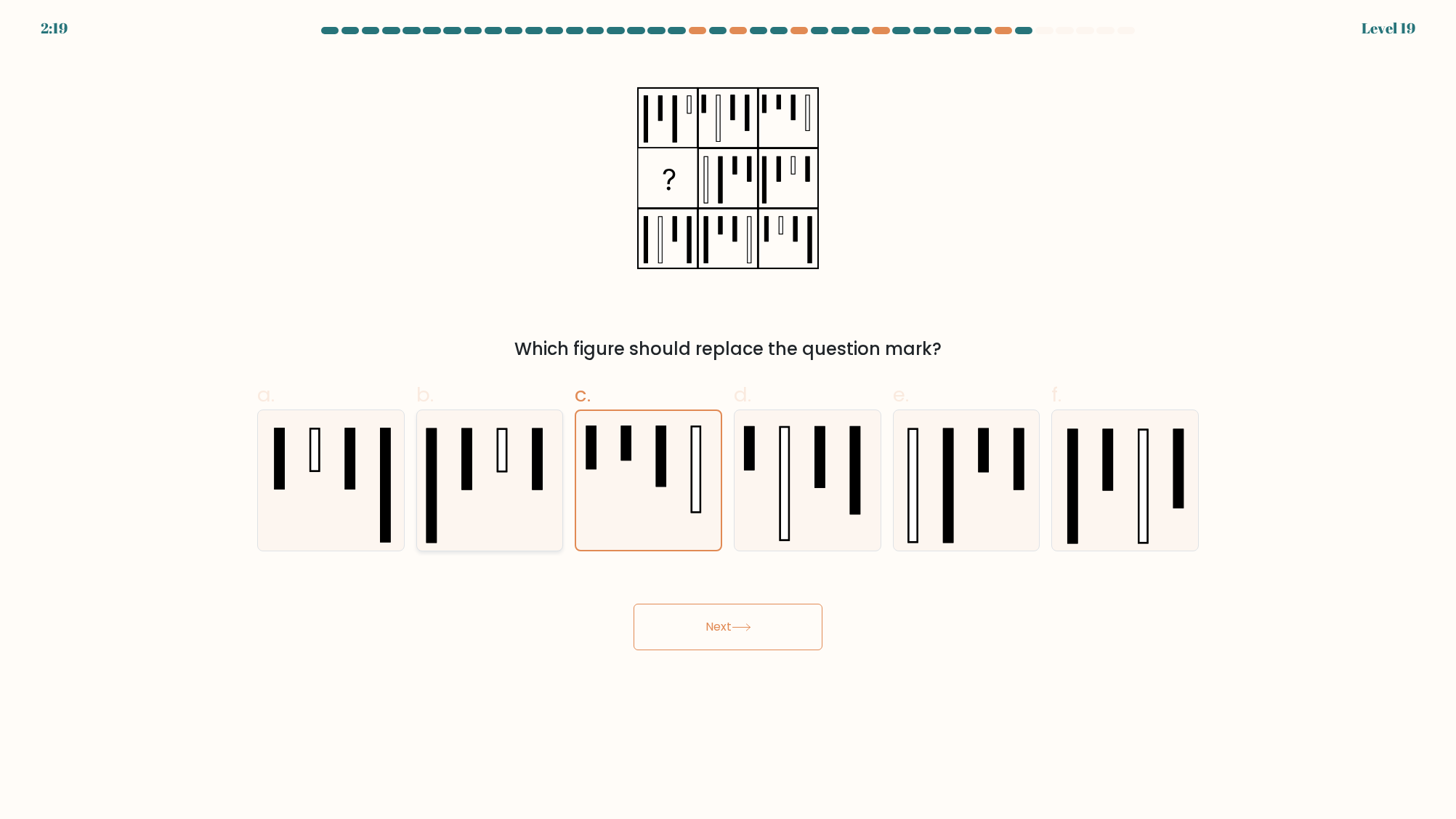
radio input "true"
click at [709, 612] on button "Next" at bounding box center [728, 627] width 189 height 47
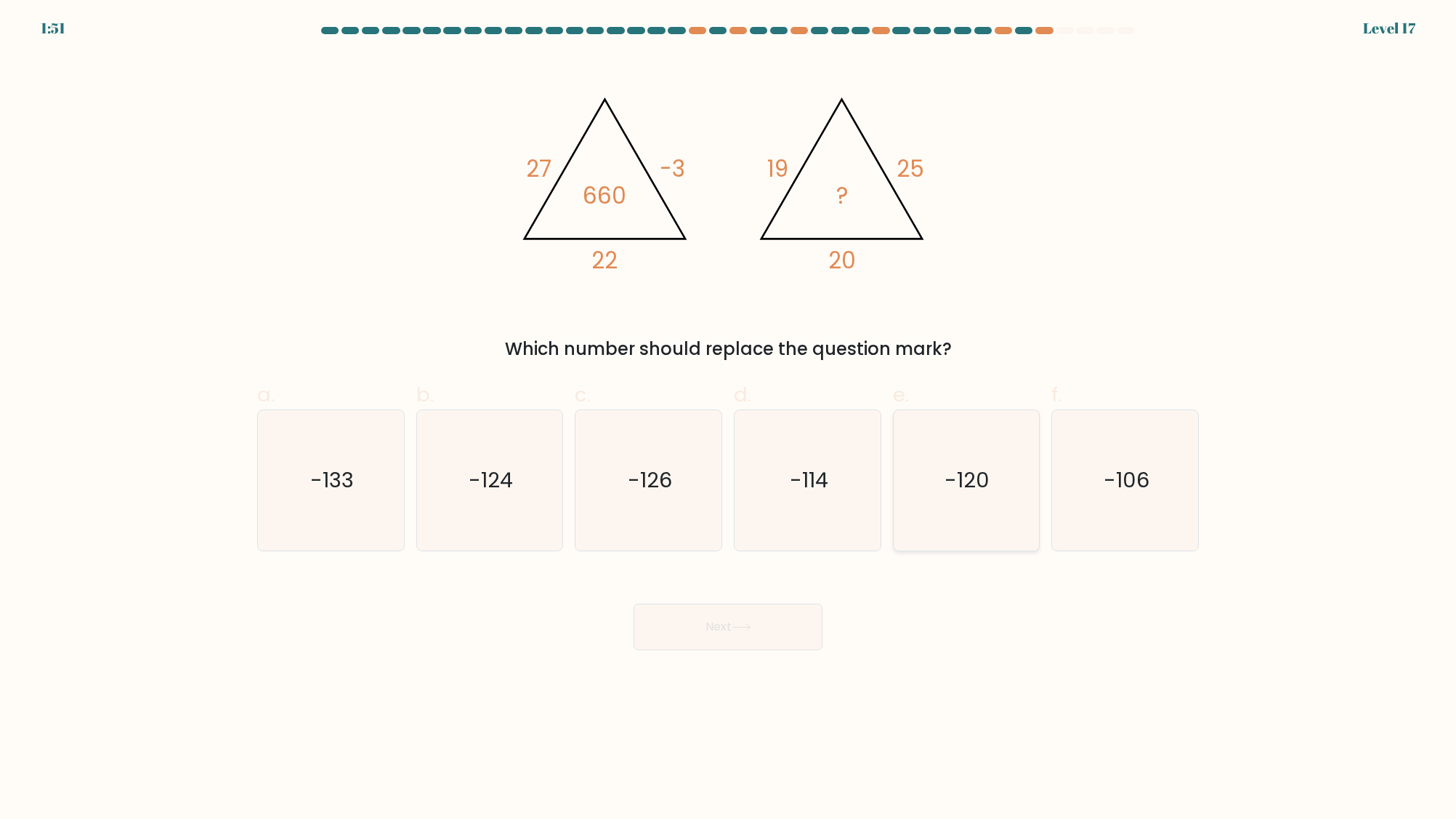
click at [1004, 503] on icon "-120" at bounding box center [966, 480] width 140 height 140
click at [728, 419] on input "e. -120" at bounding box center [728, 414] width 1 height 9
radio input "true"
click at [814, 583] on div "Next" at bounding box center [728, 609] width 959 height 82
click at [789, 626] on button "Next" at bounding box center [728, 627] width 189 height 47
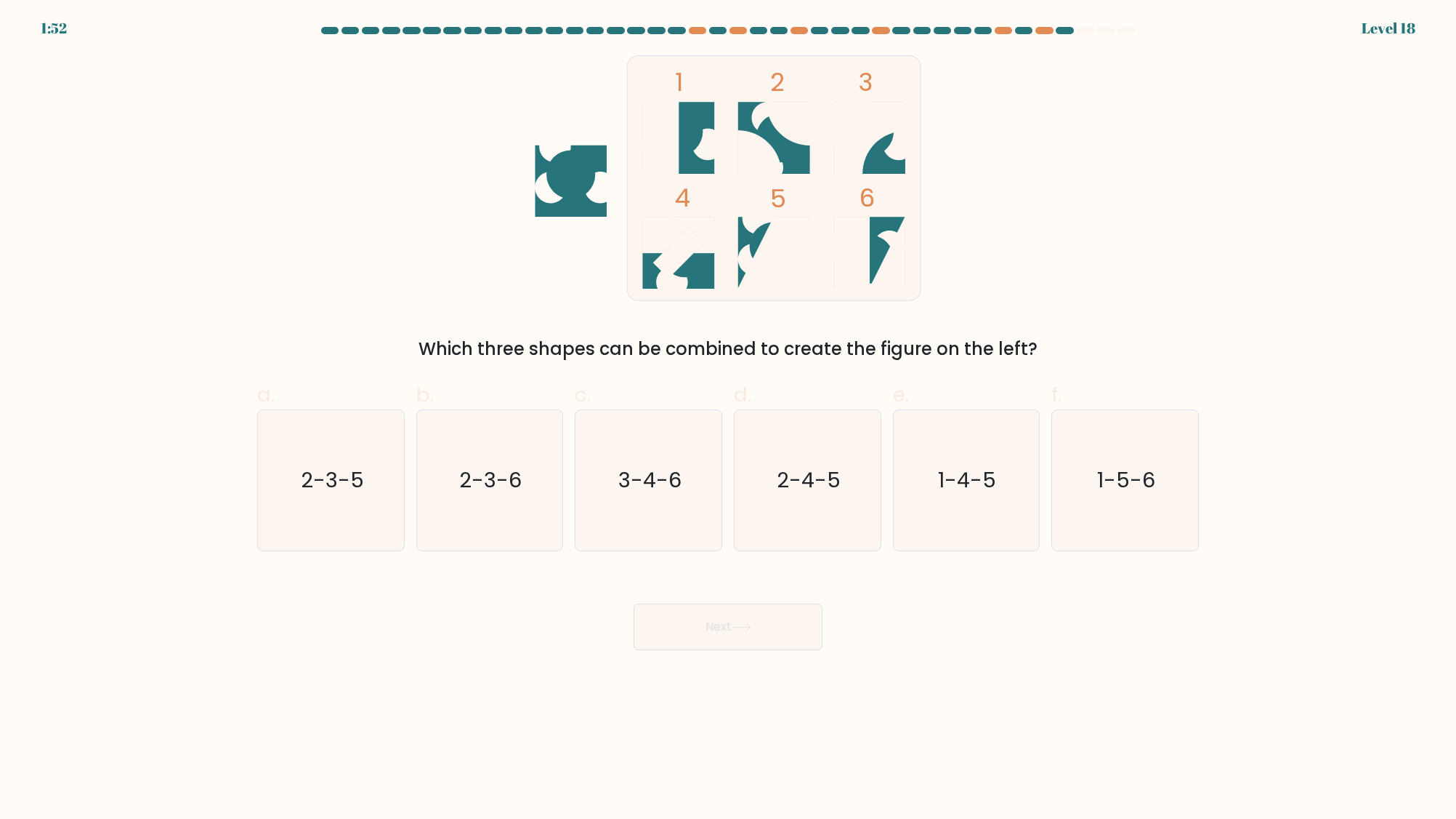
click at [744, 251] on rect at bounding box center [774, 178] width 294 height 245
click at [364, 491] on icon "2-3-5" at bounding box center [330, 480] width 140 height 140
click at [728, 419] on input "a. 2-3-5" at bounding box center [728, 414] width 1 height 9
radio input "true"
click at [1119, 493] on text "1-5-6" at bounding box center [1127, 479] width 58 height 29
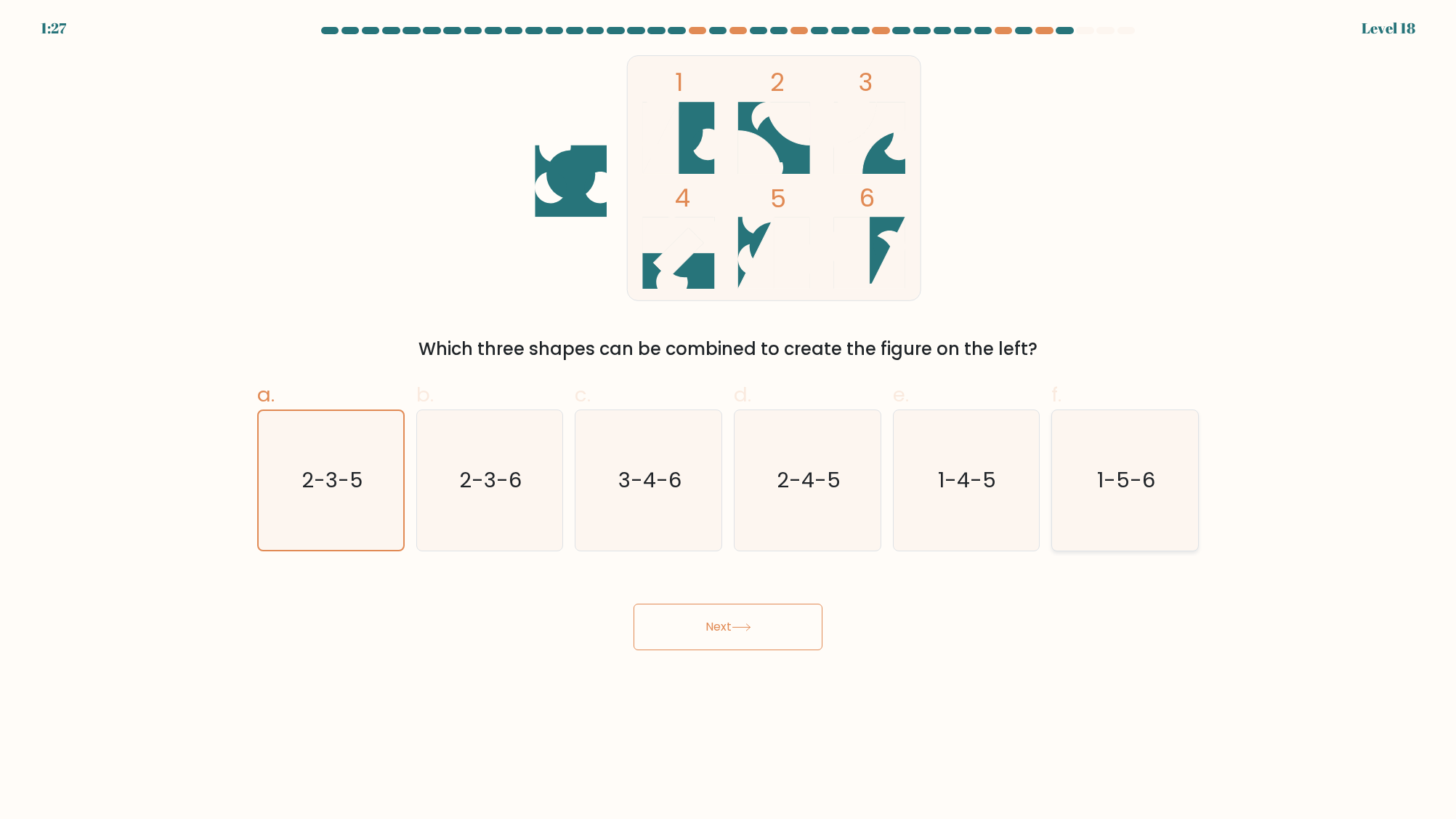
click at [728, 419] on input "f. 1-5-6" at bounding box center [728, 414] width 1 height 9
radio input "true"
click at [777, 629] on button "Next" at bounding box center [728, 627] width 189 height 47
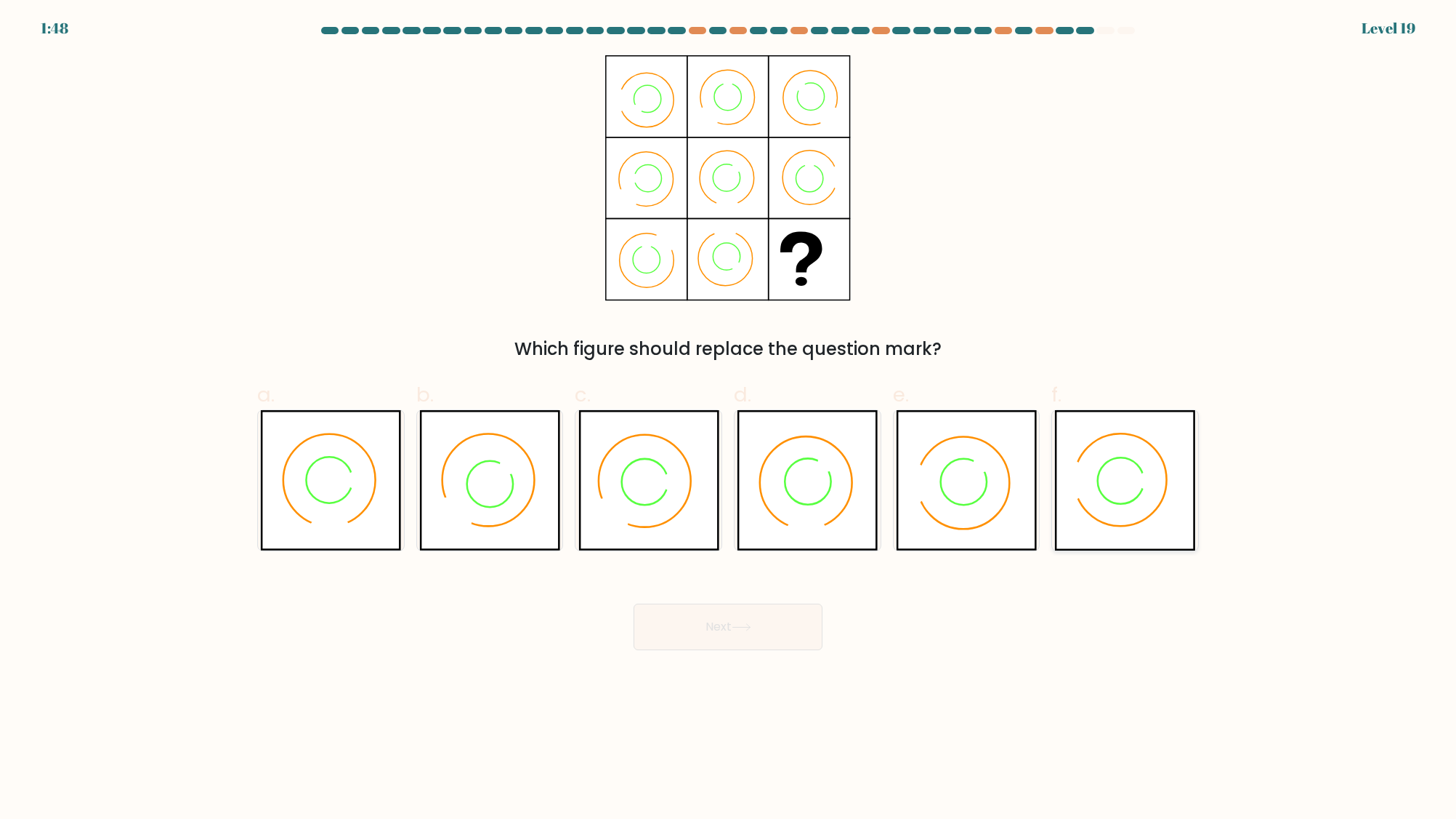
drag, startPoint x: 1111, startPoint y: 501, endPoint x: 1096, endPoint y: 503, distance: 15.1
click at [1111, 501] on icon at bounding box center [1121, 480] width 46 height 46
click at [728, 419] on input "f." at bounding box center [728, 414] width 1 height 9
radio input "true"
click at [326, 513] on icon at bounding box center [330, 514] width 49 height 37
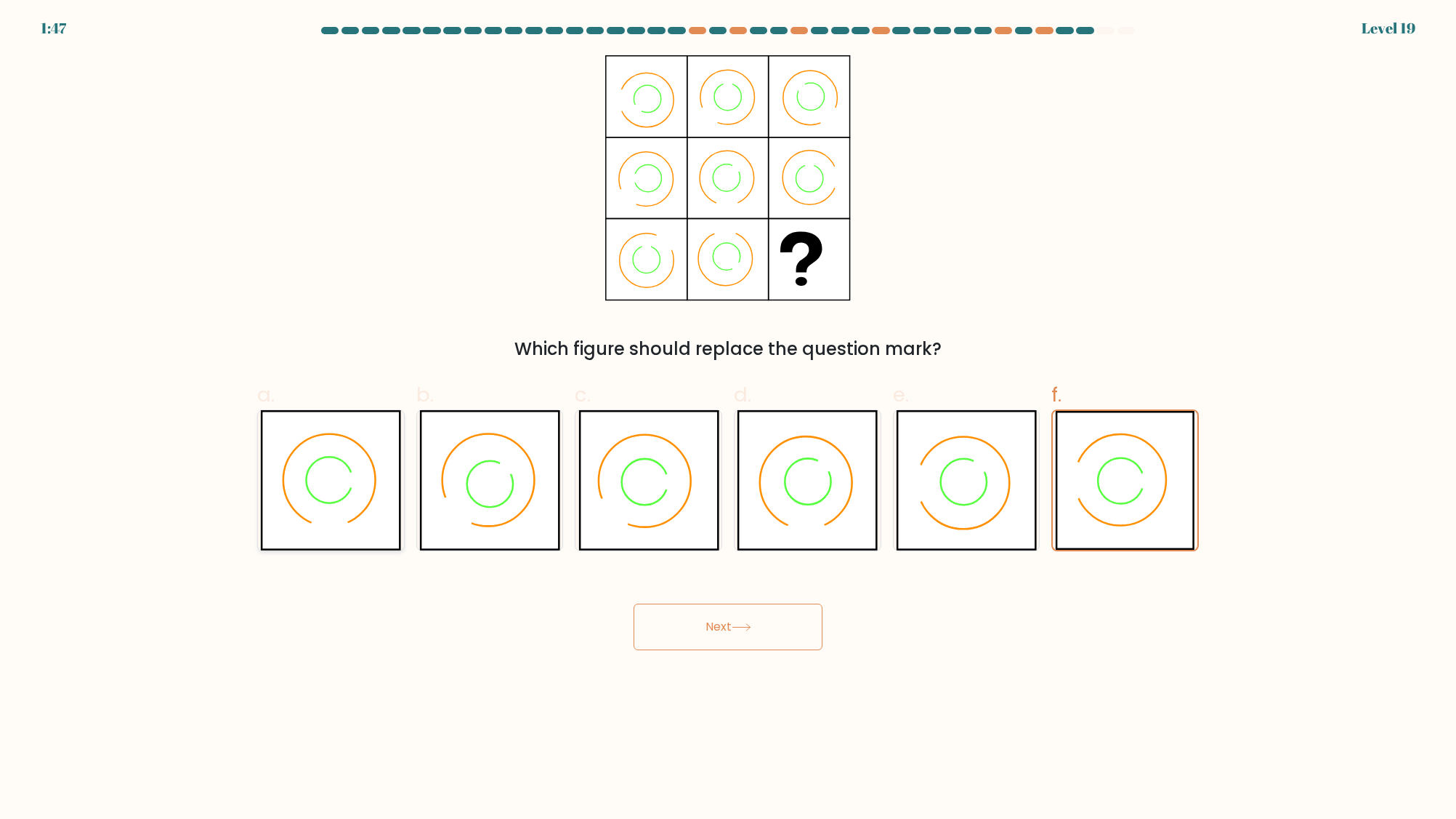
click at [728, 419] on input "a." at bounding box center [728, 414] width 1 height 9
radio input "true"
click at [1105, 487] on icon at bounding box center [1125, 480] width 141 height 140
click at [728, 419] on input "f." at bounding box center [728, 414] width 1 height 9
radio input "true"
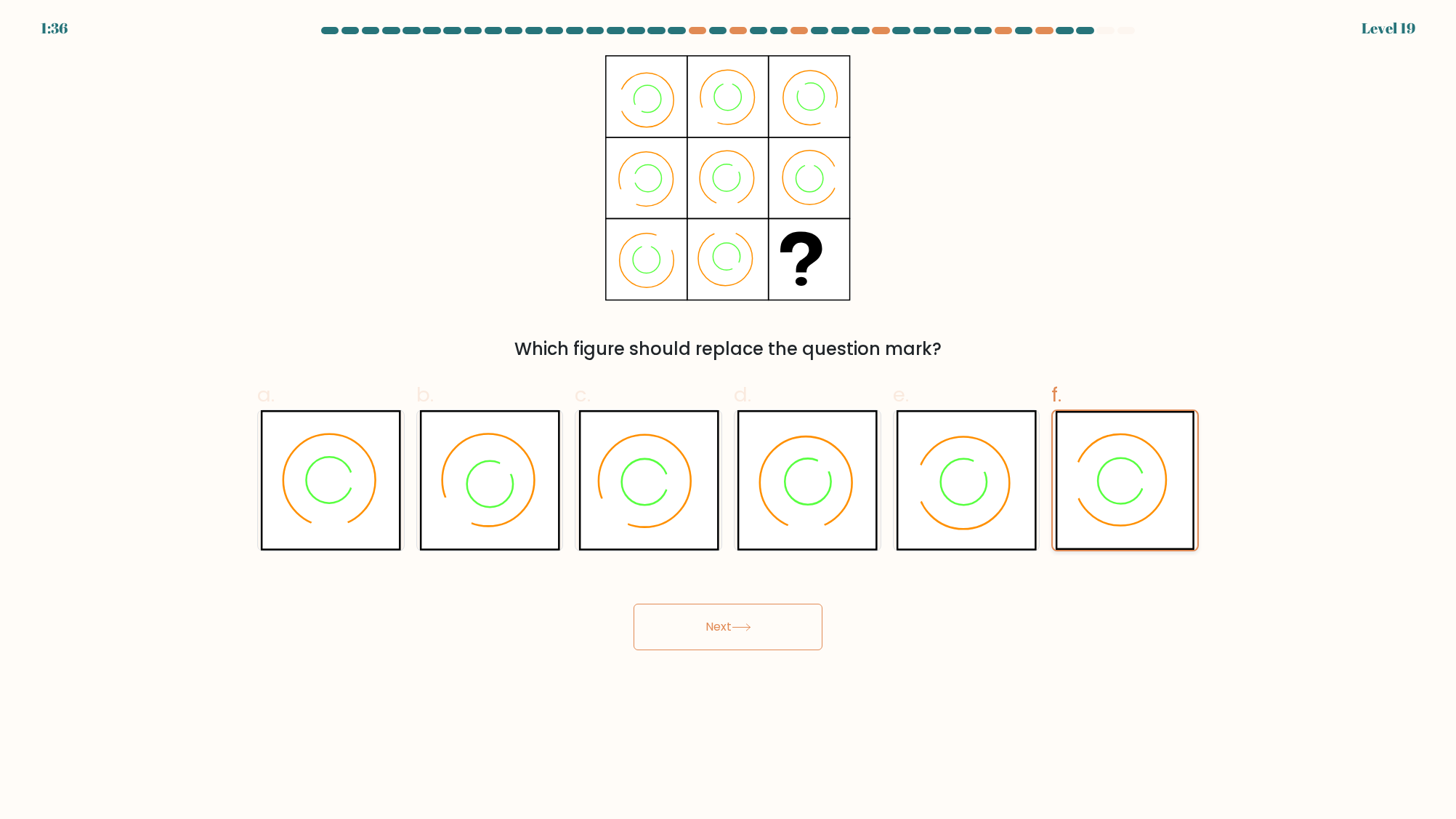
click at [1133, 487] on icon at bounding box center [1125, 480] width 140 height 139
click at [728, 419] on input "f." at bounding box center [728, 414] width 1 height 9
click at [671, 614] on button "Next" at bounding box center [728, 627] width 189 height 47
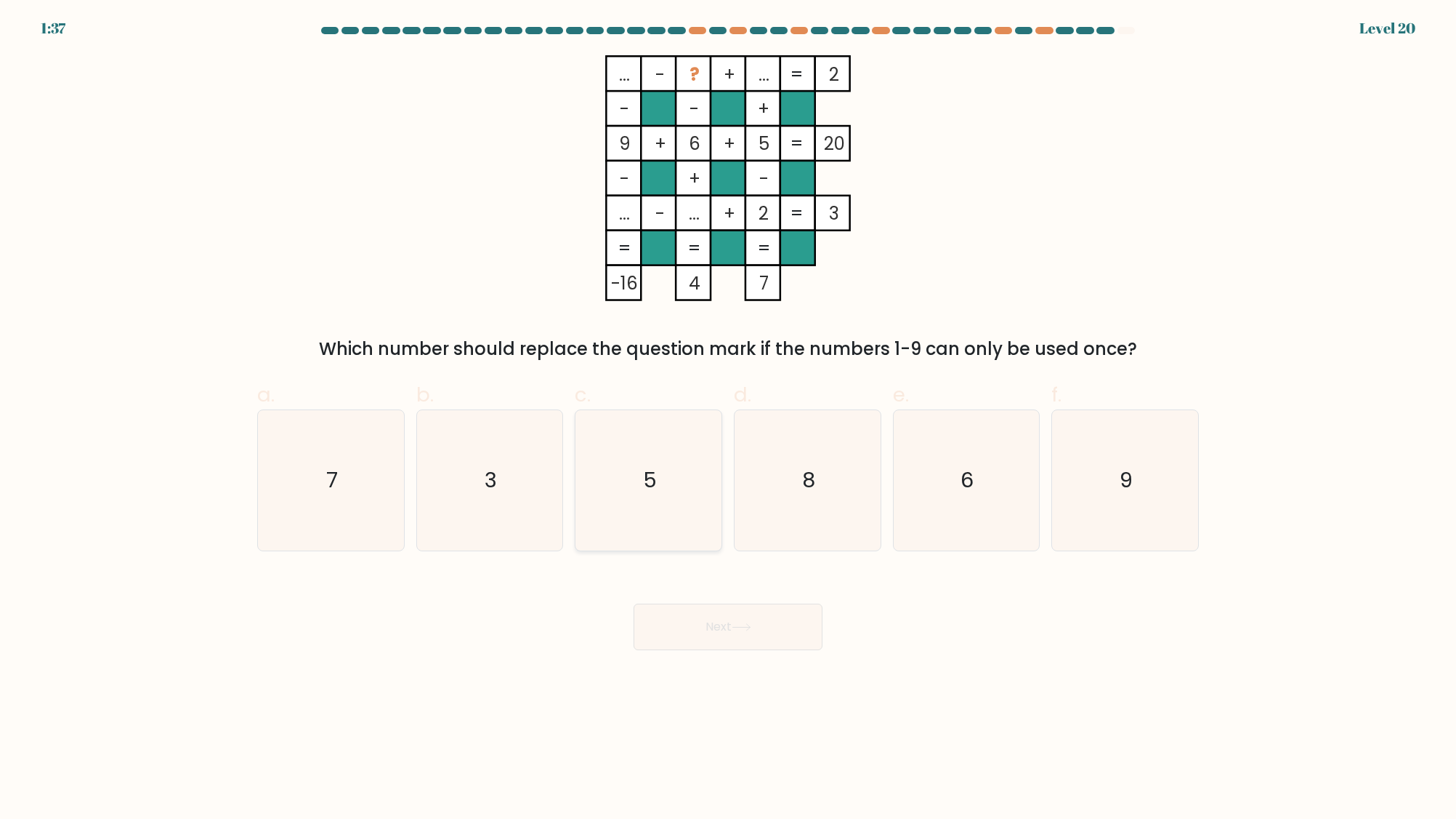
click at [648, 495] on icon "5" at bounding box center [648, 480] width 140 height 140
click at [728, 419] on input "c. 5" at bounding box center [728, 414] width 1 height 9
radio input "true"
click at [687, 649] on button "Next" at bounding box center [728, 627] width 189 height 47
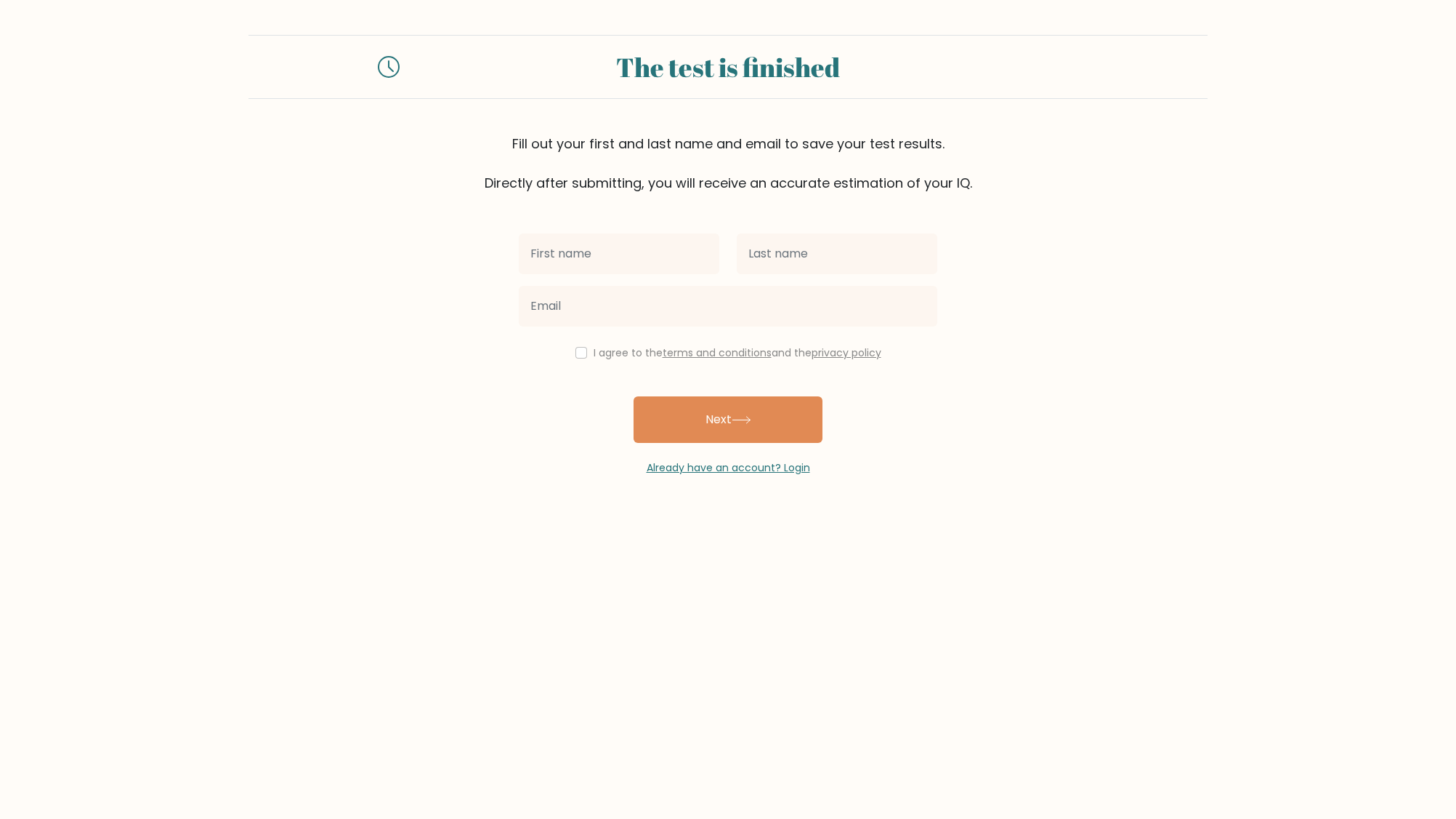
click at [581, 280] on div at bounding box center [728, 306] width 436 height 53
click at [598, 254] on input "text" at bounding box center [620, 253] width 201 height 40
type input "ali"
click at [832, 263] on input "text" at bounding box center [837, 253] width 201 height 40
type input "slah"
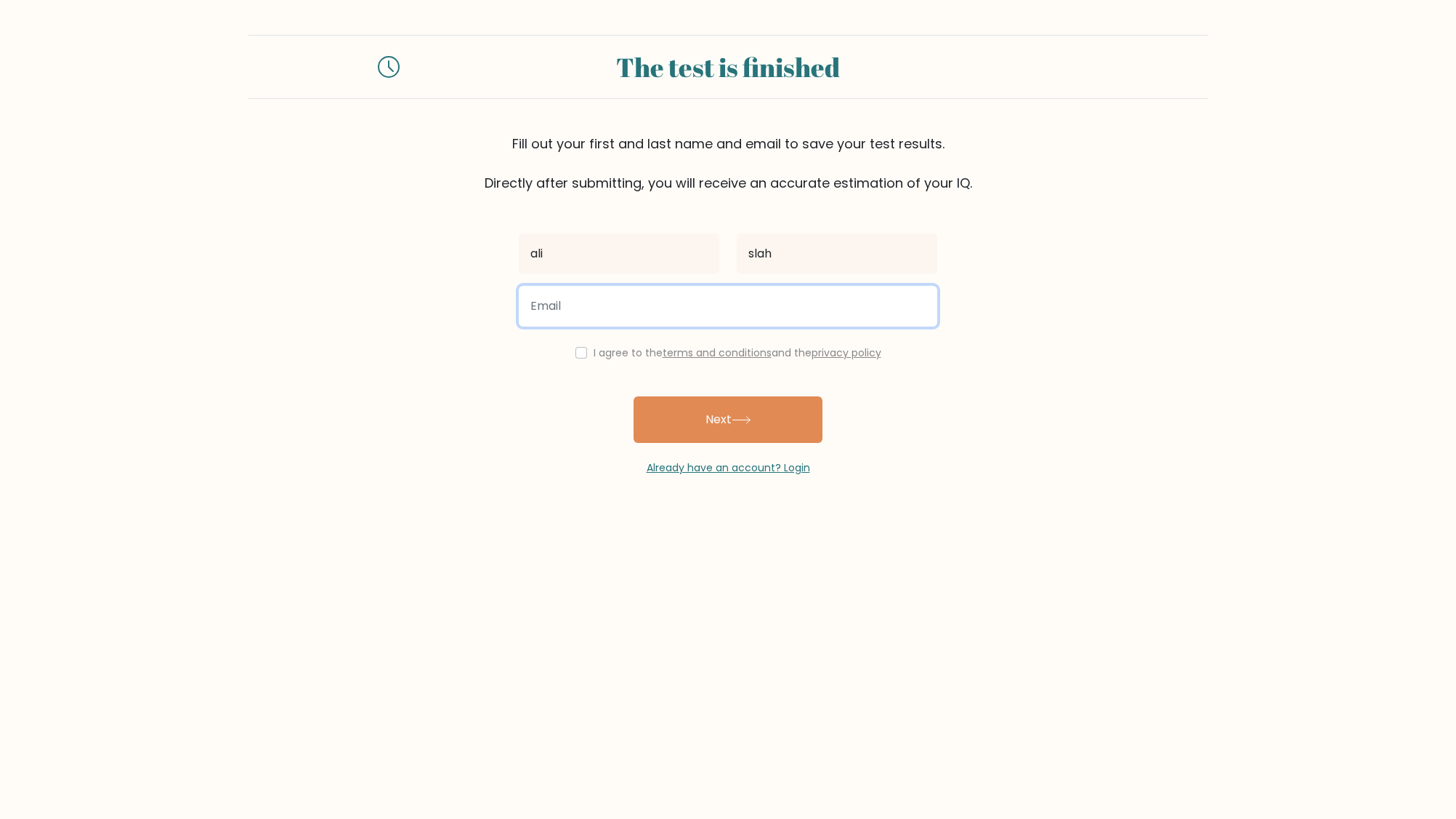
click at [651, 302] on input "email" at bounding box center [728, 305] width 419 height 40
type input "slah.dodge.www@gmail.com"
drag, startPoint x: 546, startPoint y: 346, endPoint x: 590, endPoint y: 365, distance: 47.9
click at [546, 347] on div "I agree to the terms and conditions and the privacy policy" at bounding box center [728, 352] width 436 height 18
click at [580, 356] on input "checkbox" at bounding box center [581, 352] width 11 height 11
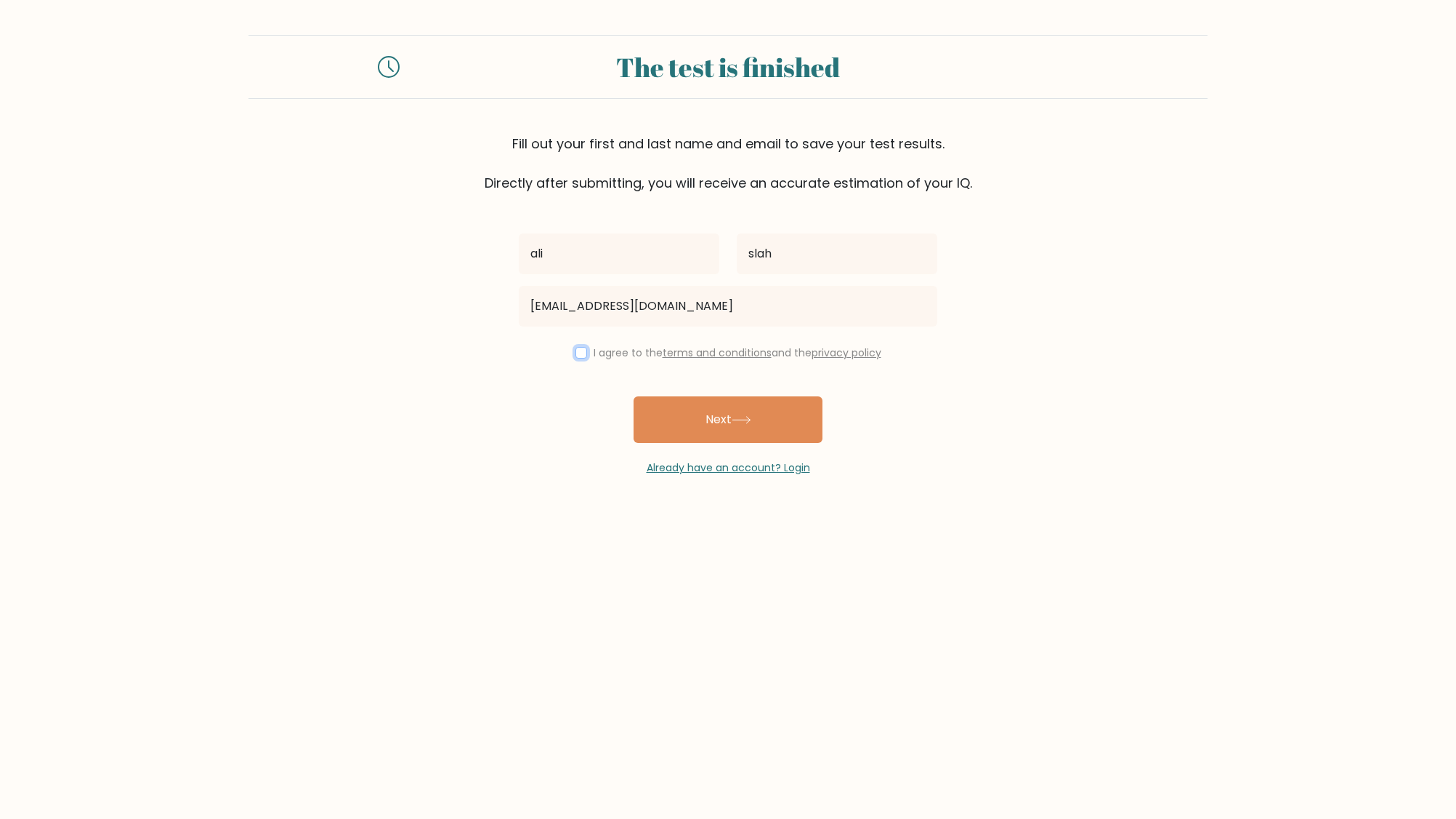
checkbox input "true"
click at [718, 430] on button "Next" at bounding box center [728, 420] width 189 height 47
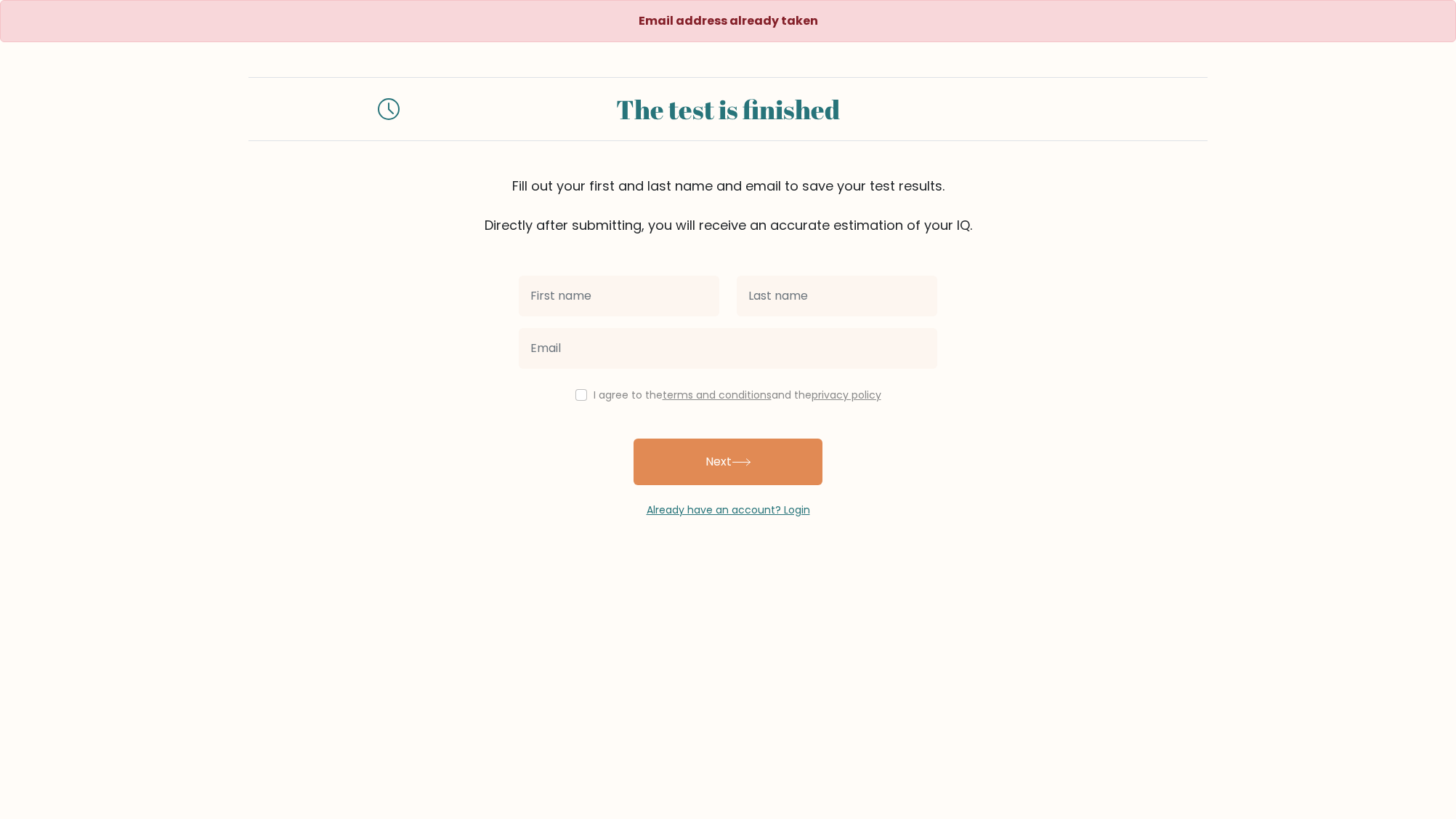
click at [564, 291] on input "text" at bounding box center [620, 295] width 201 height 40
type input "ali"
click at [750, 304] on input "text" at bounding box center [837, 295] width 201 height 40
type input "slah"
click at [706, 352] on input "email" at bounding box center [728, 348] width 419 height 40
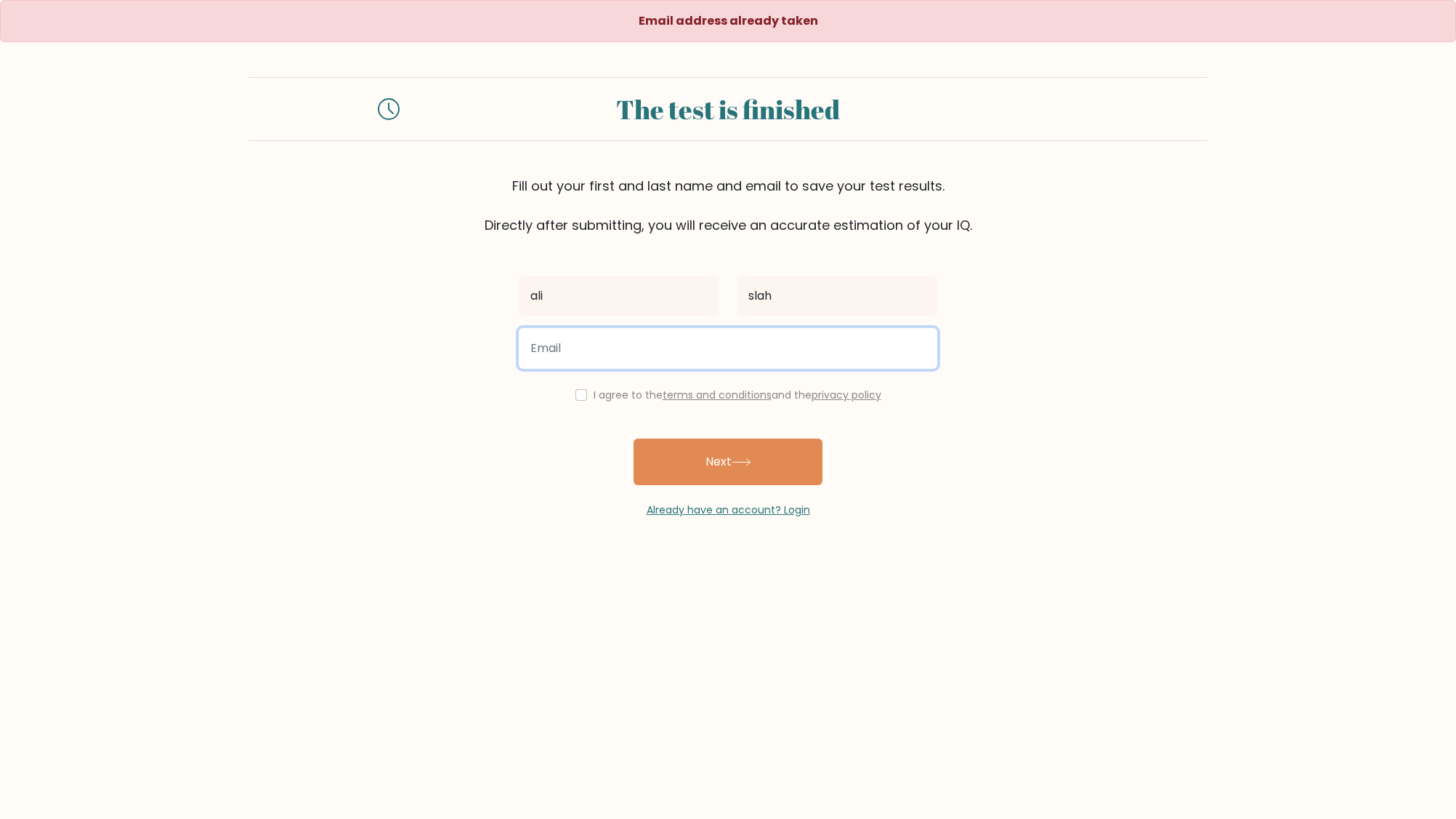
type input "lichessuser7632@gmail.com"
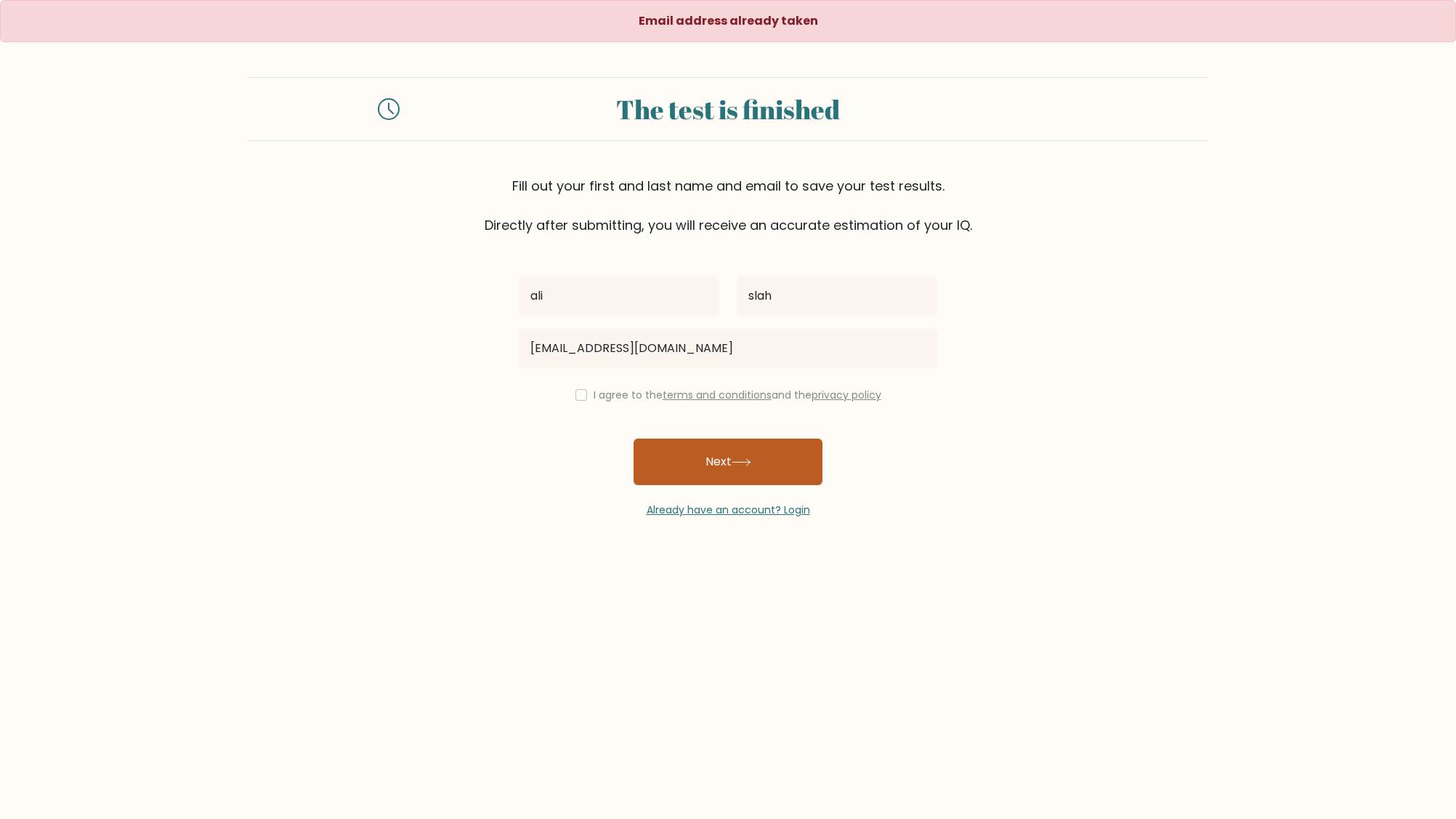
click at [713, 477] on button "Next" at bounding box center [728, 462] width 189 height 47
click at [575, 396] on input "checkbox" at bounding box center [581, 394] width 11 height 11
checkbox input "true"
click at [729, 457] on button "Next" at bounding box center [728, 462] width 189 height 47
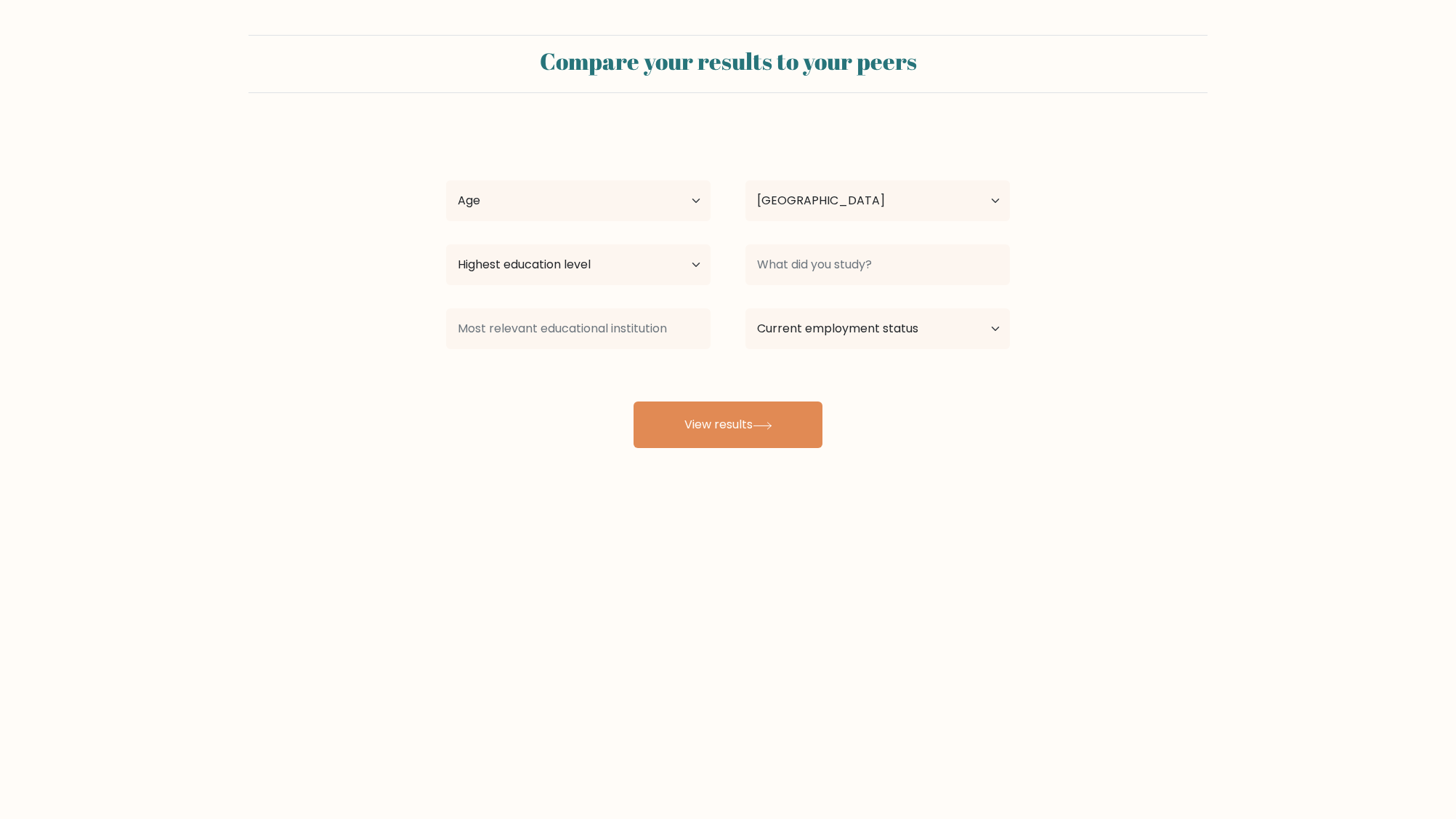
select select "IQ"
click at [854, 256] on input at bounding box center [878, 264] width 265 height 40
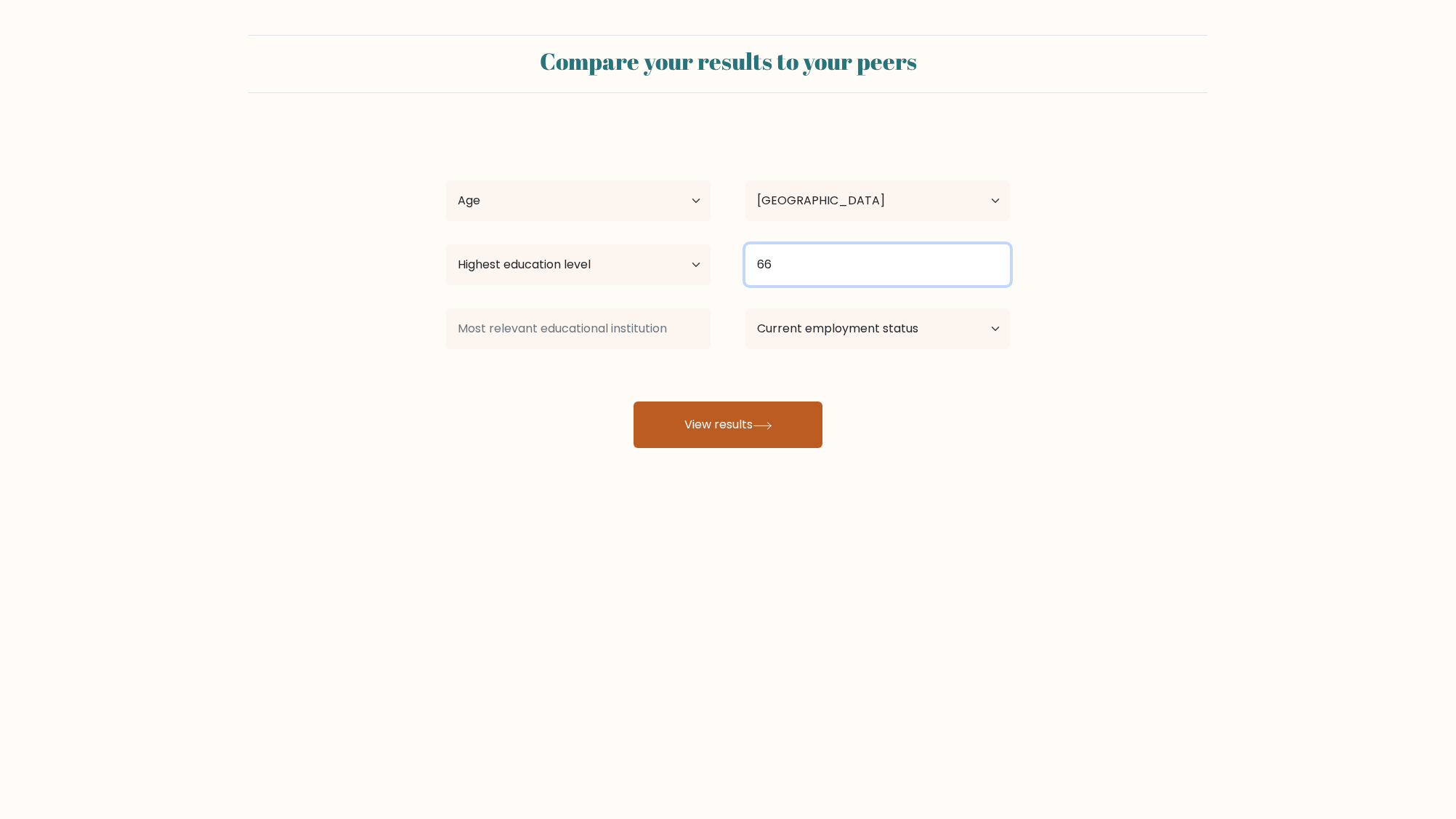
type input "66"
click at [738, 419] on button "View results" at bounding box center [728, 425] width 189 height 47
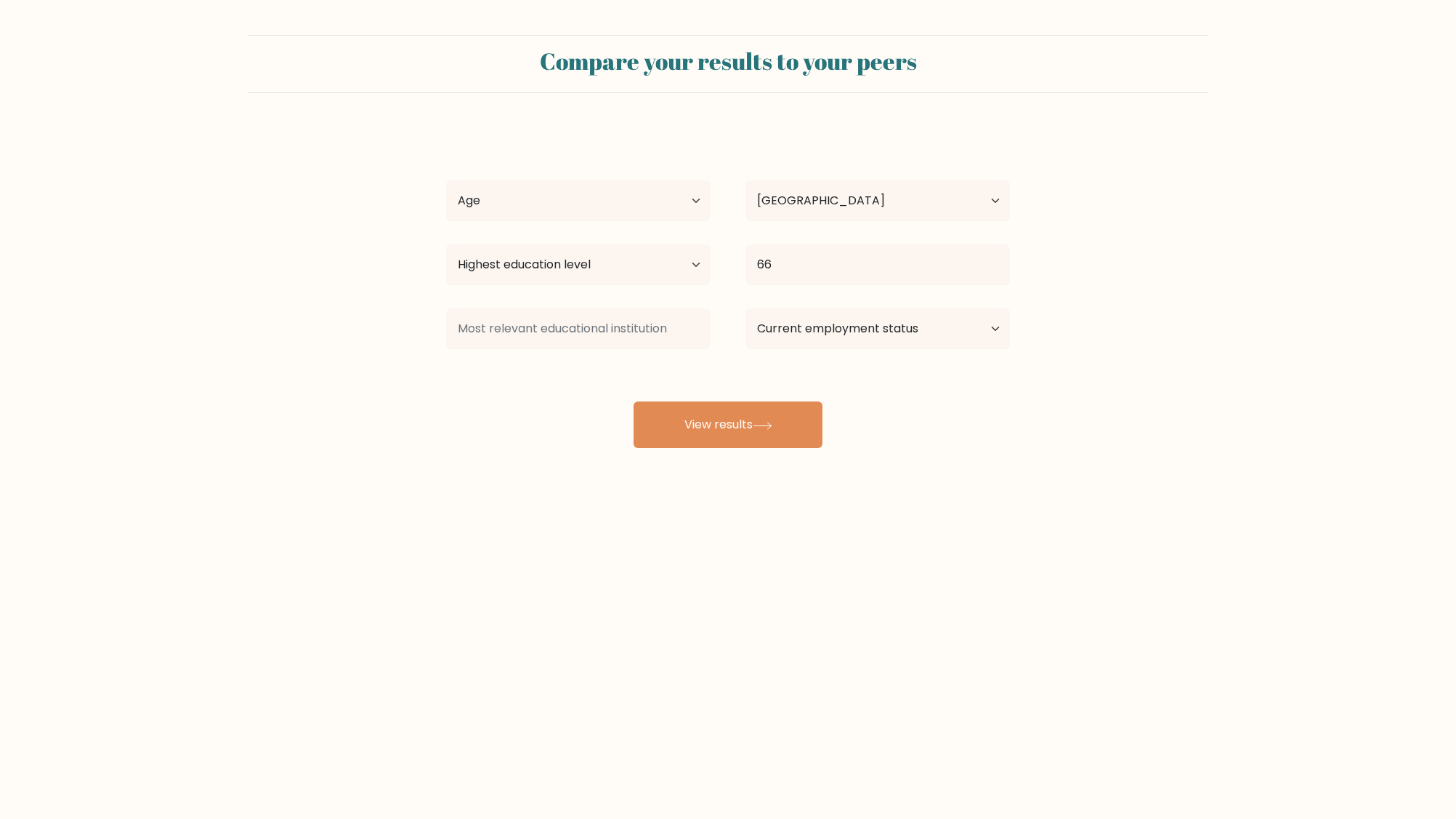
click at [534, 227] on div "[PERSON_NAME] Age Under [DEMOGRAPHIC_DATA] [DEMOGRAPHIC_DATA] [DEMOGRAPHIC_DATA…" at bounding box center [728, 287] width 581 height 320
click at [543, 200] on select "Age Under [DEMOGRAPHIC_DATA] [DEMOGRAPHIC_DATA] [DEMOGRAPHIC_DATA] [DEMOGRAPHIC…" at bounding box center [578, 200] width 265 height 40
select select "18_24"
click at [446, 180] on select "Age Under [DEMOGRAPHIC_DATA] [DEMOGRAPHIC_DATA] [DEMOGRAPHIC_DATA] [DEMOGRAPHIC…" at bounding box center [578, 200] width 265 height 40
click at [665, 402] on button "View results" at bounding box center [728, 425] width 189 height 47
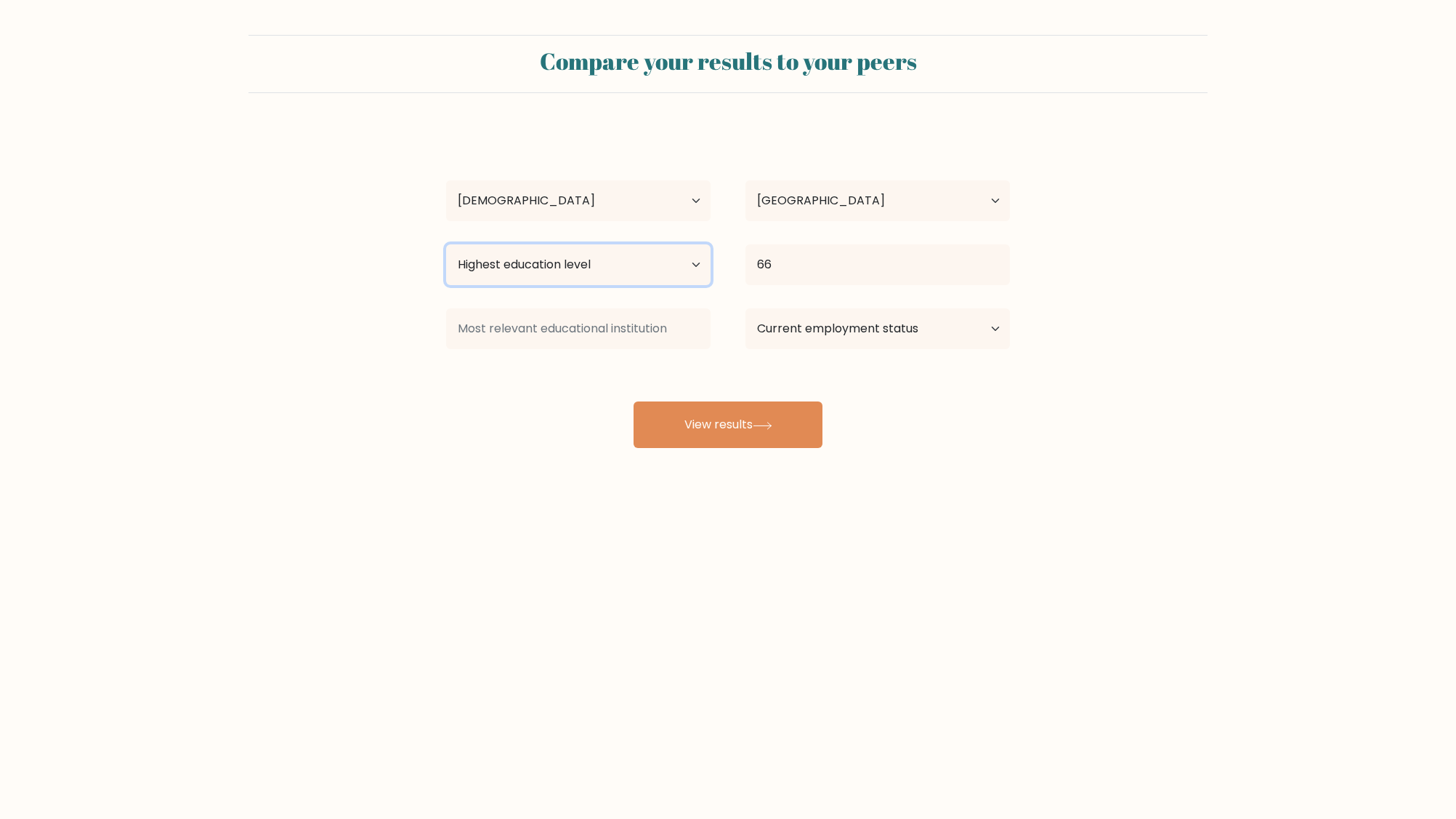
click at [526, 259] on select "Highest education level No schooling Primary Lower Secondary Upper Secondary Oc…" at bounding box center [578, 264] width 265 height 40
select select "upper_secondary"
click at [446, 244] on select "Highest education level No schooling Primary Lower Secondary Upper Secondary Oc…" at bounding box center [578, 264] width 265 height 40
click at [605, 340] on input at bounding box center [578, 328] width 265 height 40
click at [651, 413] on button "View results" at bounding box center [728, 425] width 189 height 47
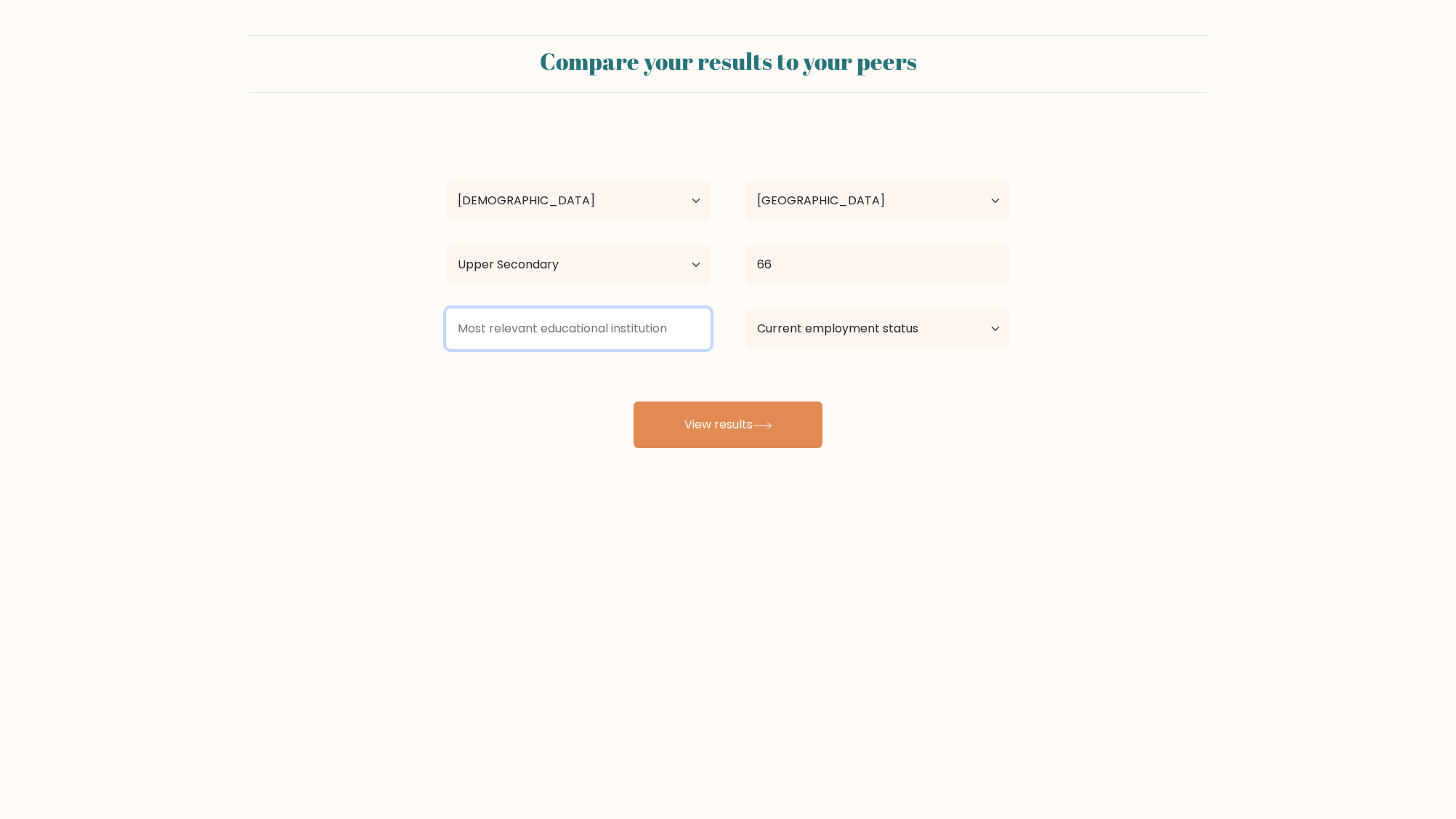
click at [602, 323] on input at bounding box center [578, 328] width 265 height 40
type input "mat5h"
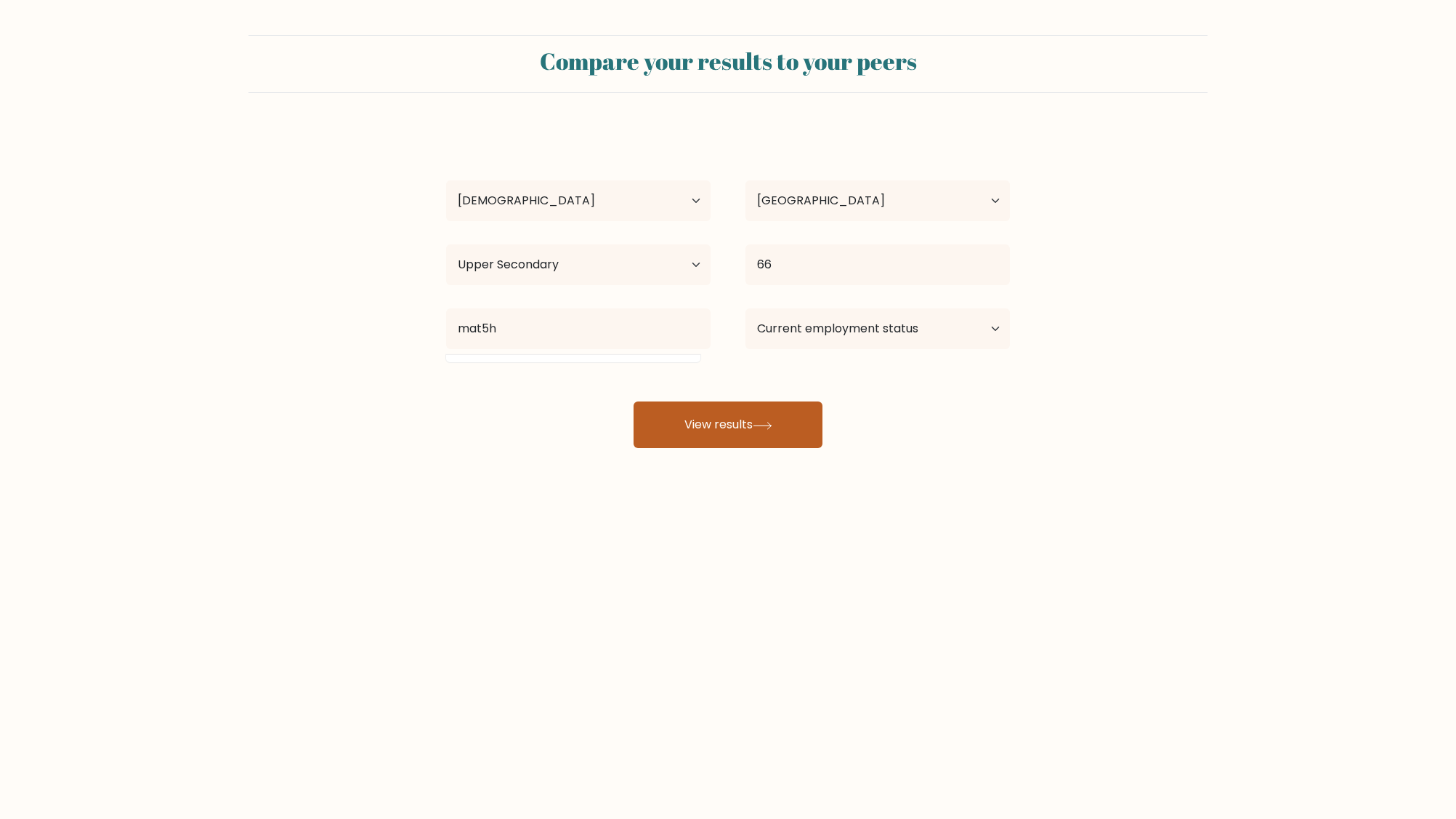
click at [693, 417] on button "View results" at bounding box center [728, 425] width 189 height 47
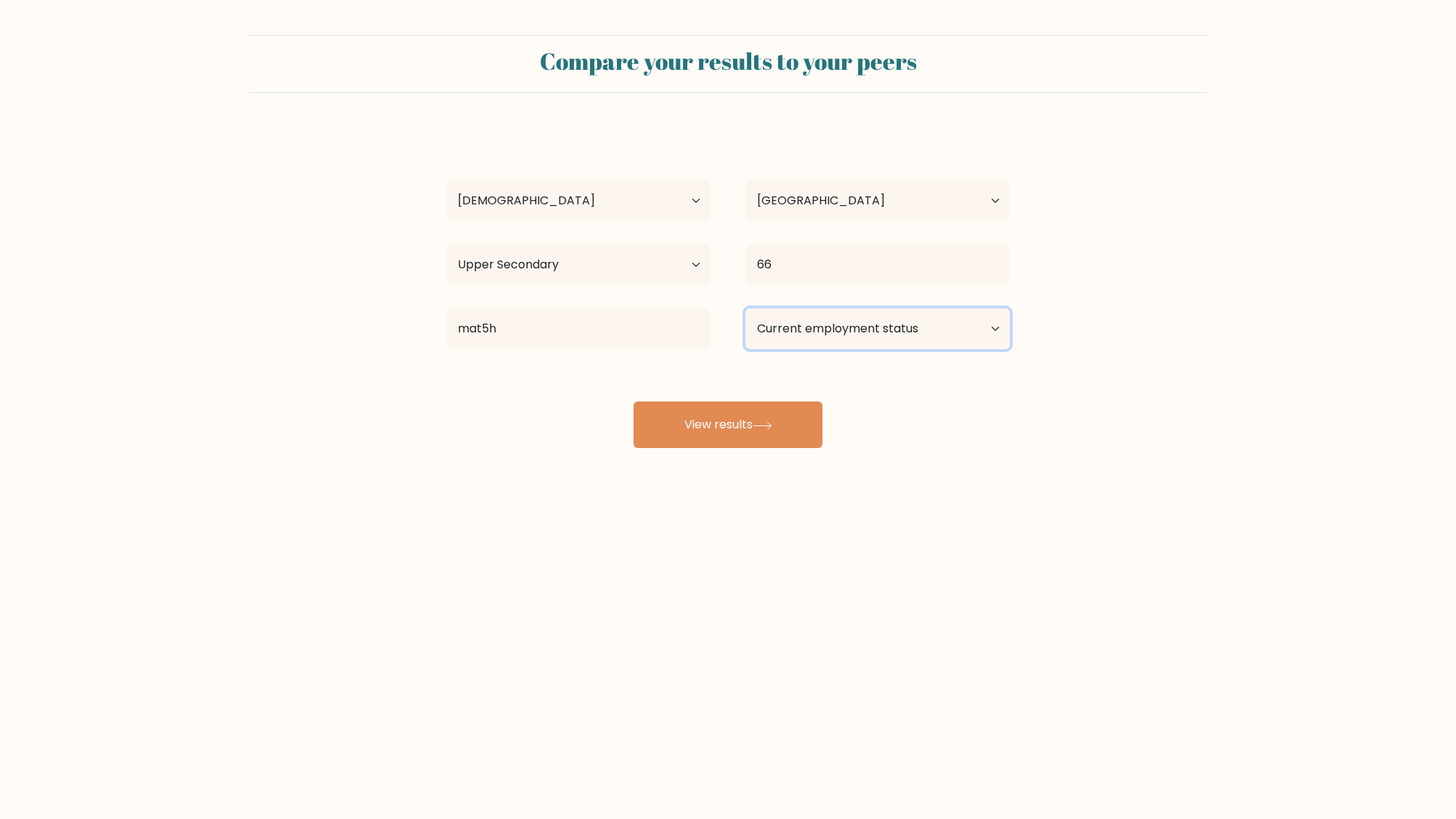
click at [863, 334] on select "Current employment status Employed Student Retired Other / prefer not to answer" at bounding box center [878, 328] width 265 height 40
select select "student"
click at [745, 308] on select "Current employment status Employed Student Retired Other / prefer not to answer" at bounding box center [878, 328] width 265 height 40
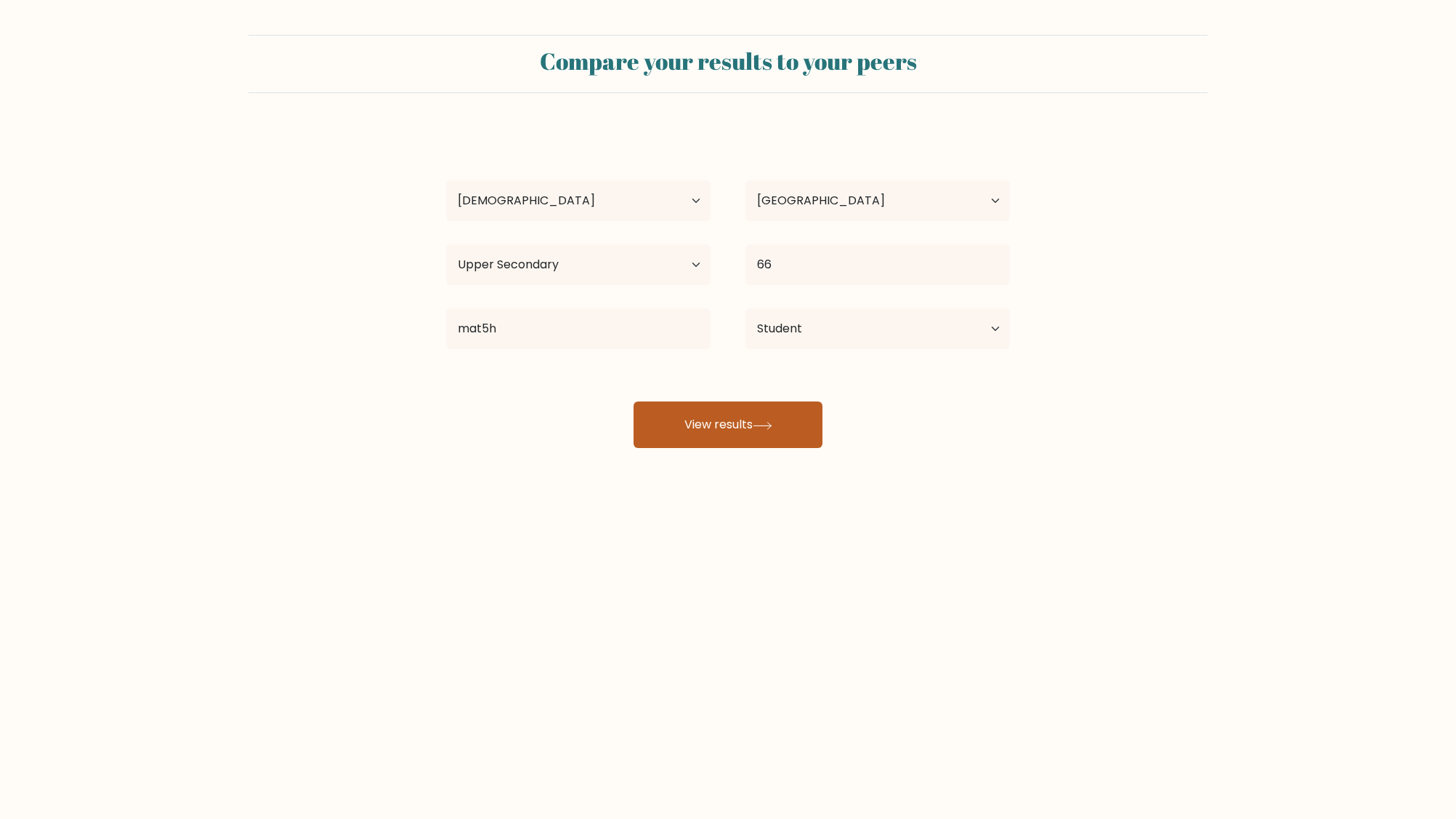
click at [716, 424] on button "View results" at bounding box center [728, 425] width 189 height 47
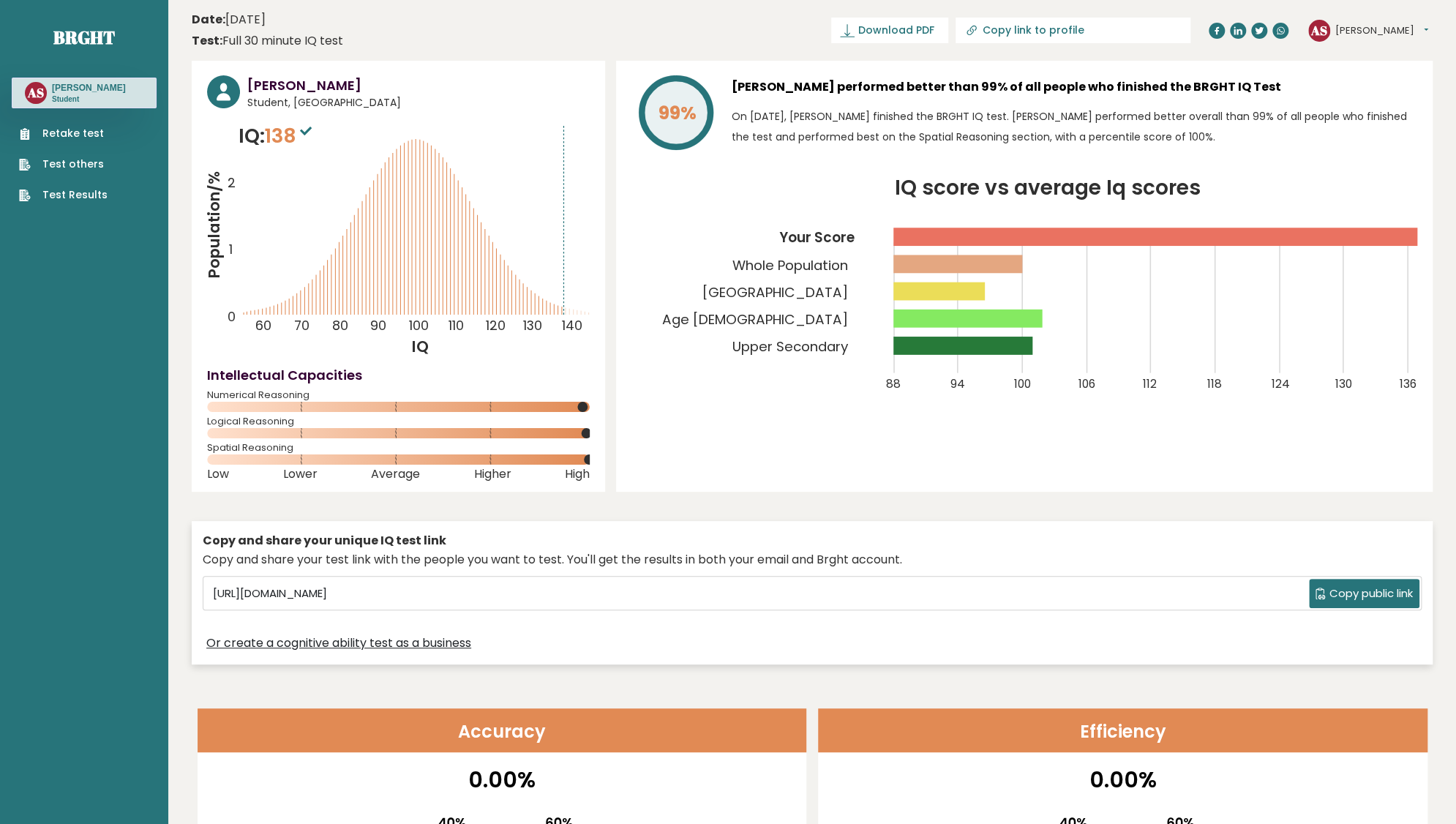
click at [1349, 30] on button "[PERSON_NAME]" at bounding box center [1381, 30] width 93 height 14
click at [1373, 53] on link "Dashboard" at bounding box center [1373, 53] width 75 height 20
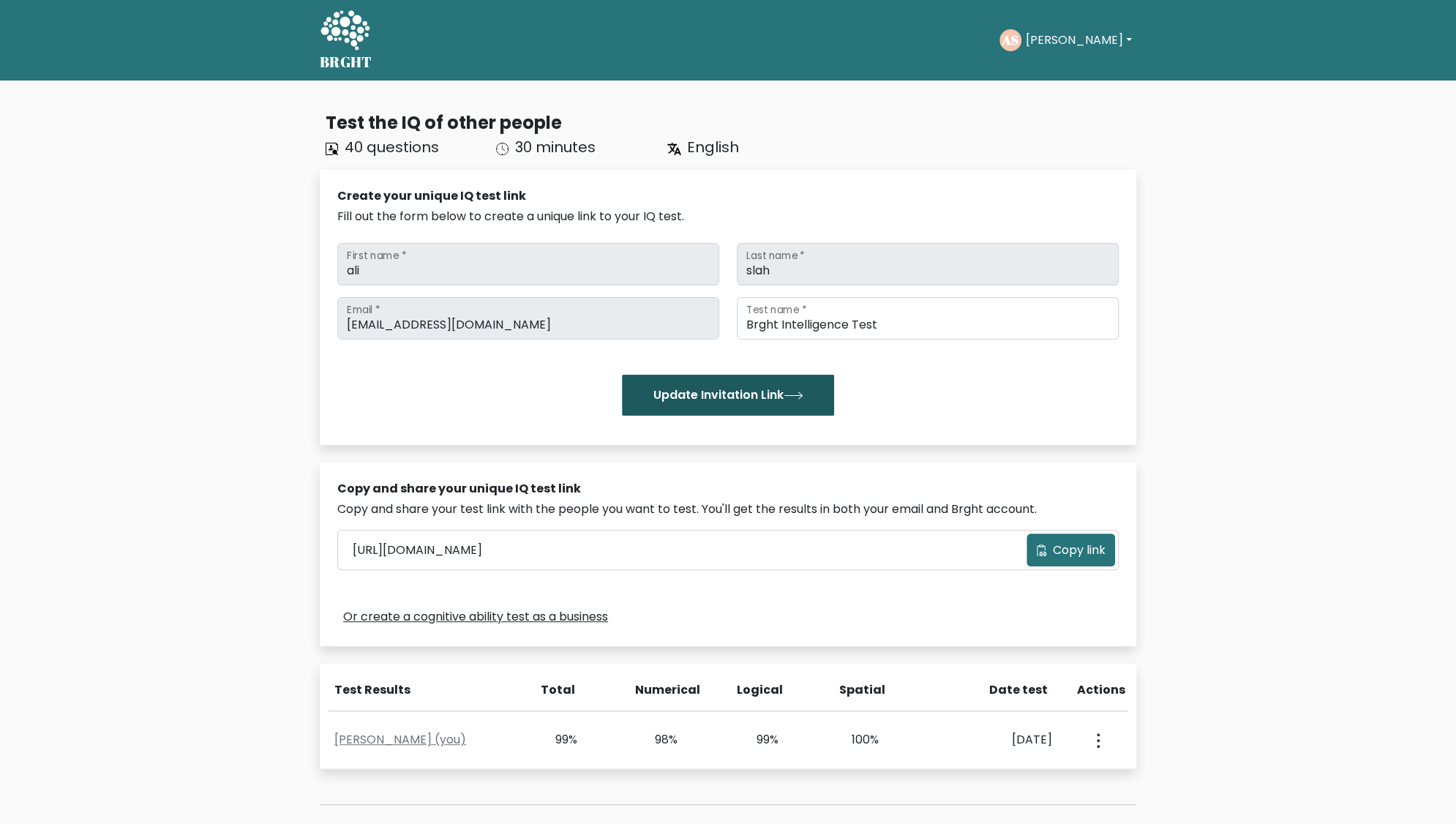
click at [728, 400] on button "Update Invitation Link" at bounding box center [728, 394] width 212 height 41
click at [1057, 31] on button "[PERSON_NAME]" at bounding box center [1079, 41] width 115 height 19
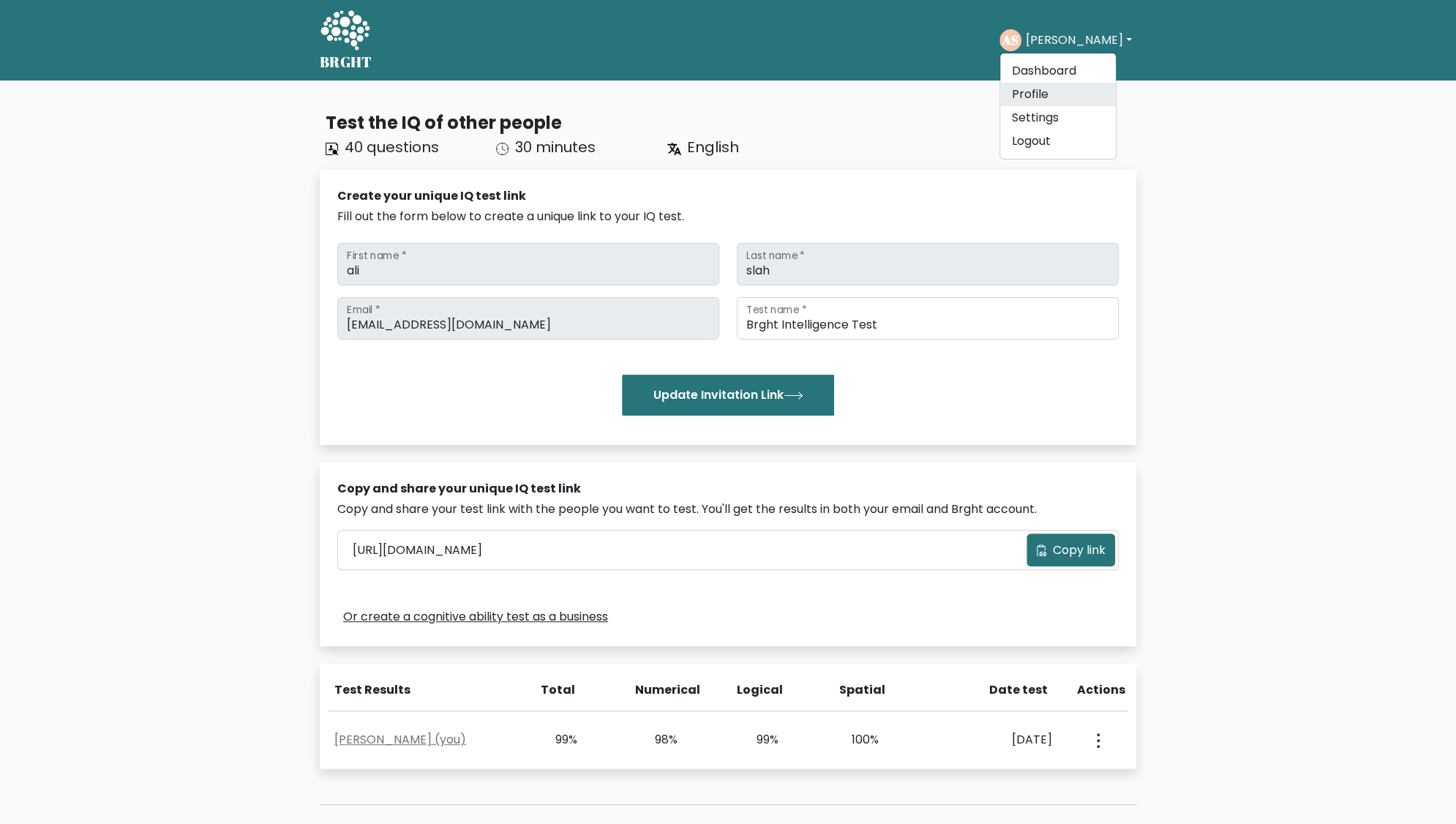
click at [1048, 100] on link "Profile" at bounding box center [1057, 94] width 115 height 24
